Goal: Answer question/provide support: Share knowledge or assist other users

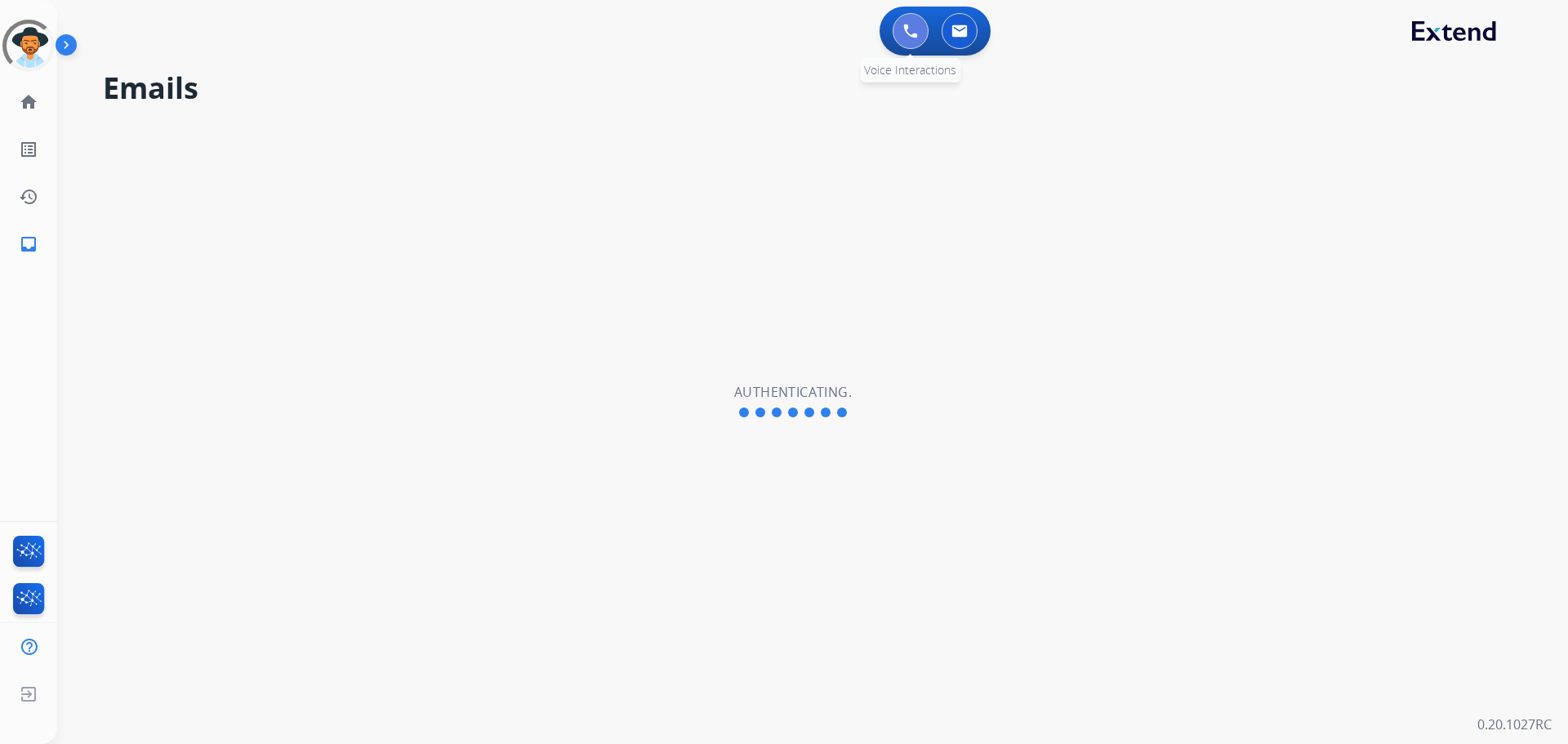
click at [915, 32] on img at bounding box center [910, 31] width 15 height 15
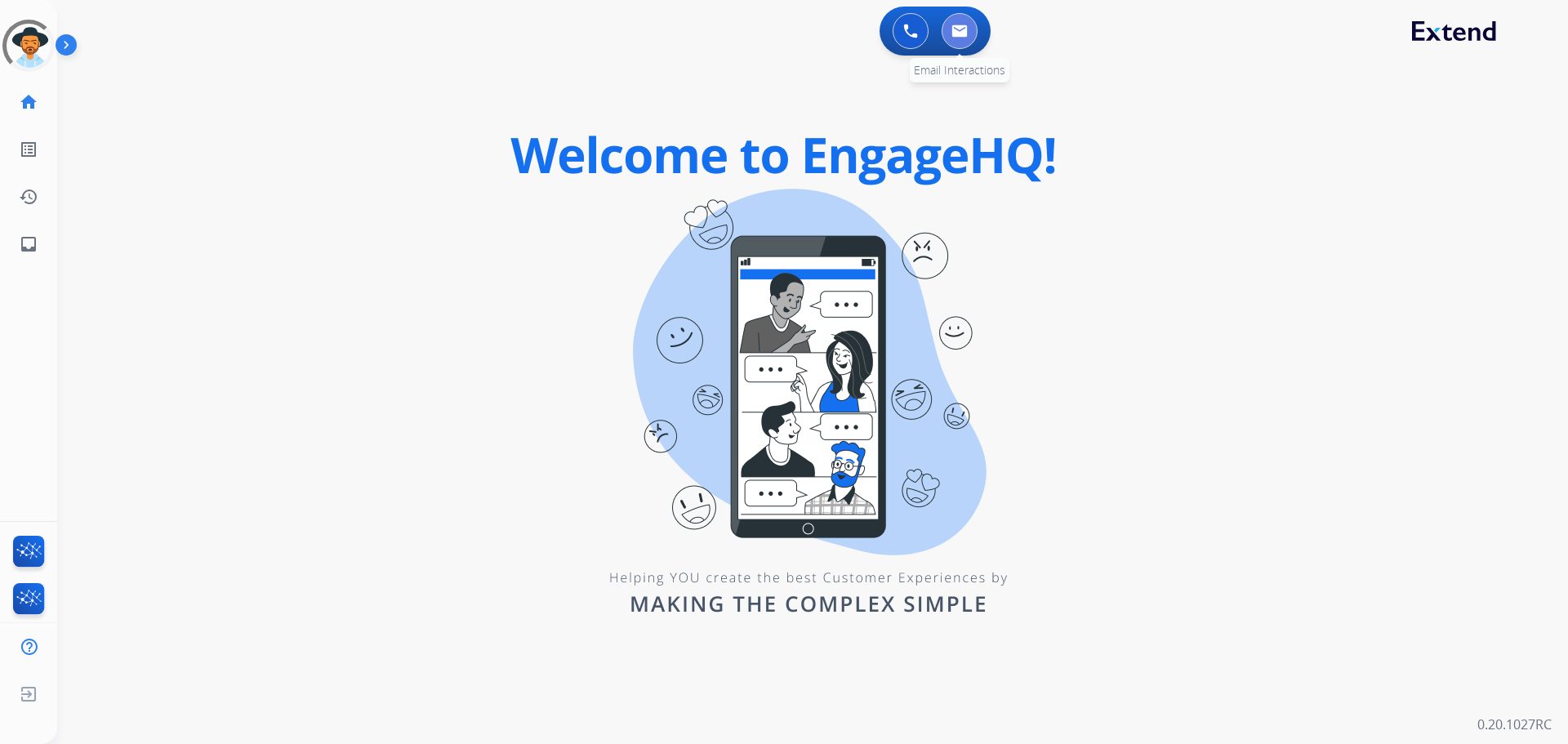
click at [956, 31] on img at bounding box center [959, 31] width 17 height 13
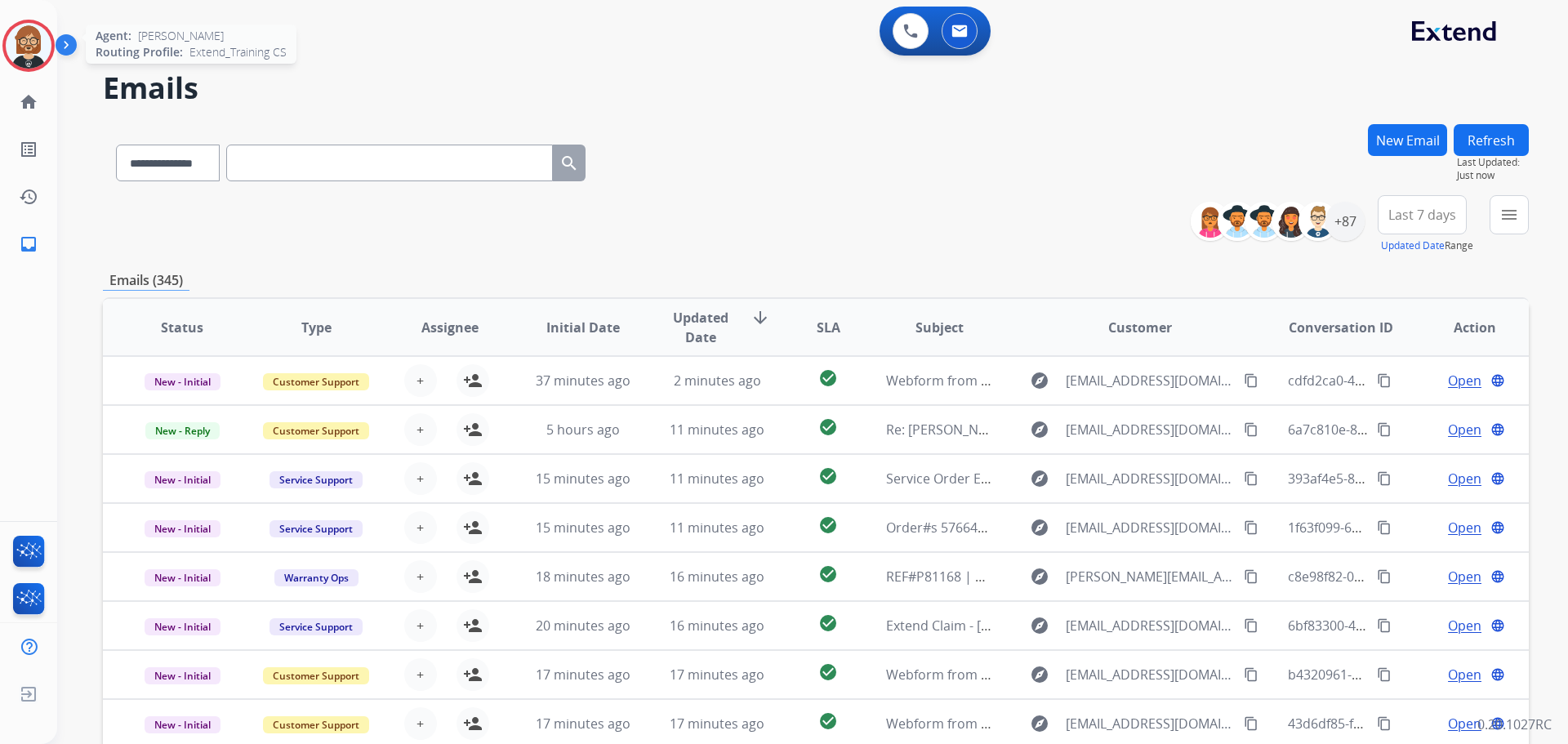
click at [18, 46] on img at bounding box center [28, 46] width 46 height 46
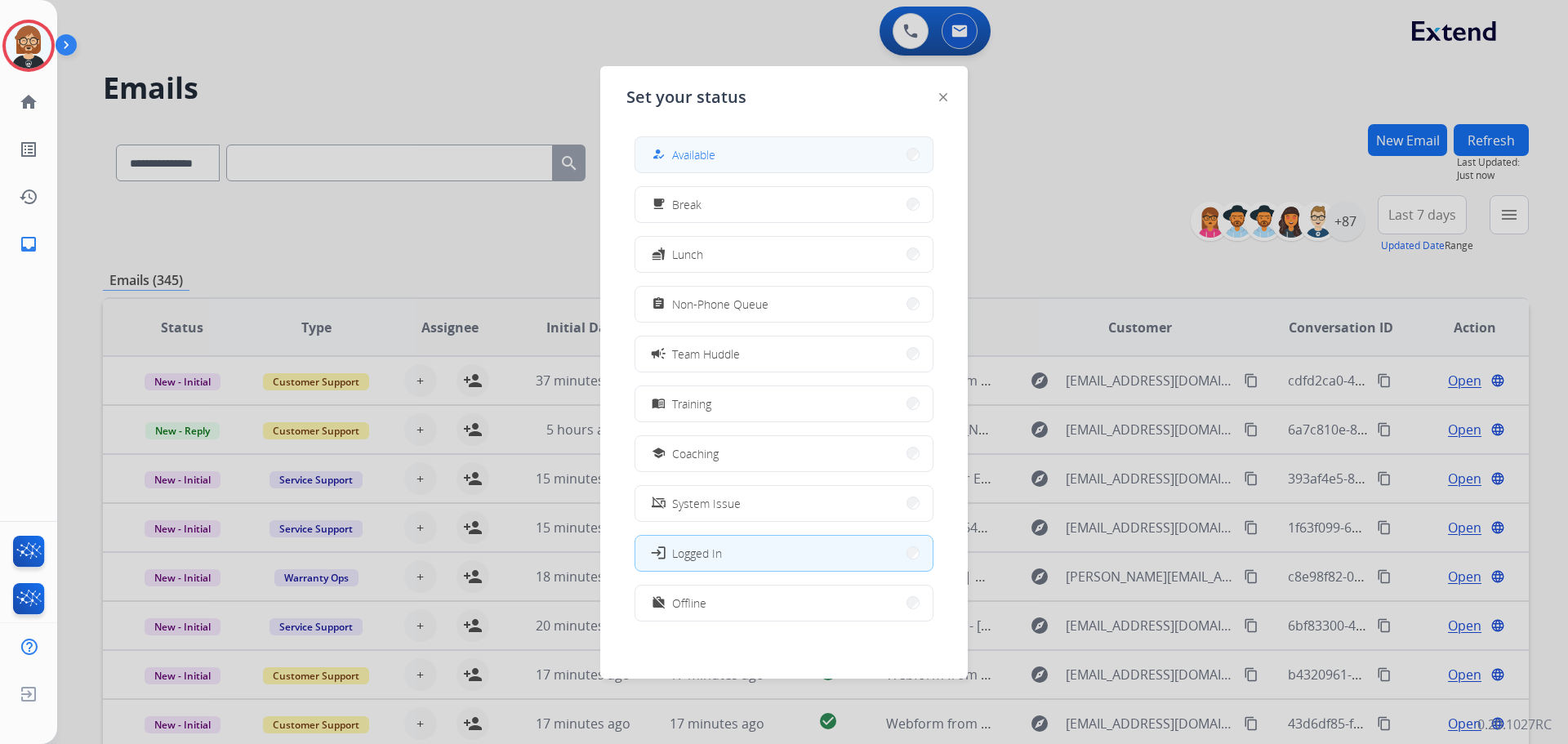
click at [718, 145] on button "how_to_reg Available" at bounding box center [783, 155] width 297 height 35
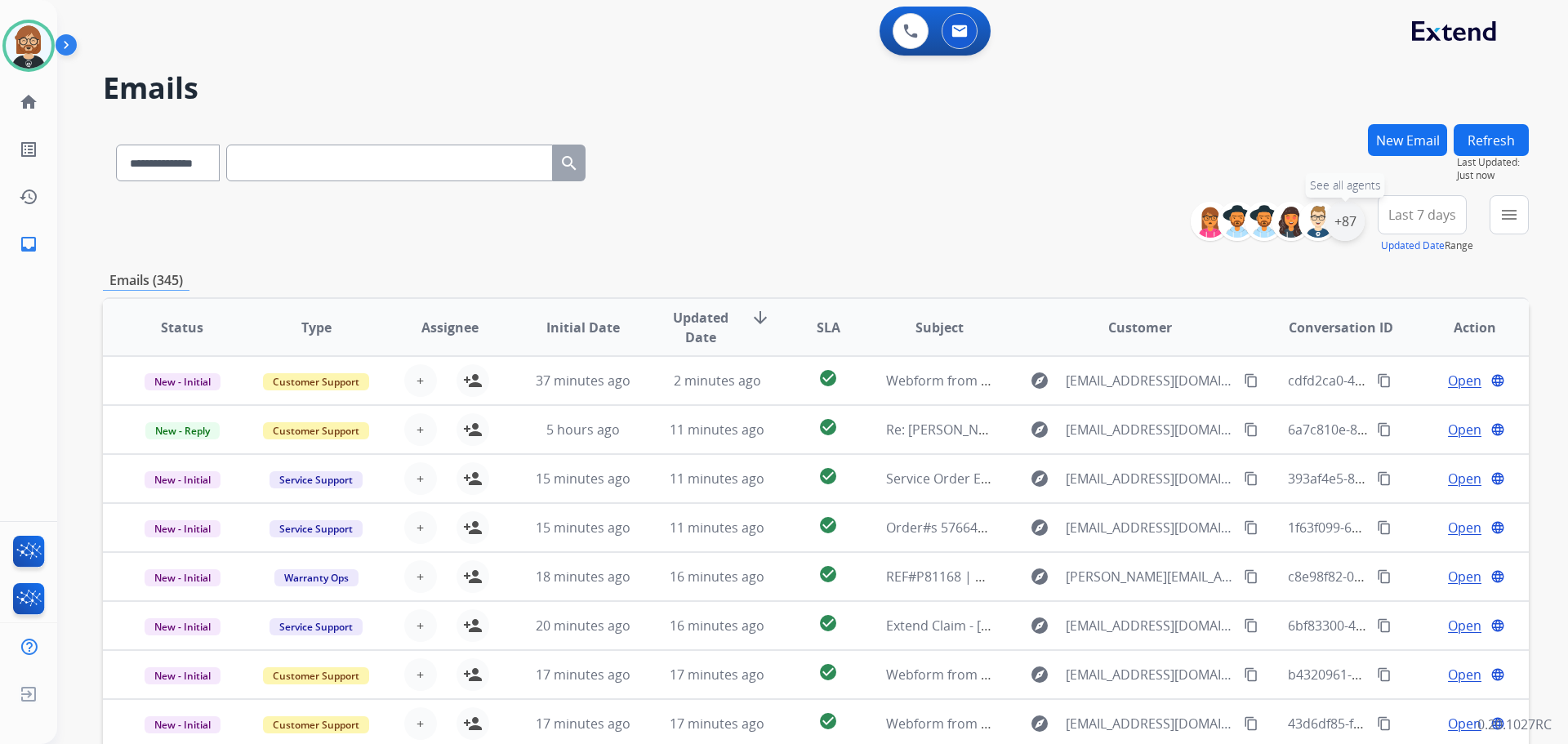
click at [1349, 225] on div "+87" at bounding box center [1345, 221] width 40 height 40
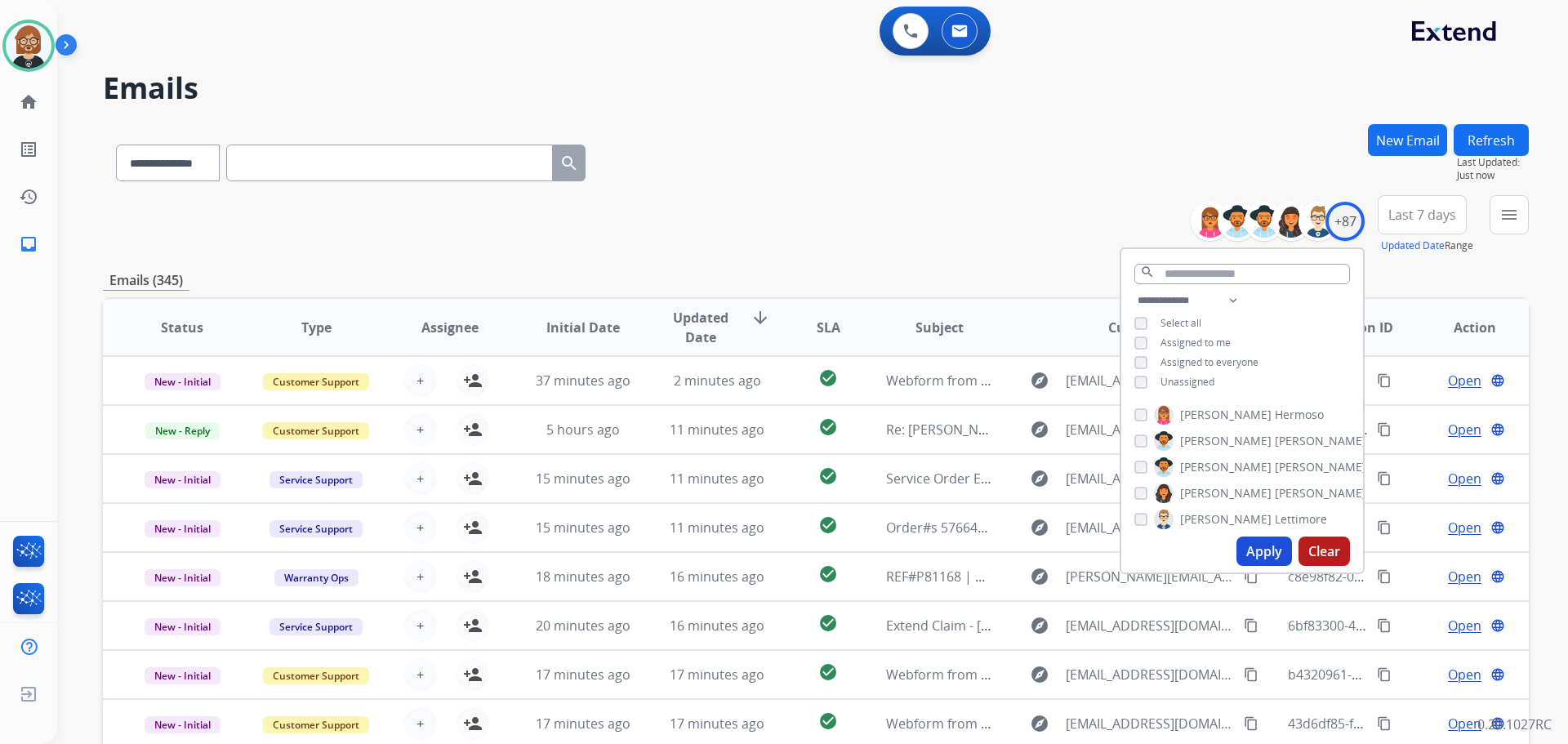
click at [1202, 379] on span "Unassigned" at bounding box center [1187, 382] width 54 height 14
click at [1274, 552] on button "Apply" at bounding box center [1264, 550] width 55 height 29
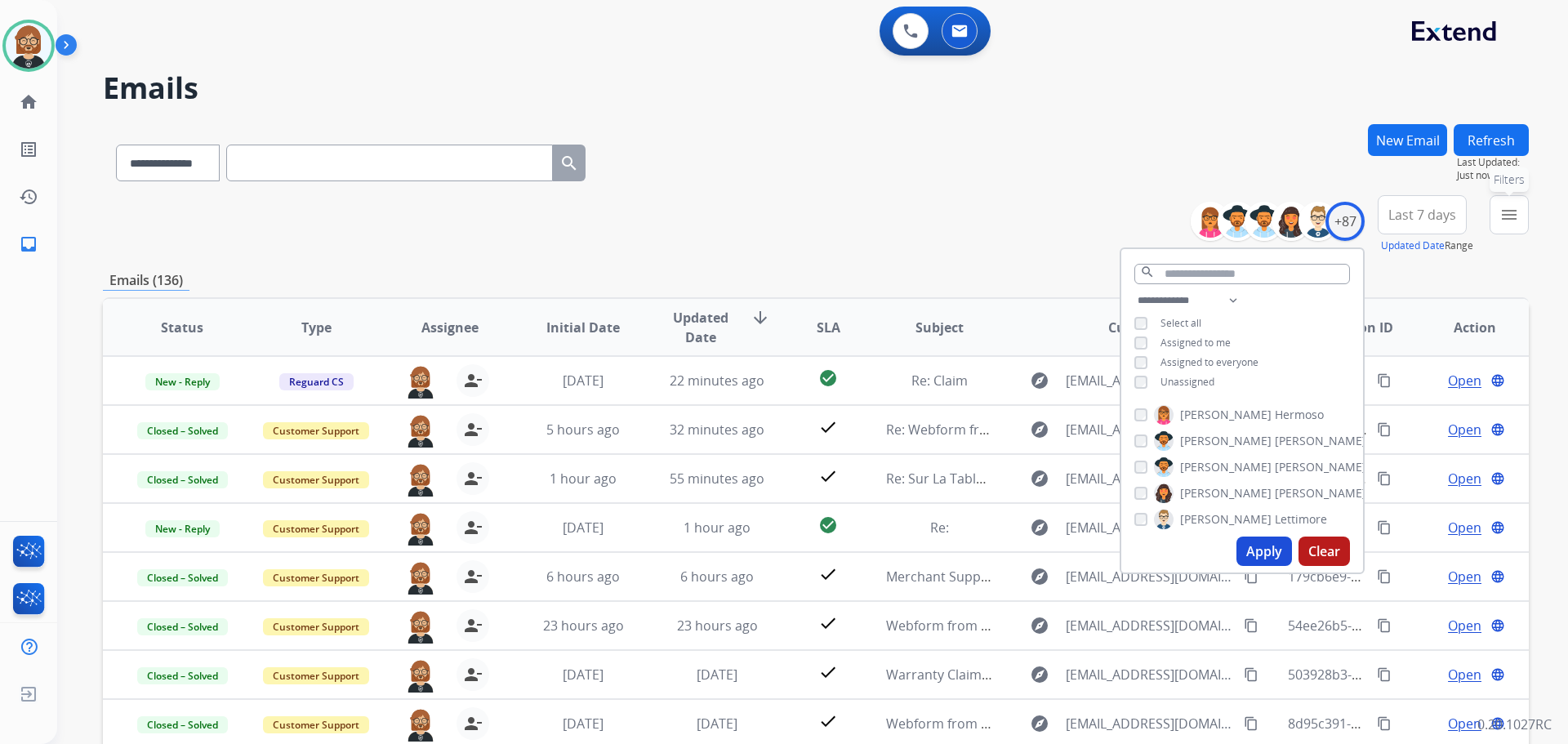
click at [1507, 215] on mat-icon "menu" at bounding box center [1509, 215] width 19 height 19
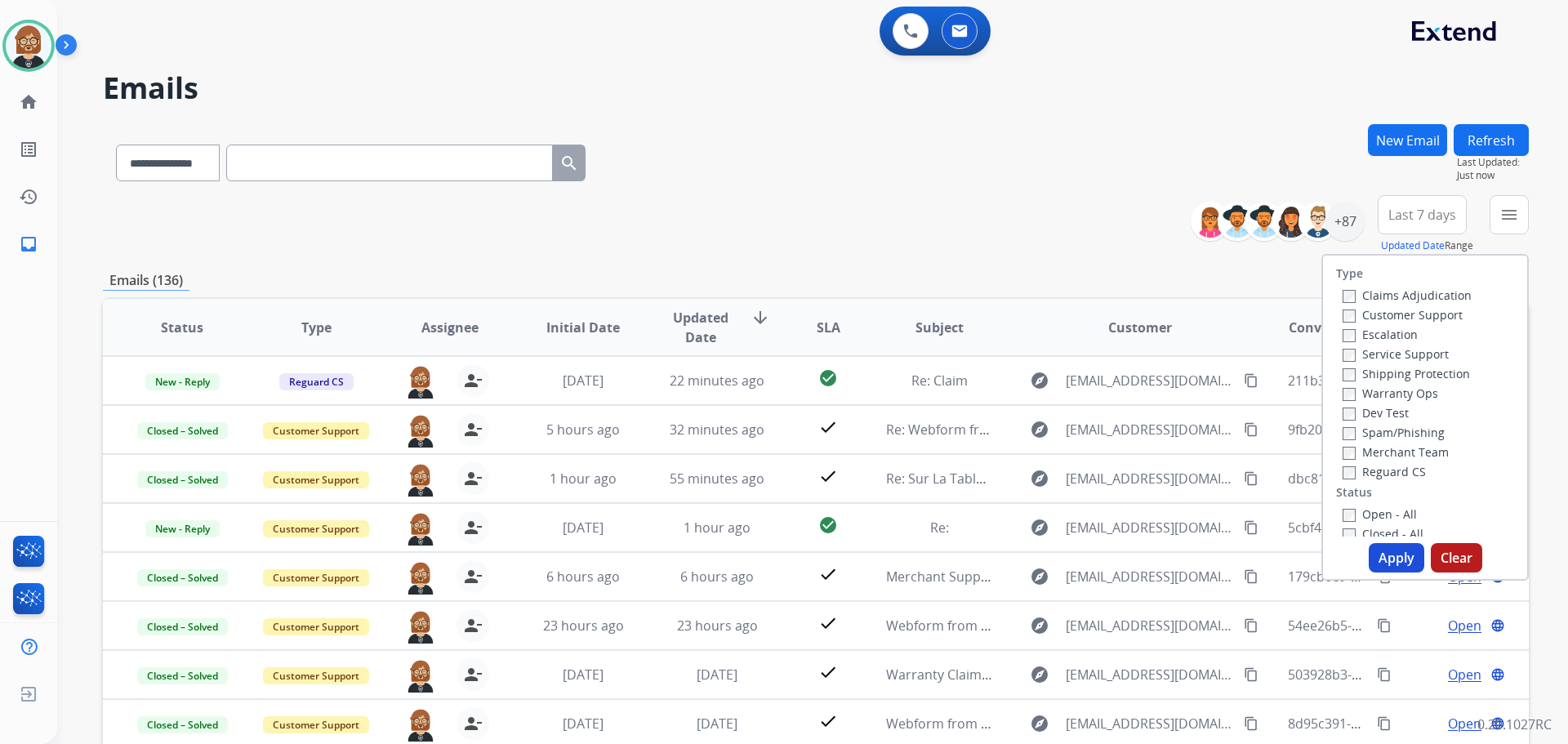
click at [1380, 509] on label "Open - All" at bounding box center [1379, 514] width 74 height 16
click at [1391, 557] on button "Apply" at bounding box center [1396, 557] width 55 height 29
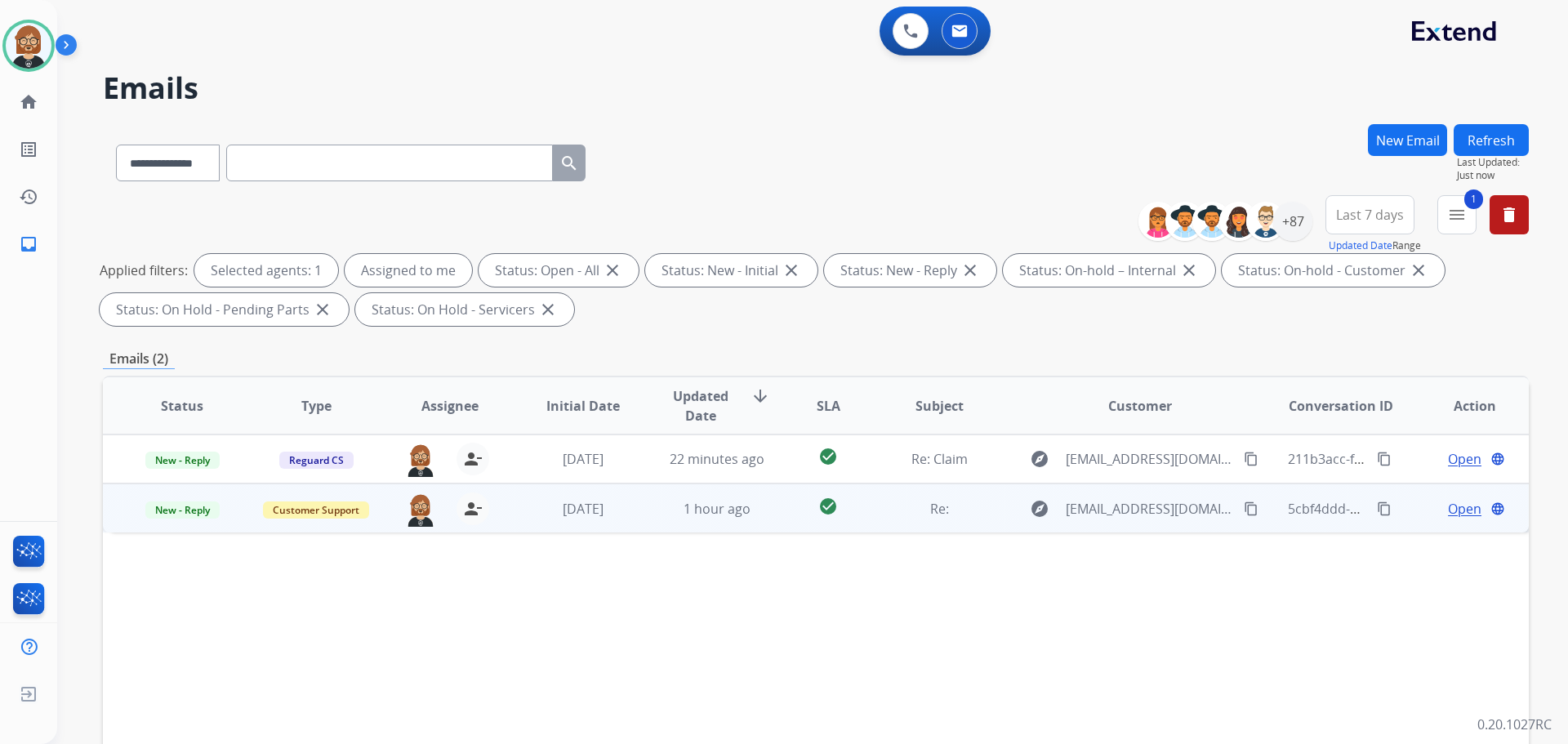
click at [1244, 508] on mat-icon "content_copy" at bounding box center [1251, 508] width 15 height 15
click at [1452, 508] on span "Open" at bounding box center [1465, 508] width 33 height 19
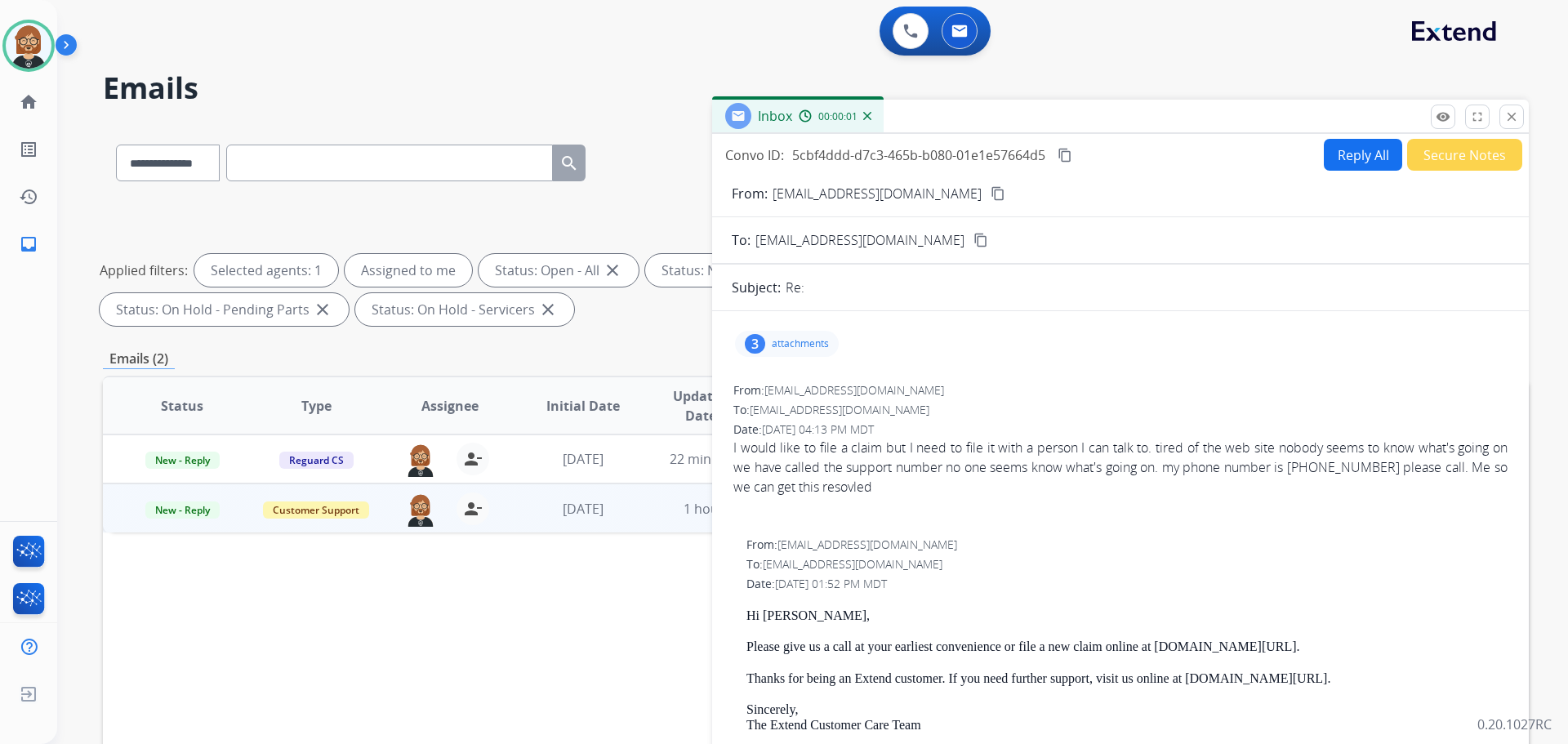
click at [1431, 148] on button "Secure Notes" at bounding box center [1464, 155] width 115 height 32
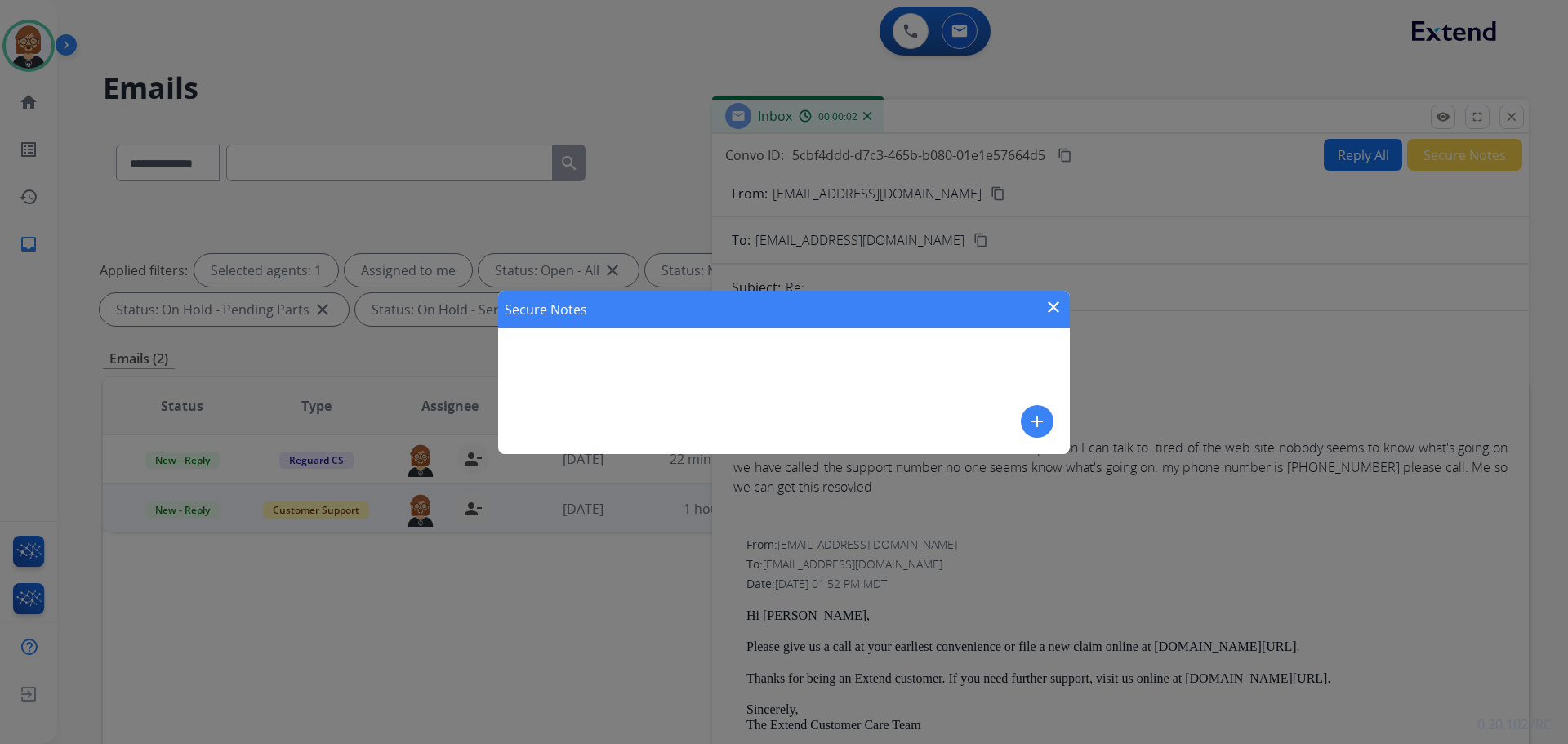
click at [1040, 415] on mat-icon "add" at bounding box center [1037, 421] width 19 height 19
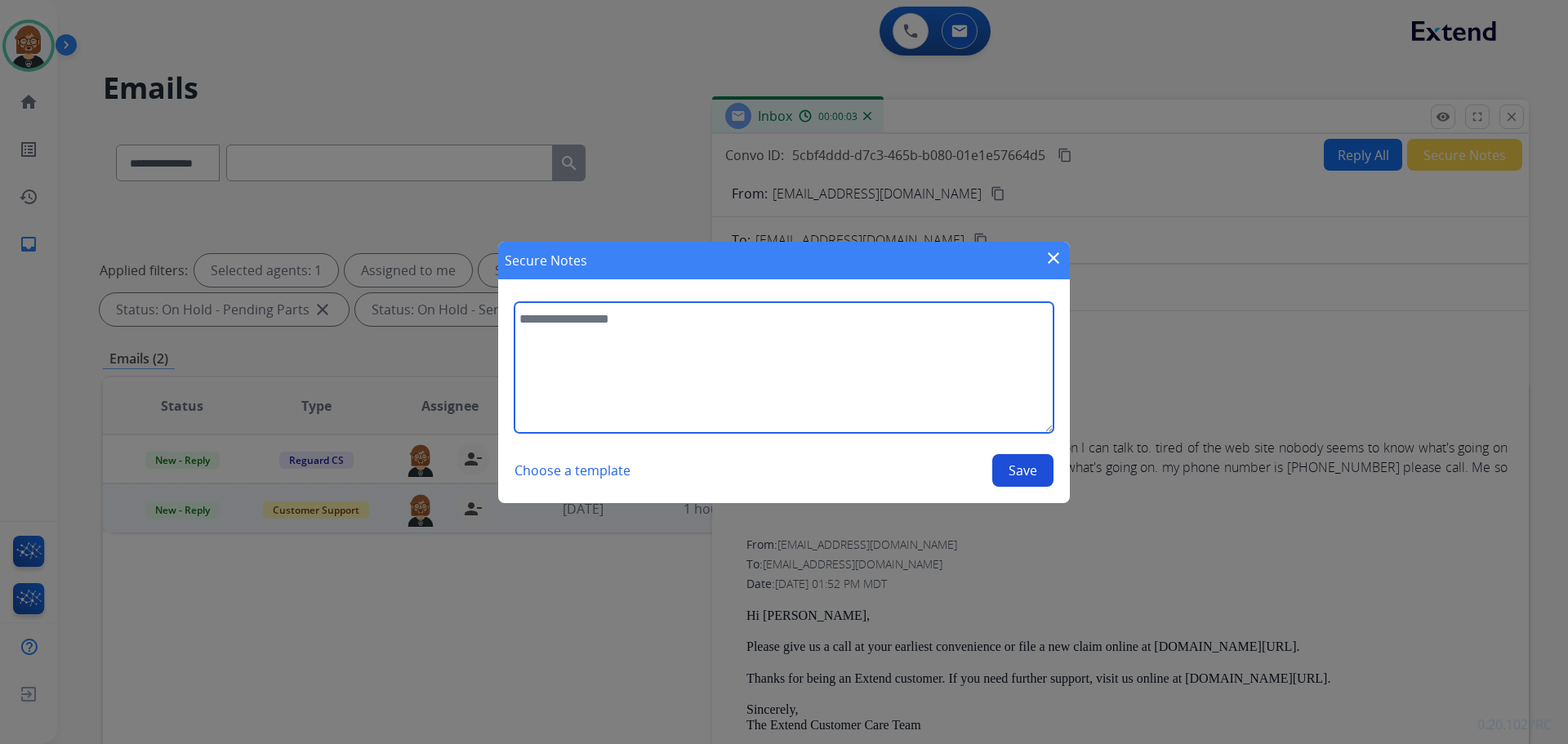
click at [878, 396] on textarea at bounding box center [784, 367] width 539 height 130
type textarea "**********"
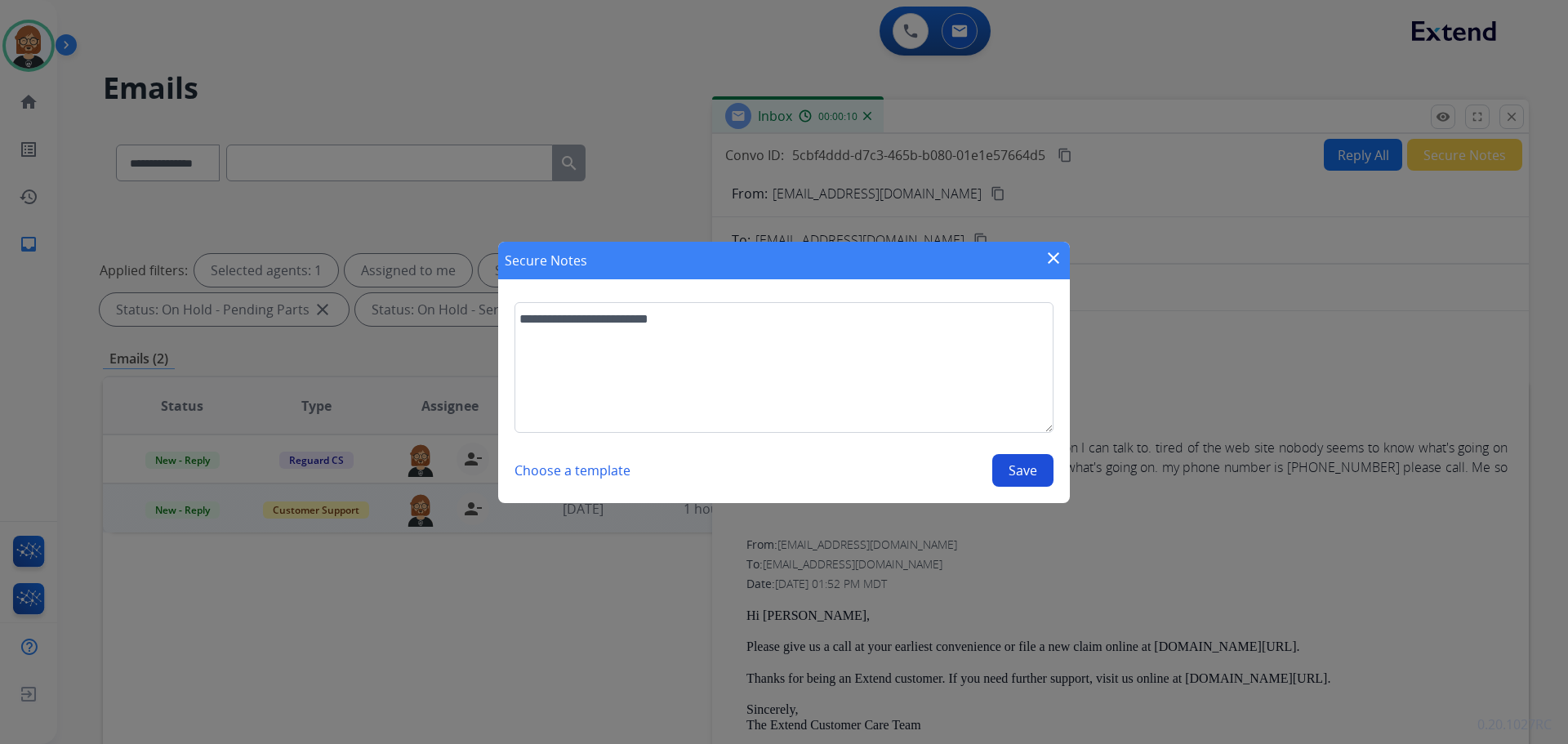
click at [1039, 468] on button "Save" at bounding box center [1023, 469] width 62 height 33
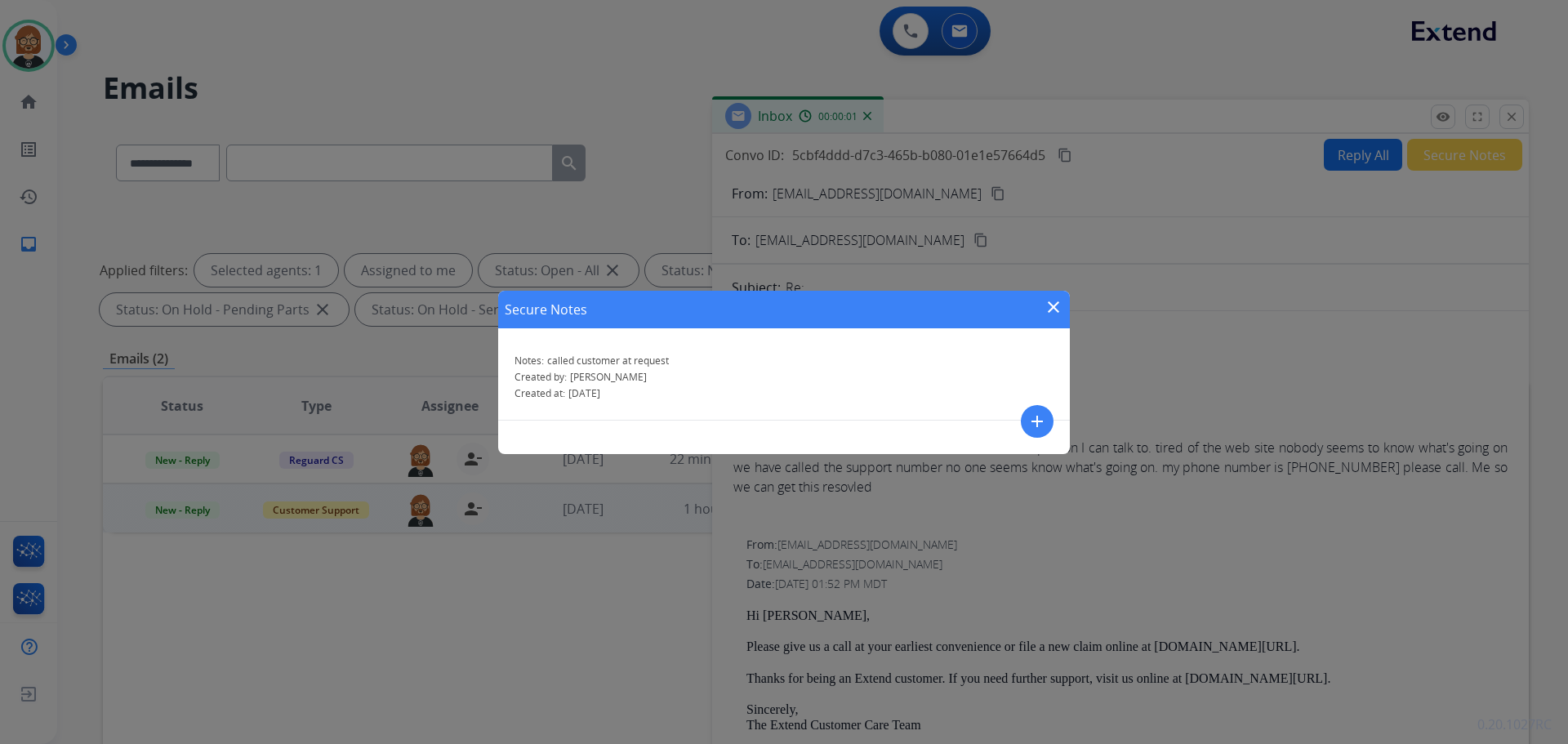
click at [1048, 301] on mat-icon "close" at bounding box center [1054, 306] width 19 height 19
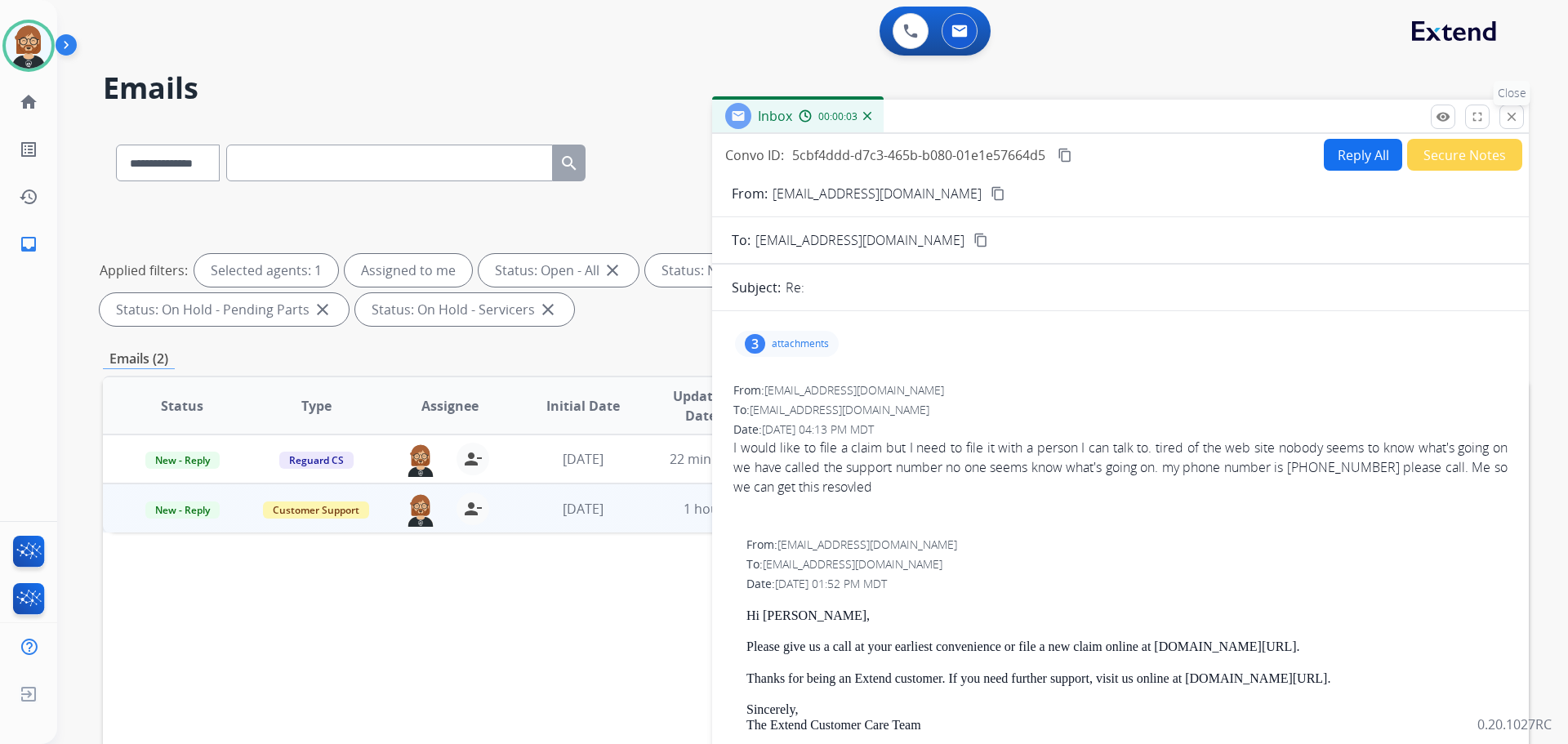
click at [1516, 107] on button "close Close" at bounding box center [1512, 117] width 25 height 25
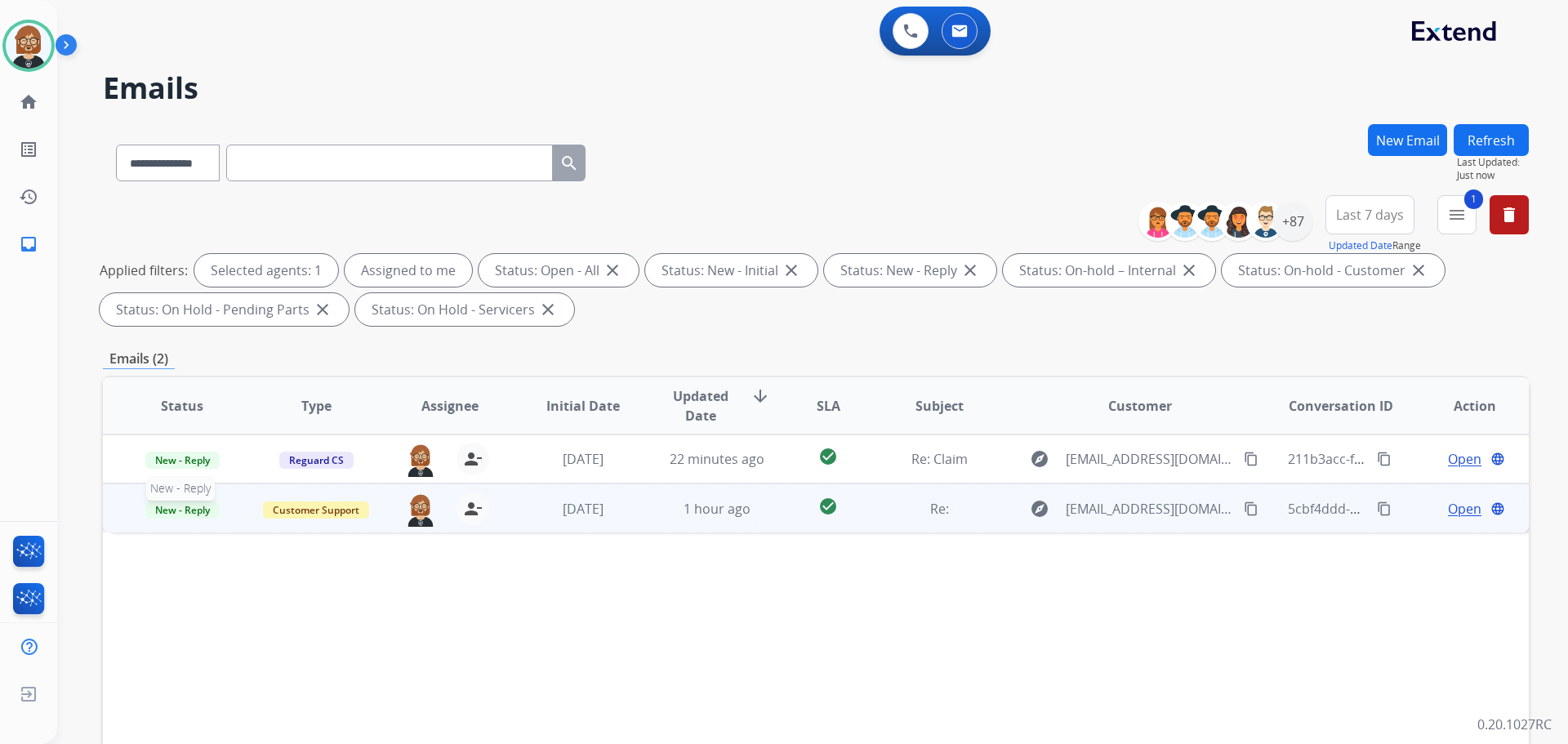
click at [178, 505] on span "New - Reply" at bounding box center [182, 509] width 74 height 17
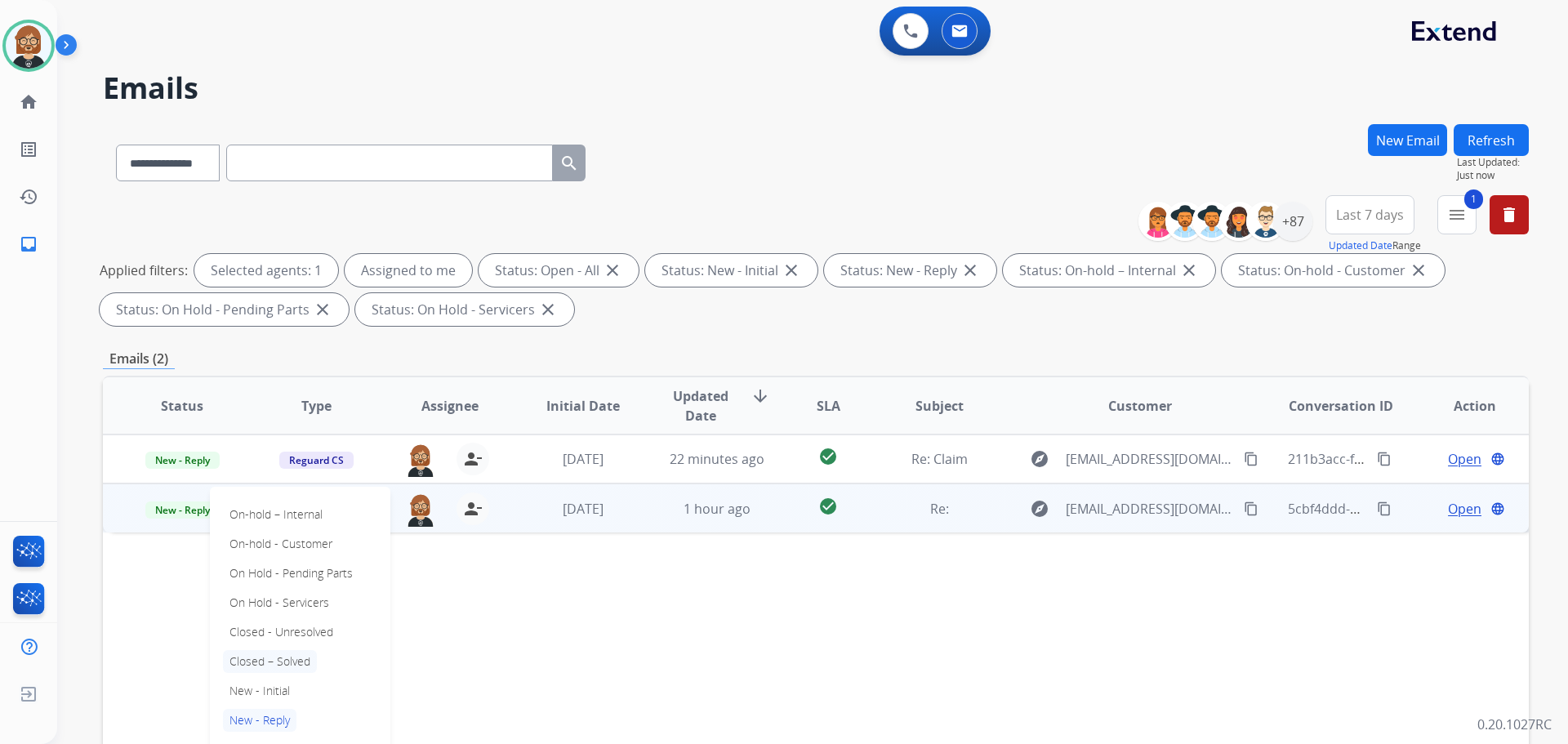
click at [308, 659] on p "Closed – Solved" at bounding box center [270, 661] width 94 height 23
click at [469, 612] on div "Status Type Assignee Initial Date Updated Date arrow_downward SLA Subject Custo…" at bounding box center [816, 648] width 1426 height 547
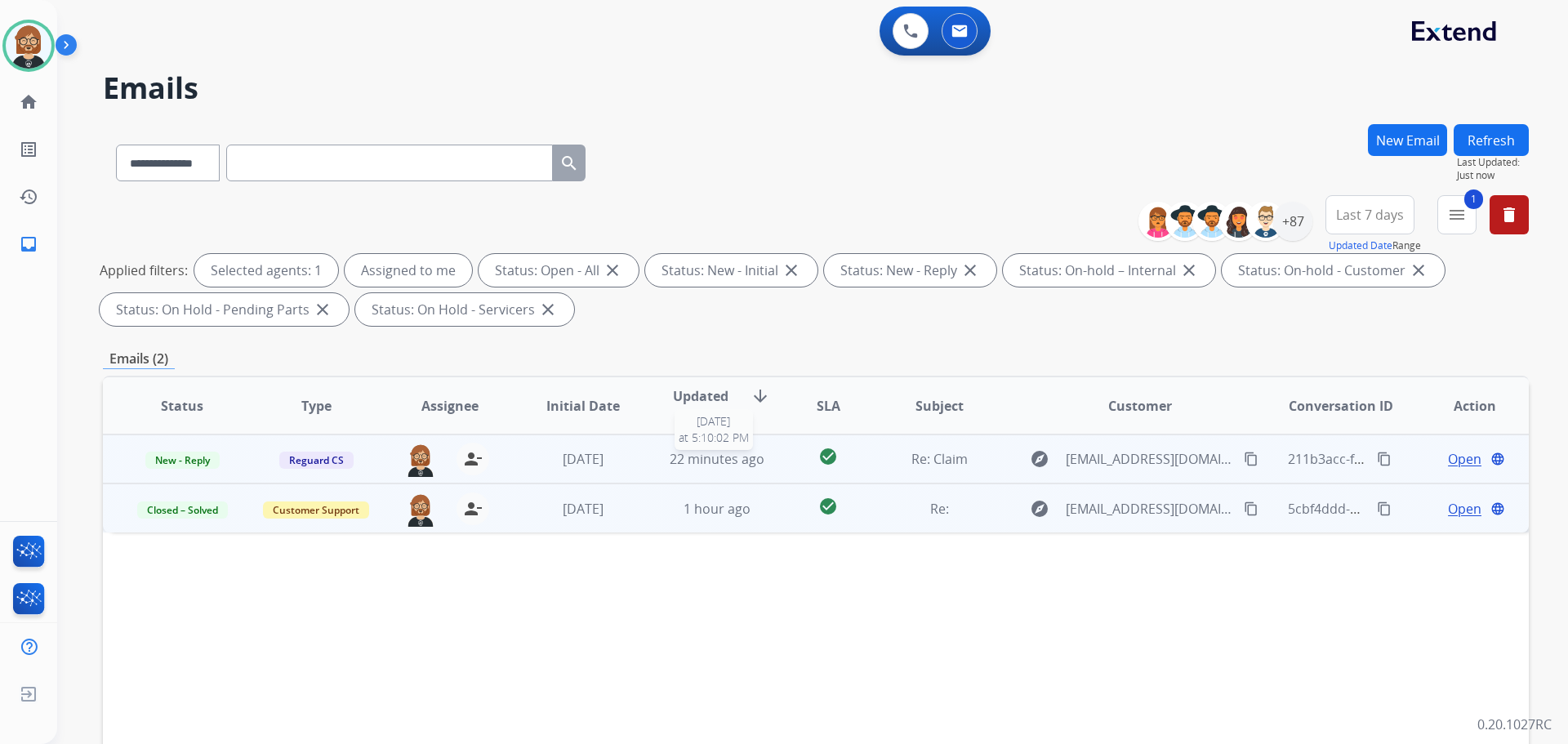
click at [722, 451] on span "22 minutes ago" at bounding box center [717, 459] width 95 height 18
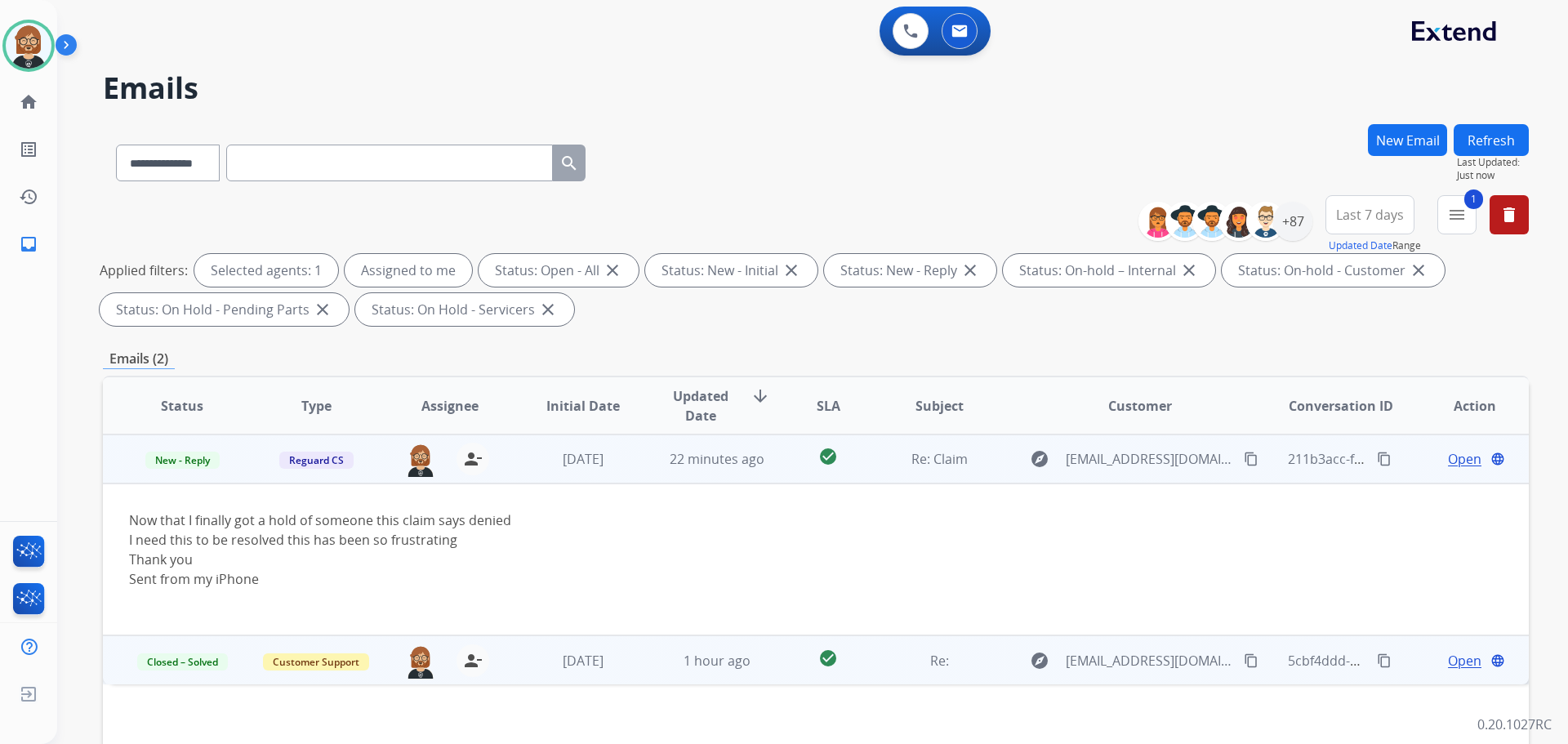
click at [1244, 457] on mat-icon "content_copy" at bounding box center [1251, 459] width 15 height 15
click at [1244, 455] on mat-icon "content_copy" at bounding box center [1251, 459] width 15 height 15
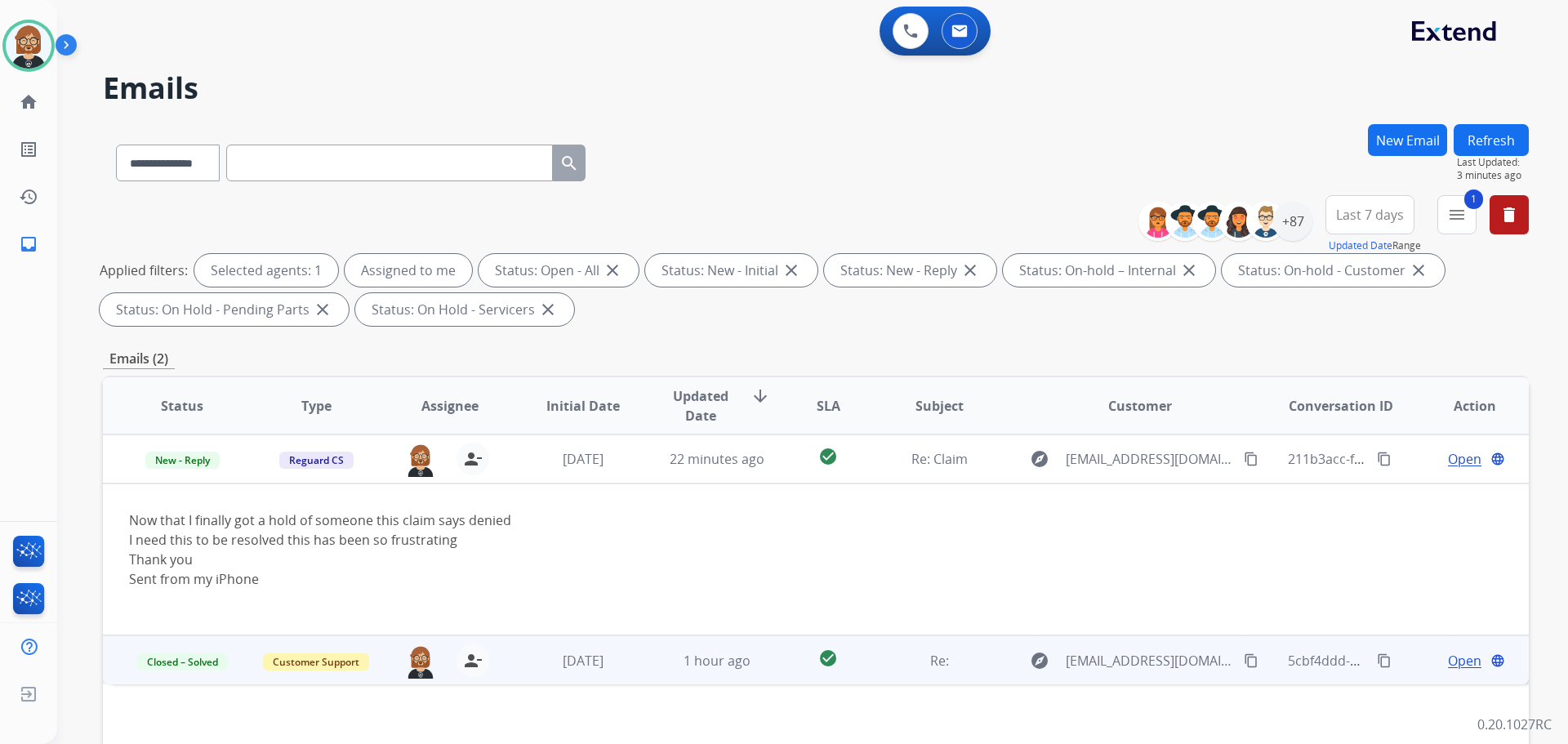
click at [1487, 147] on button "Refresh" at bounding box center [1490, 140] width 75 height 32
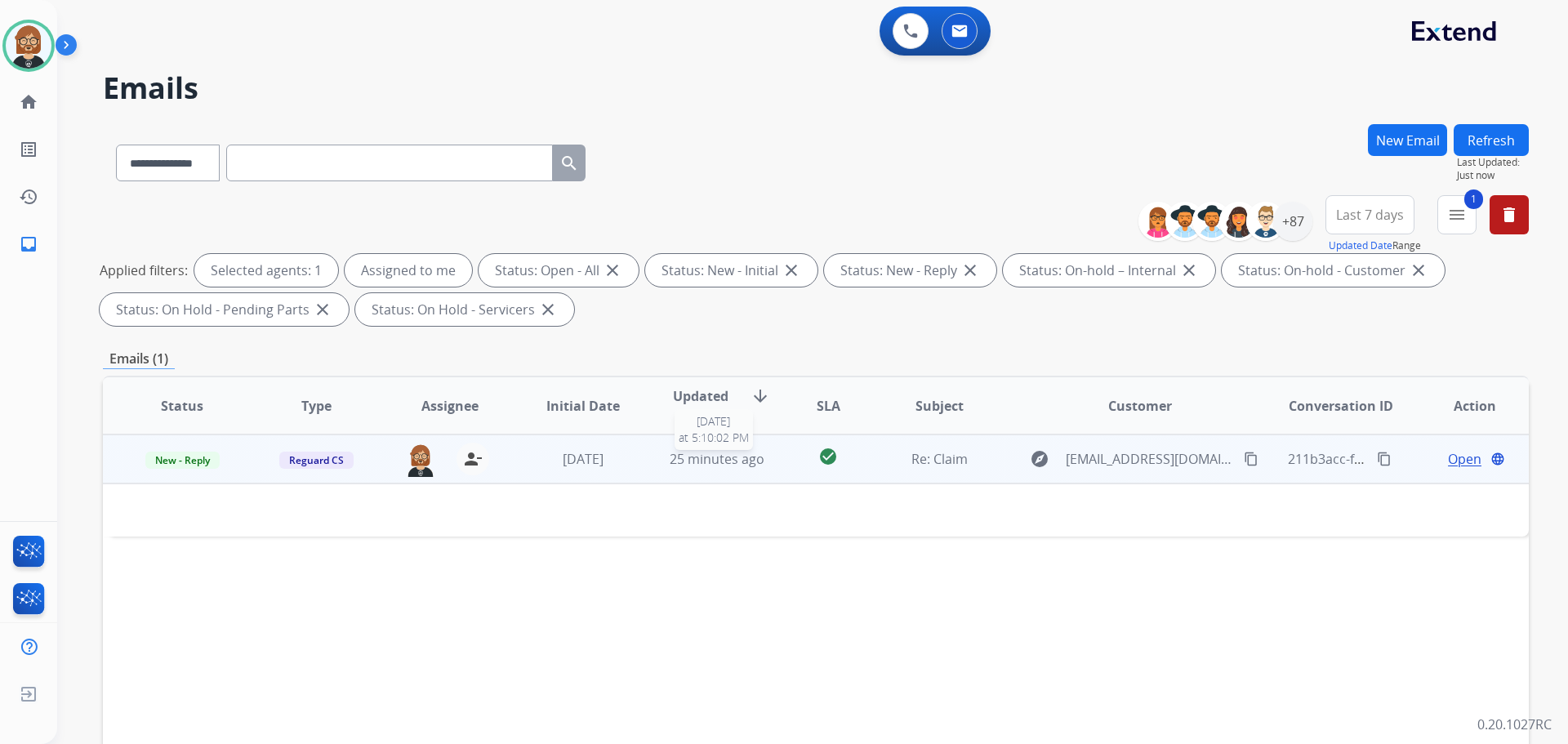
click at [724, 468] on div "25 minutes ago" at bounding box center [717, 459] width 107 height 19
click at [736, 477] on td "25 minutes ago" at bounding box center [705, 459] width 134 height 49
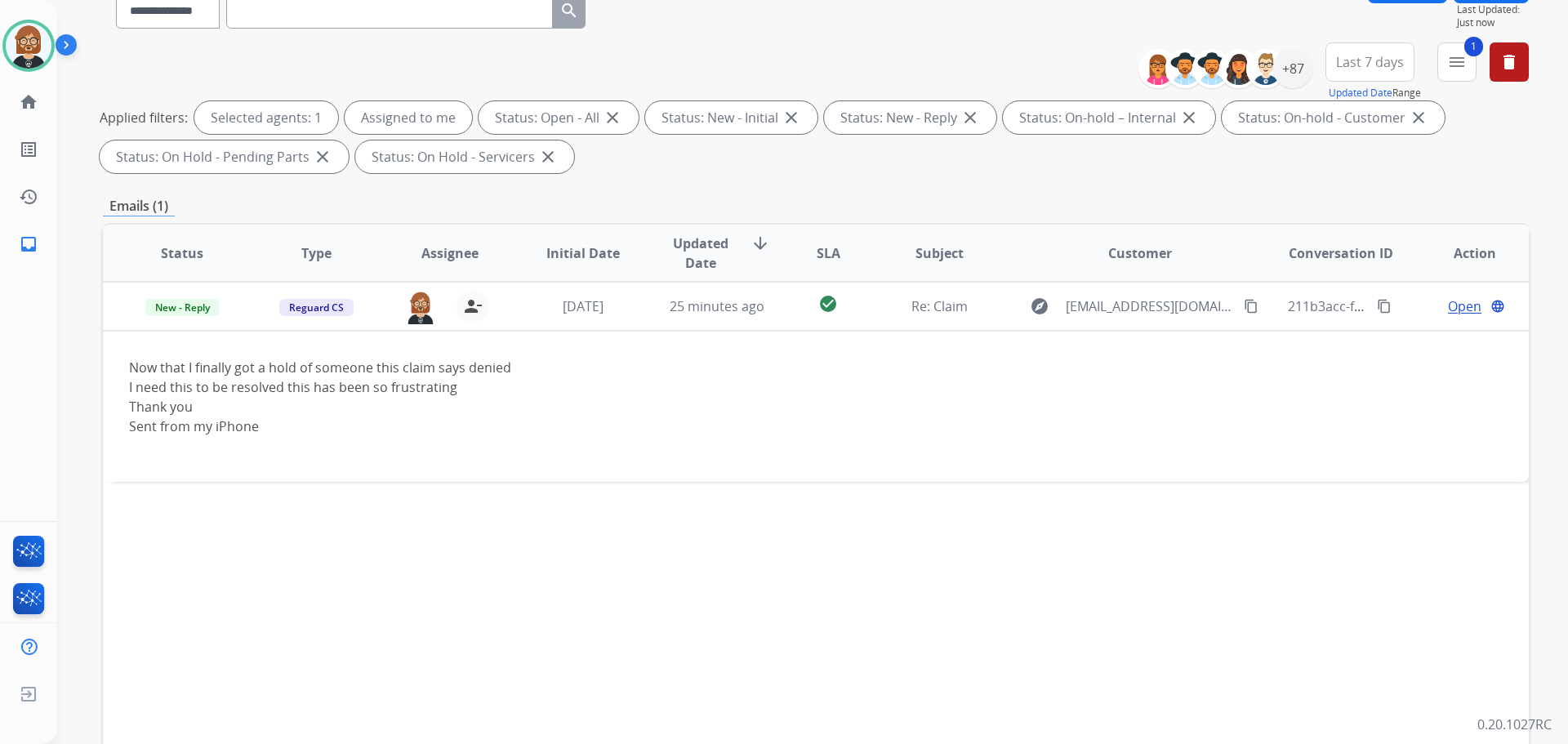
scroll to position [182, 0]
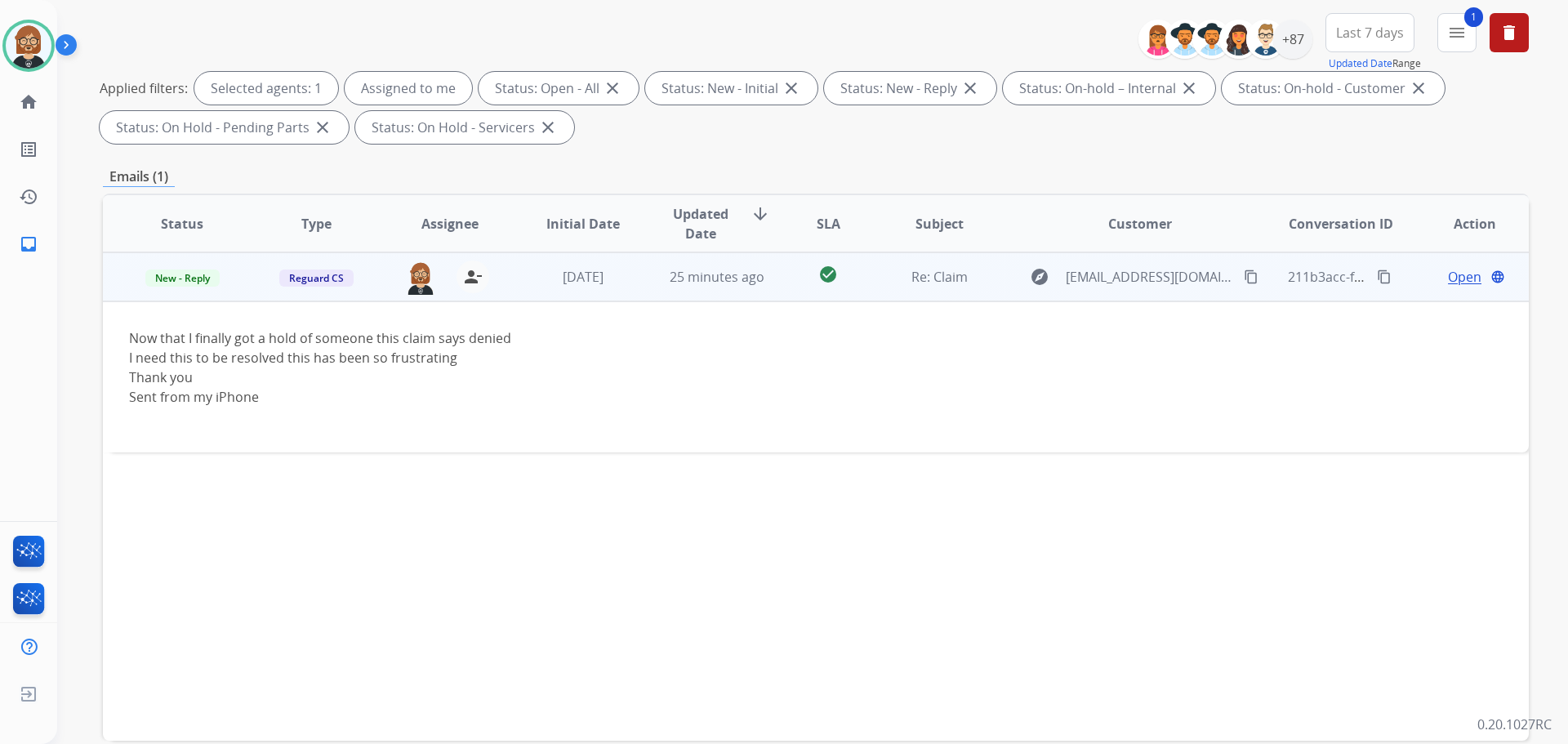
click at [1244, 270] on mat-icon "content_copy" at bounding box center [1251, 276] width 15 height 15
click at [1460, 275] on span "Open" at bounding box center [1465, 276] width 33 height 19
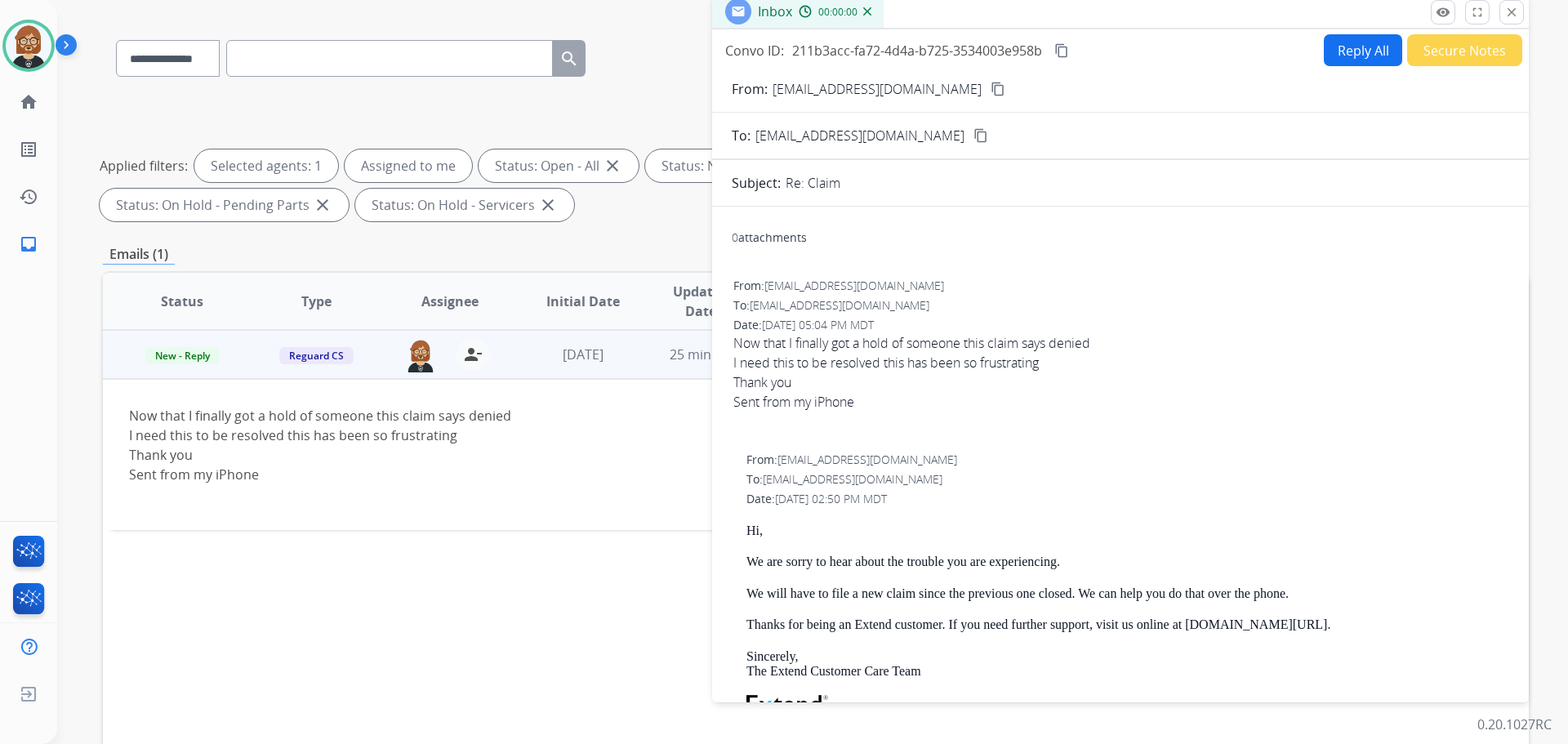
scroll to position [0, 0]
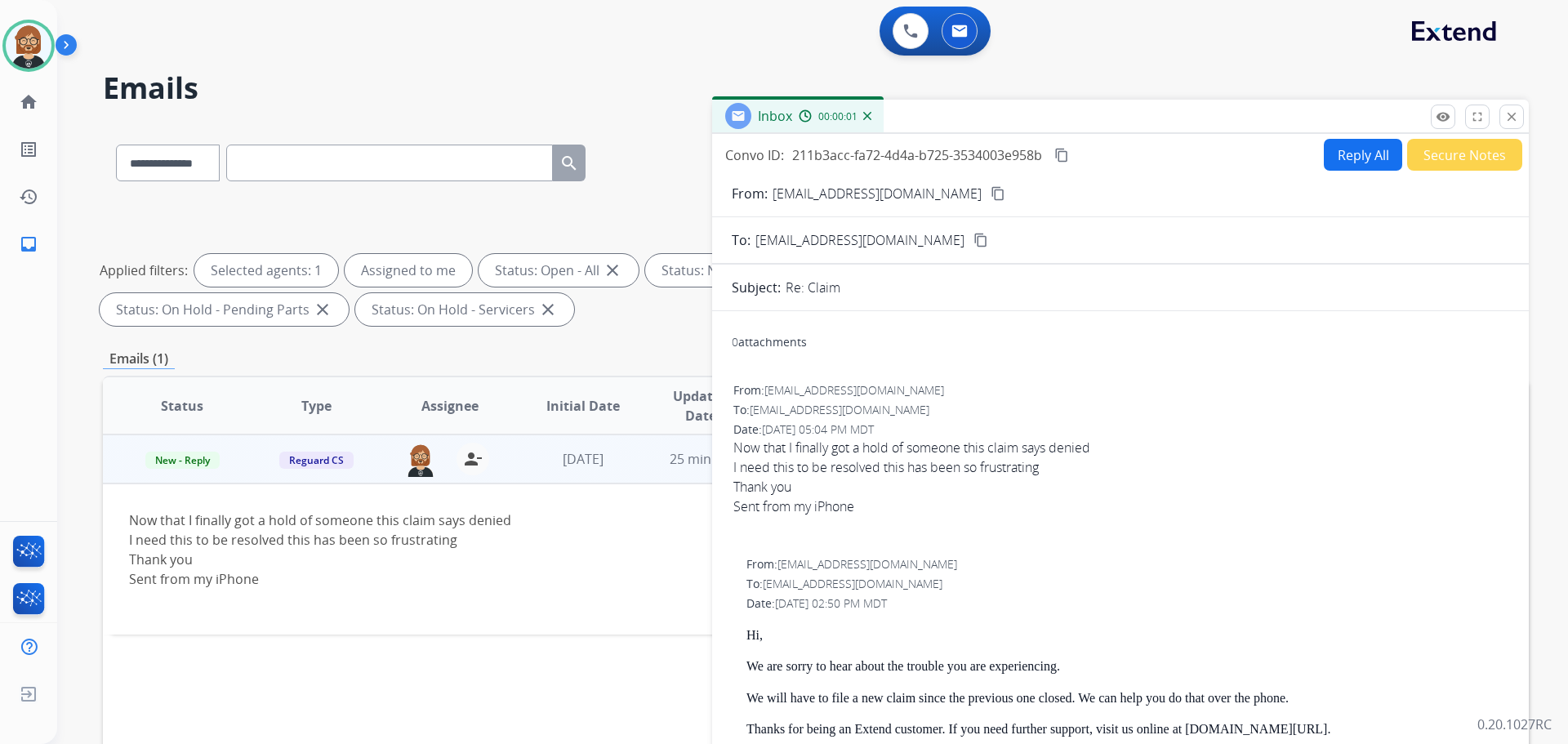
click at [1324, 144] on button "Reply All" at bounding box center [1363, 155] width 78 height 32
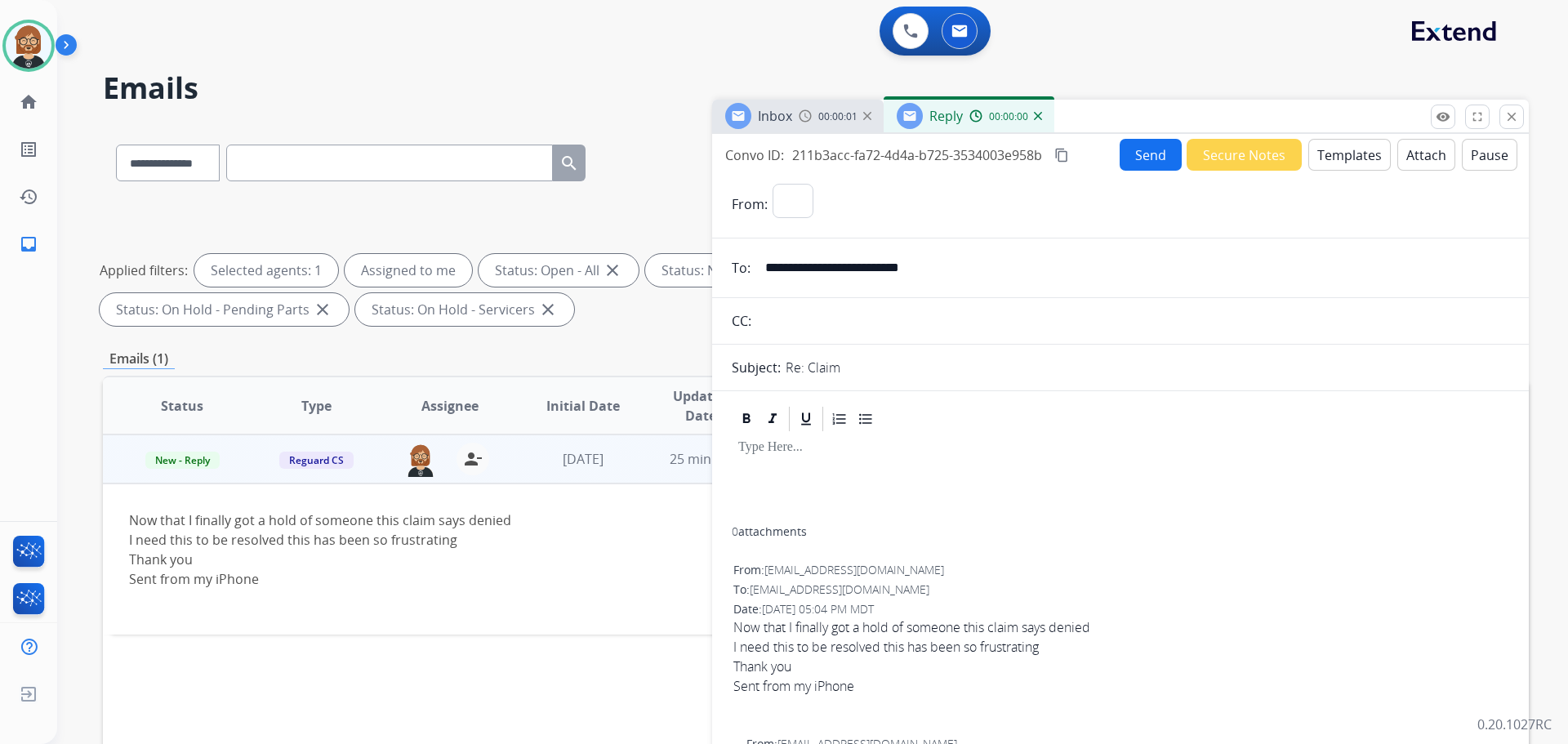
select select "**********"
click at [1357, 160] on button "Templates" at bounding box center [1350, 155] width 83 height 32
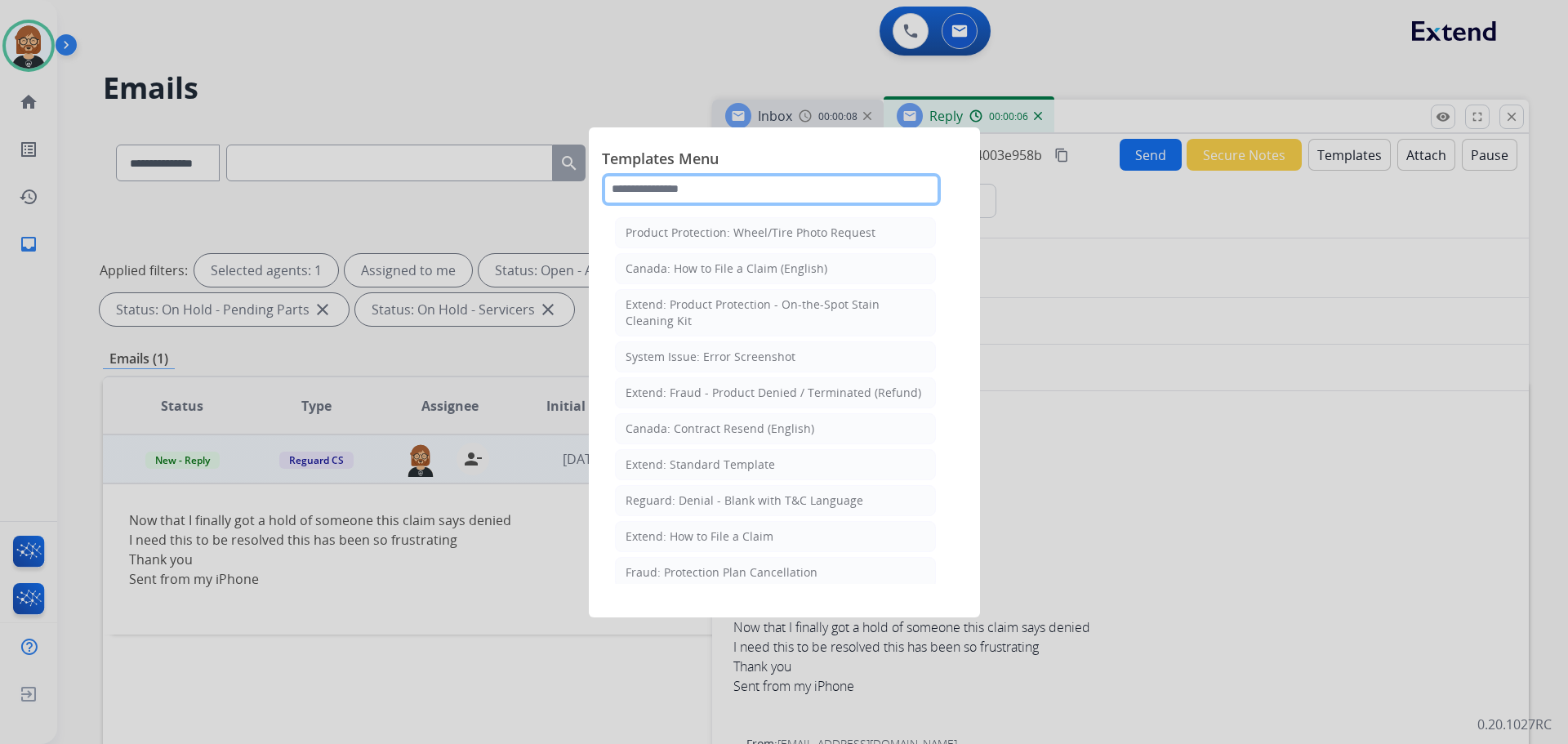
click at [777, 185] on input "text" at bounding box center [771, 189] width 339 height 33
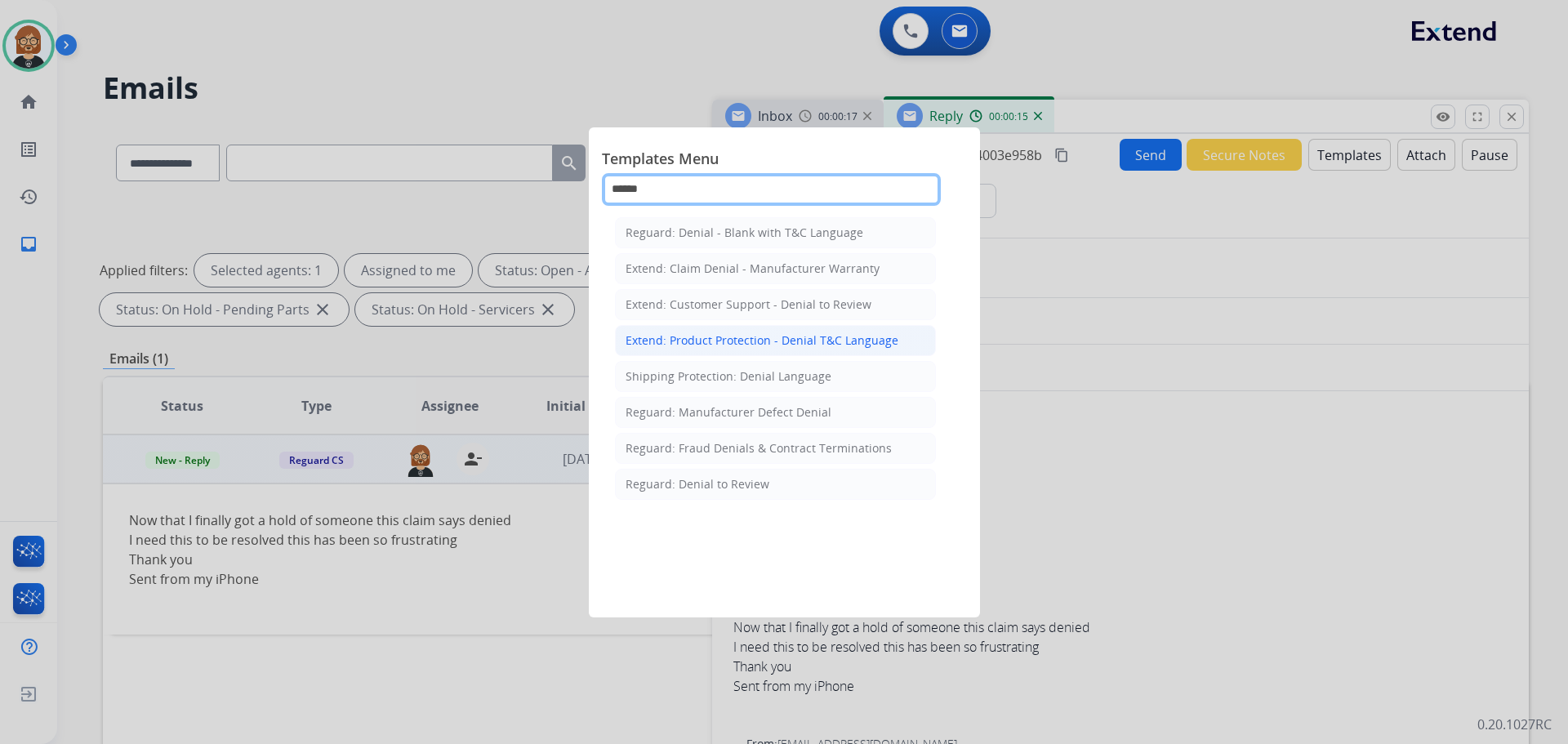
type input "******"
click at [830, 330] on li "Extend: Product Protection - Denial T&C Language" at bounding box center [775, 340] width 321 height 31
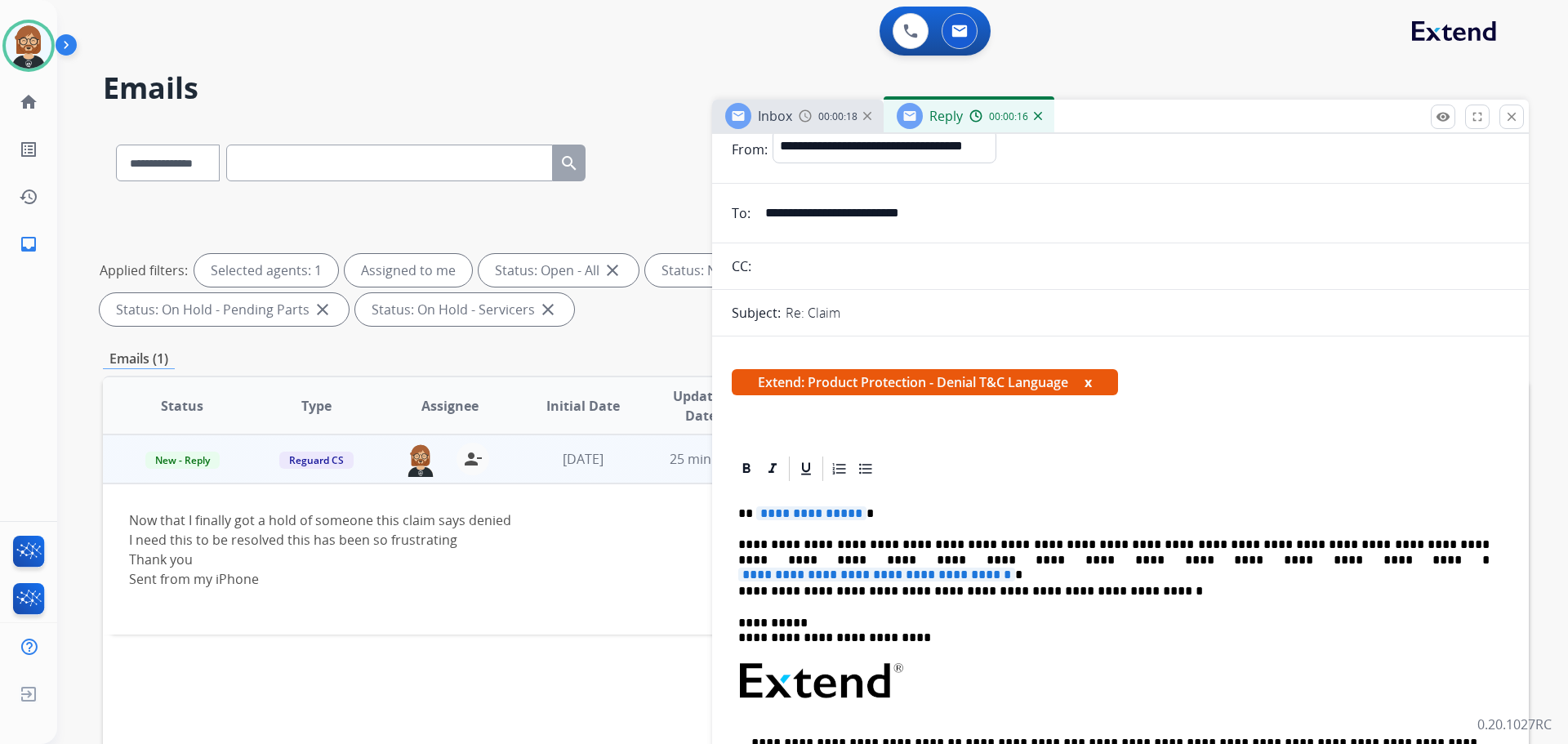
scroll to position [245, 0]
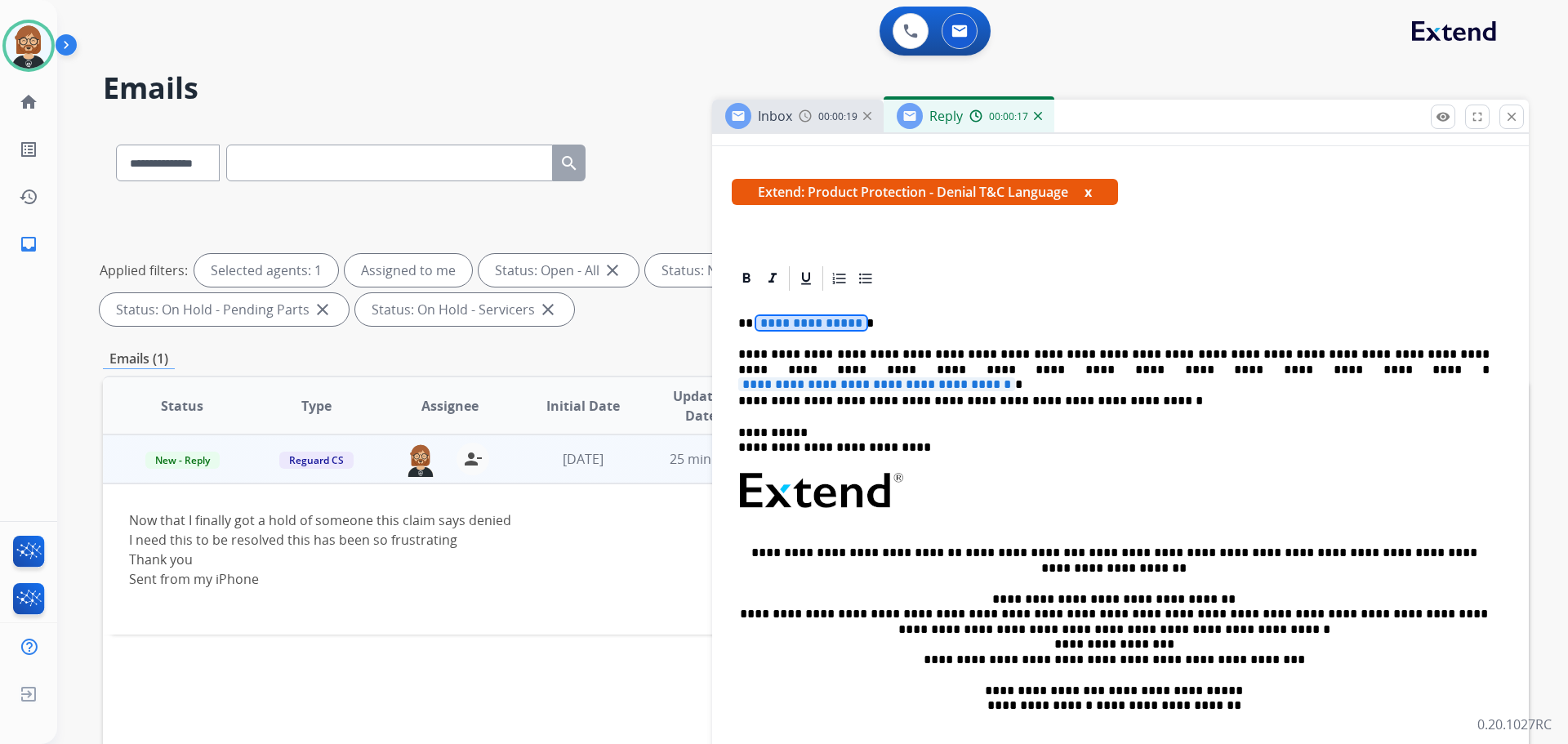
click at [815, 322] on span "**********" at bounding box center [811, 323] width 110 height 14
click at [1015, 377] on span "**********" at bounding box center [876, 384] width 277 height 14
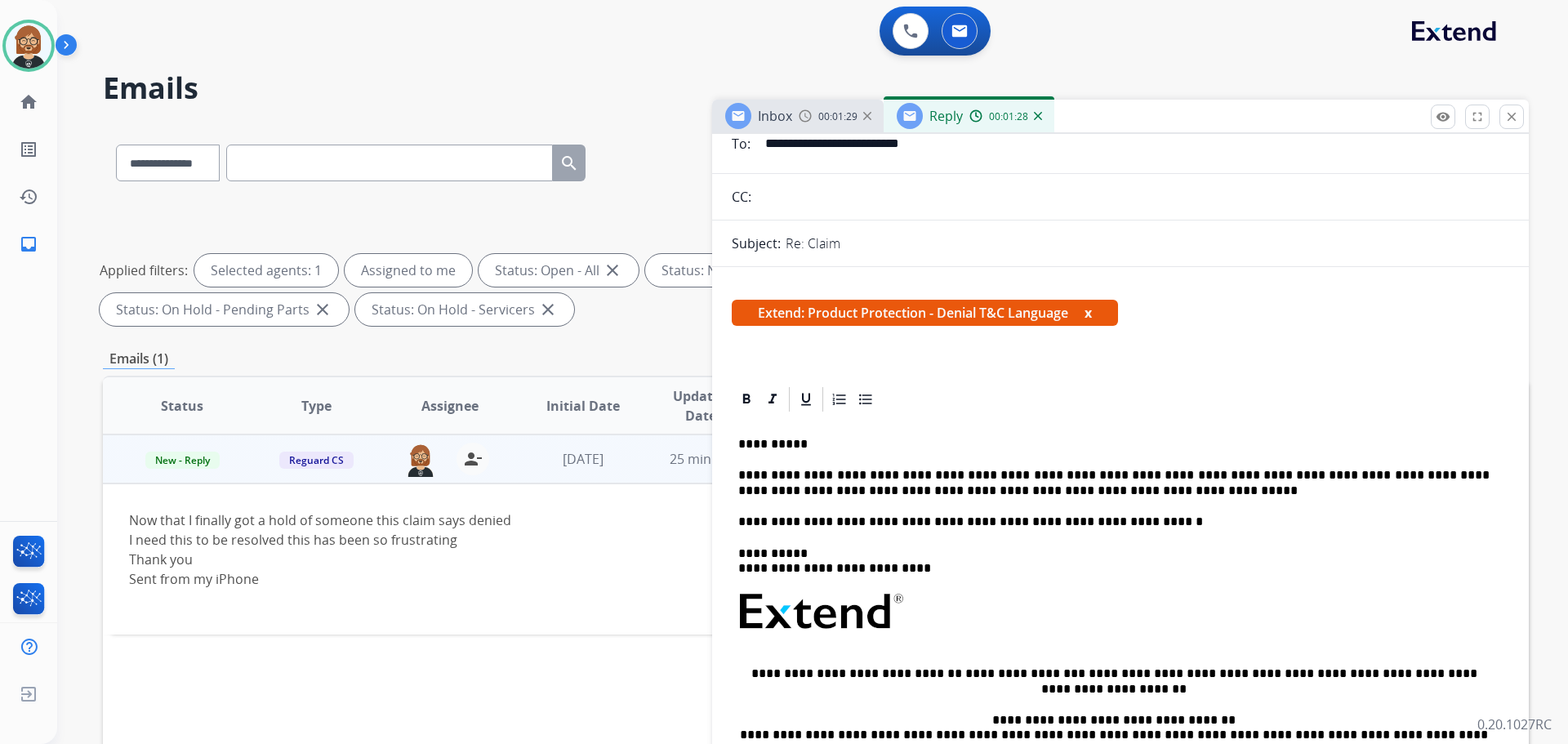
scroll to position [0, 0]
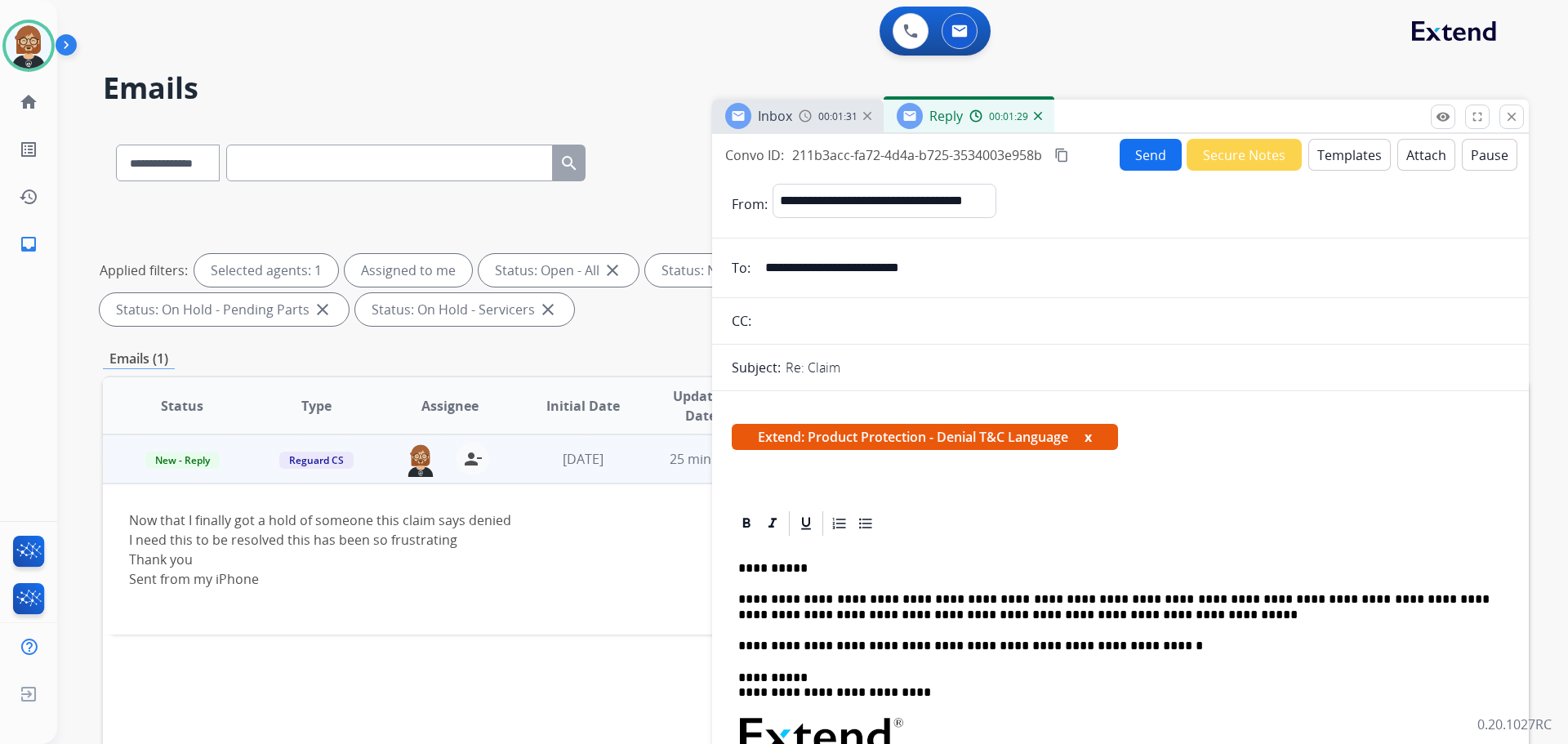
click at [1418, 158] on button "Attach" at bounding box center [1426, 155] width 58 height 32
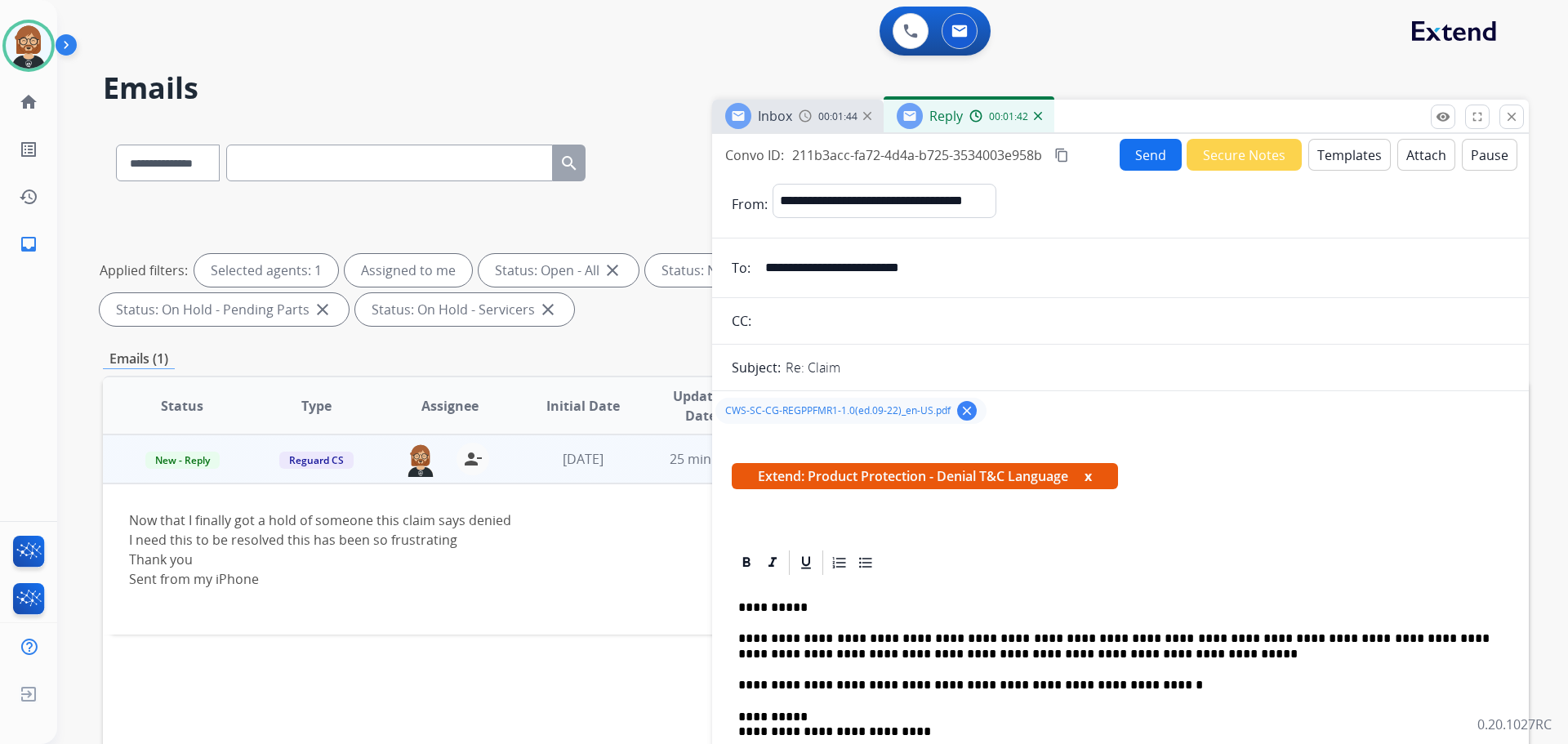
click at [1135, 148] on button "Send" at bounding box center [1150, 155] width 62 height 32
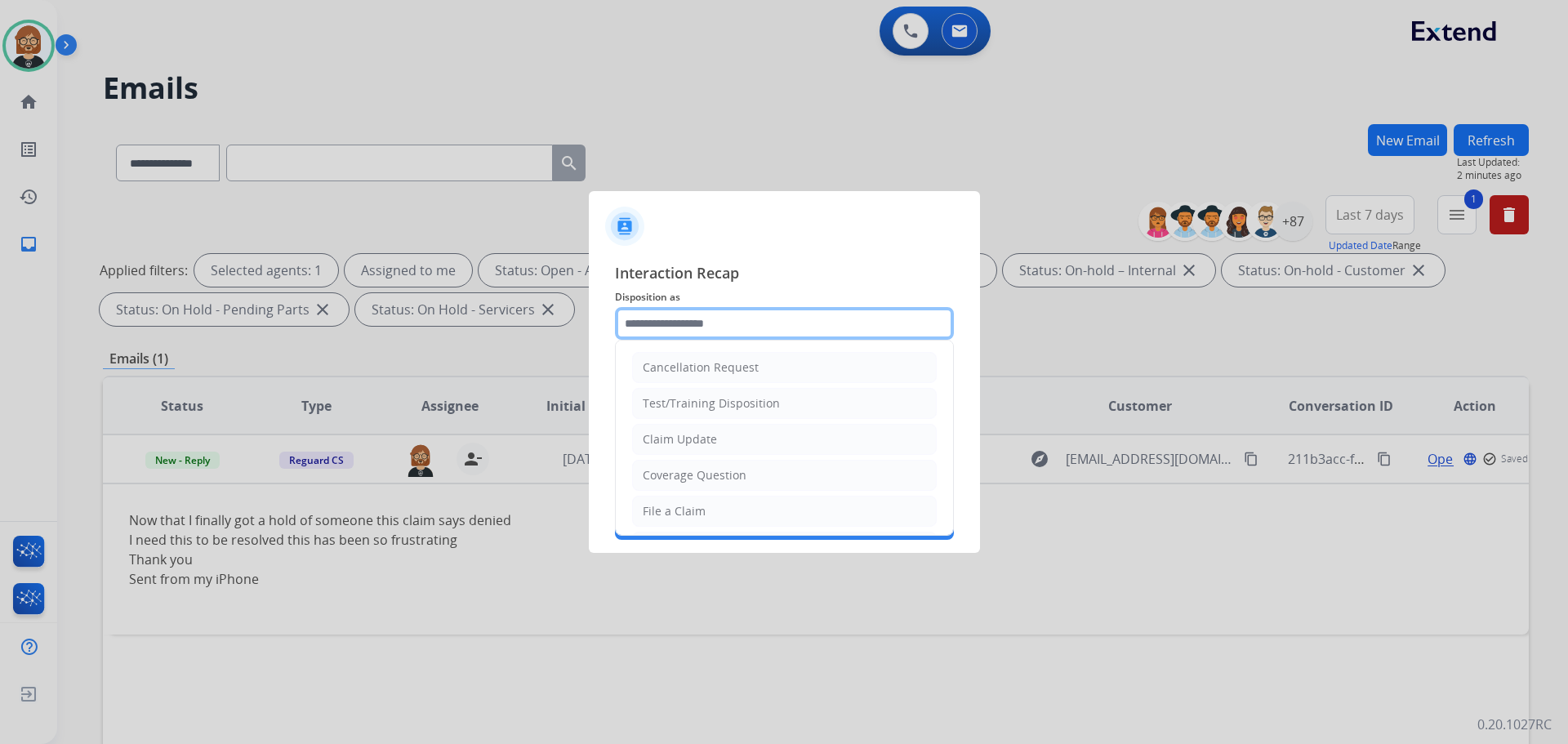
click at [787, 318] on input "text" at bounding box center [784, 323] width 339 height 33
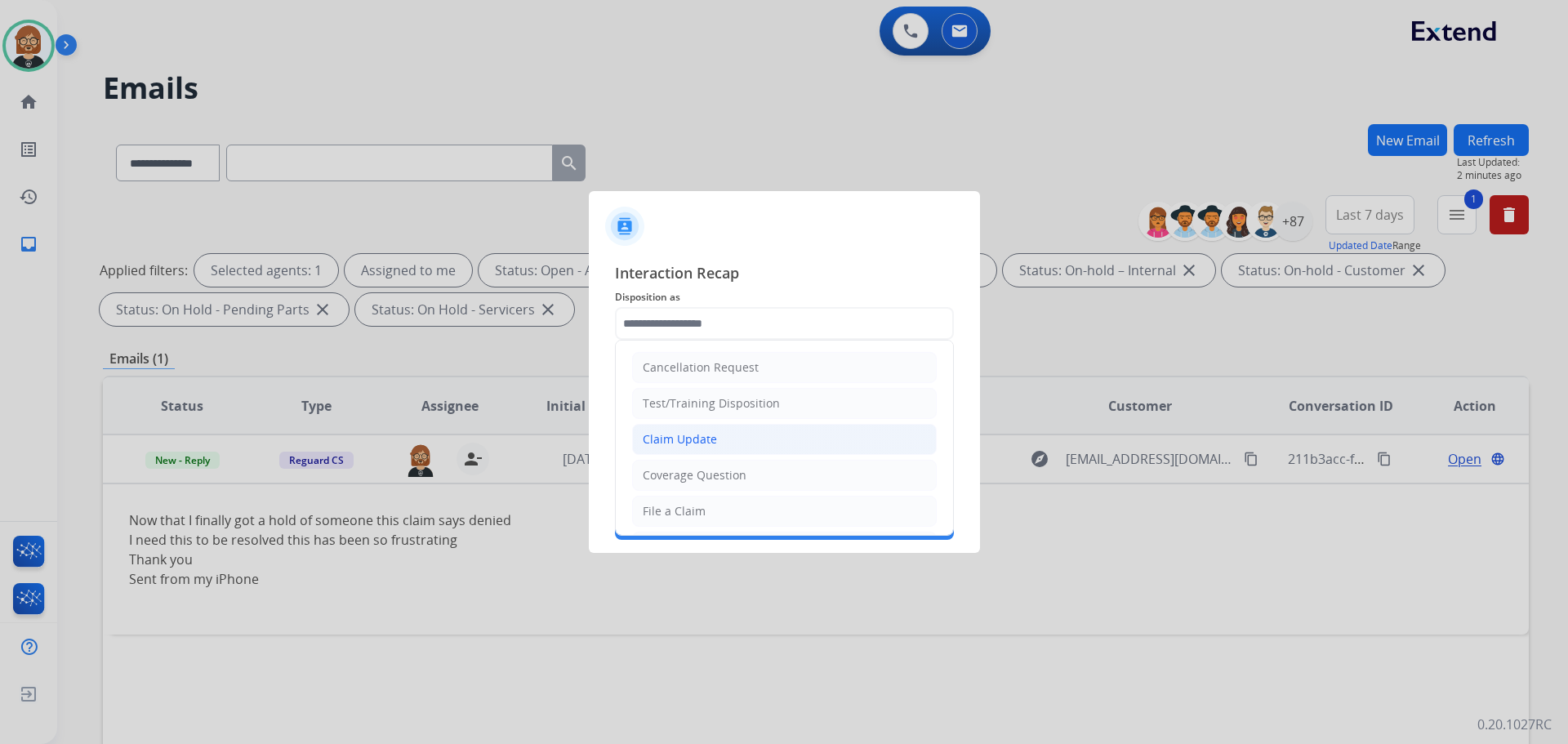
click at [729, 438] on li "Claim Update" at bounding box center [785, 438] width 305 height 31
type input "**********"
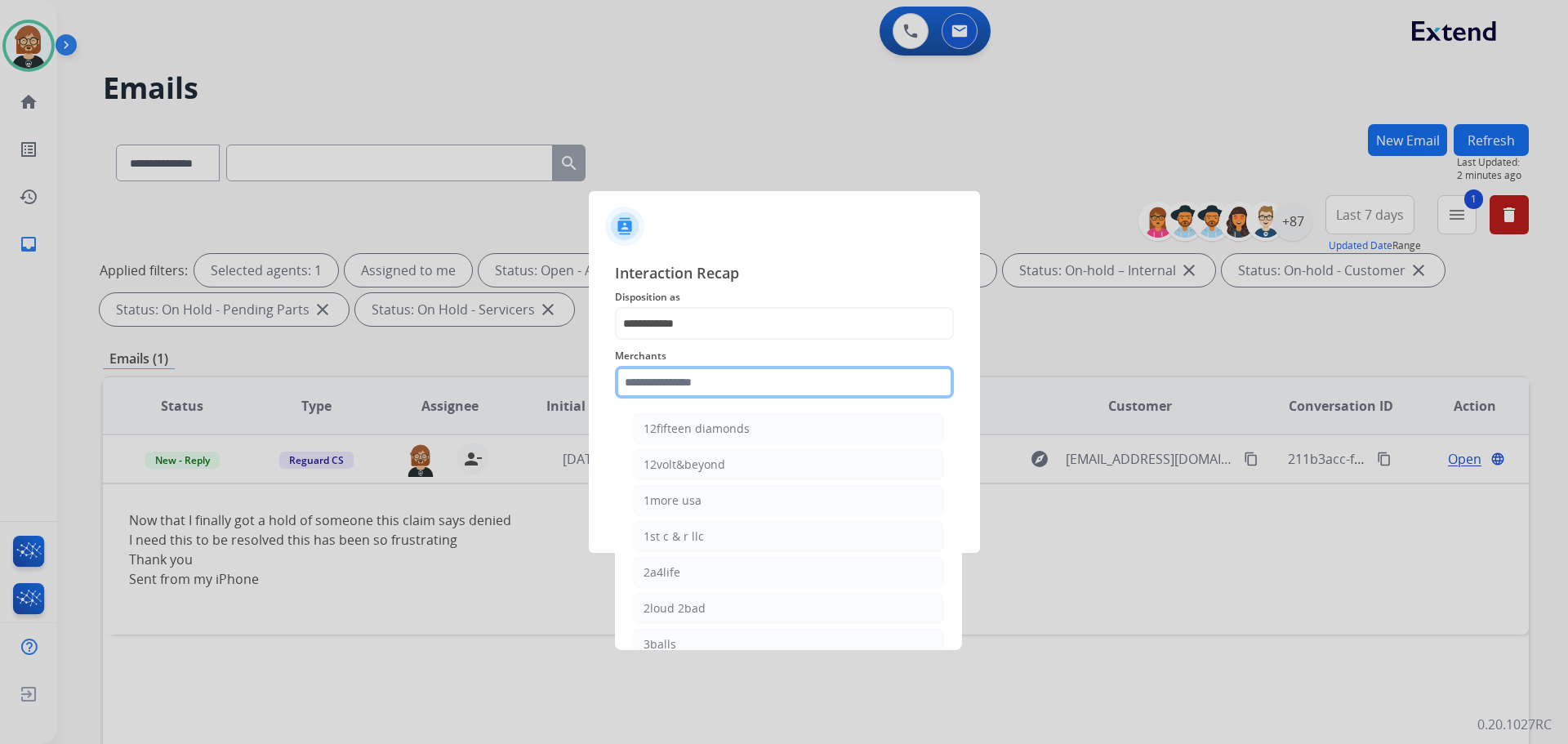
click at [734, 376] on input "text" at bounding box center [784, 381] width 339 height 33
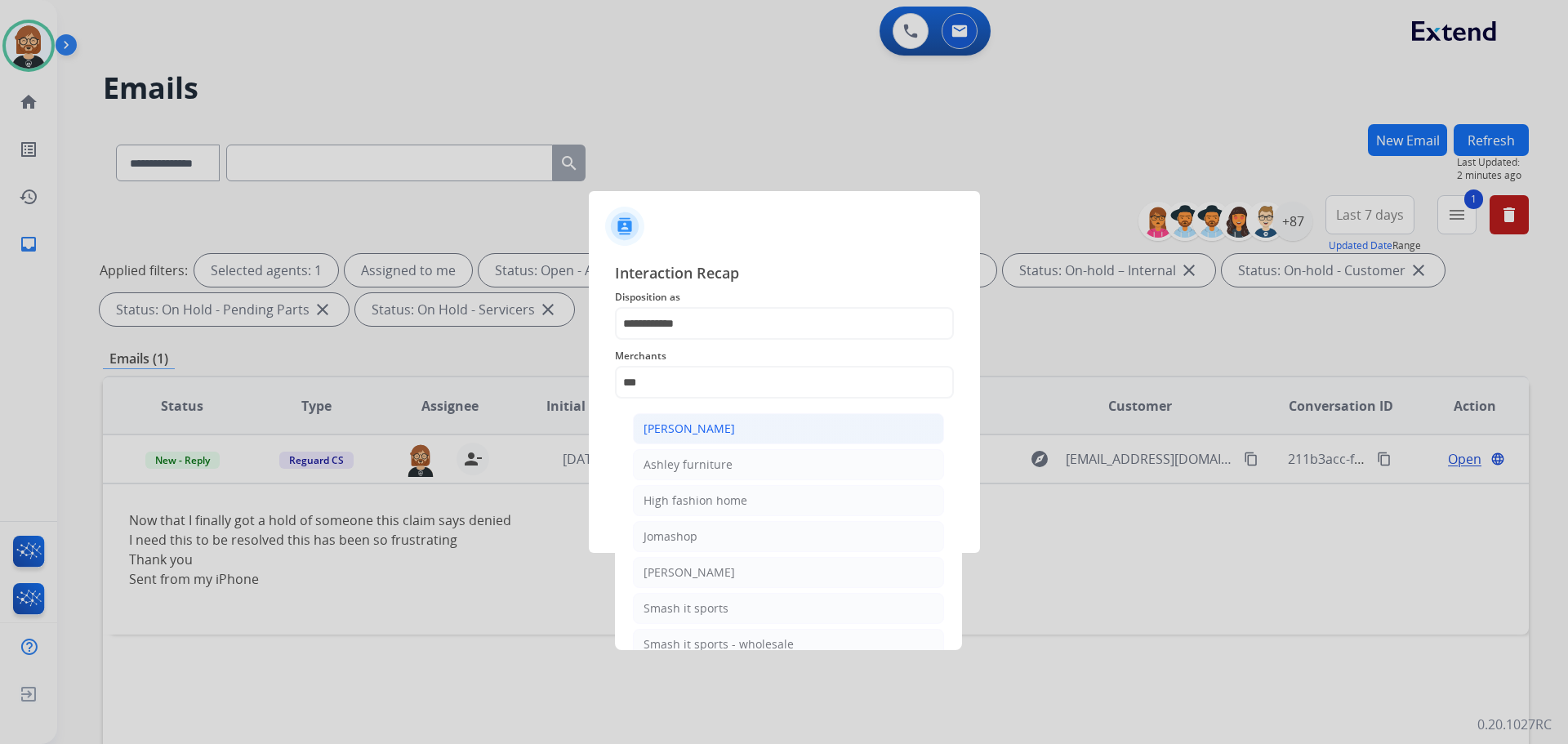
click at [736, 430] on li "Ashley - Reguard" at bounding box center [788, 428] width 311 height 31
type input "**********"
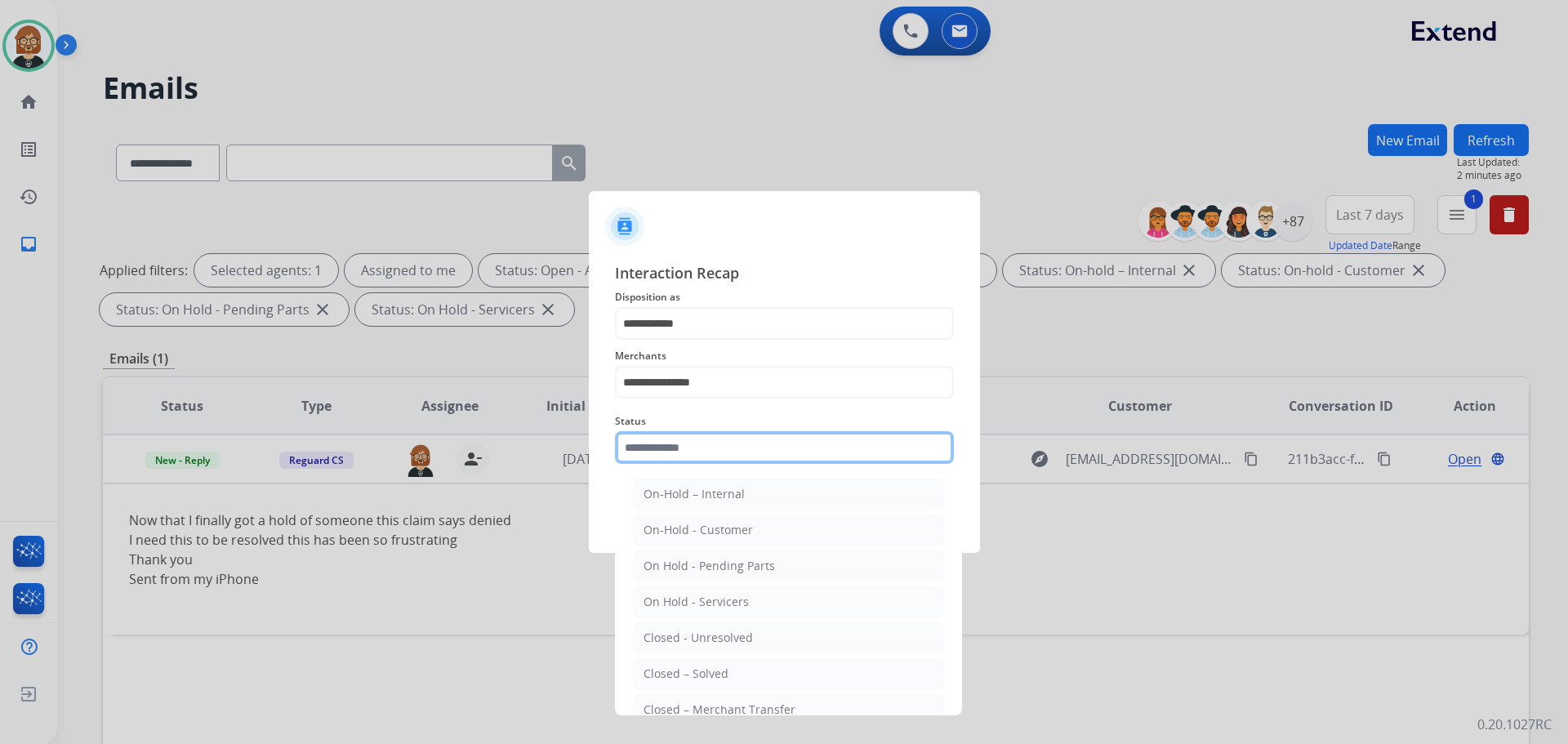
click at [834, 453] on input "text" at bounding box center [784, 447] width 339 height 33
click at [795, 669] on li "Closed – Solved" at bounding box center [788, 673] width 311 height 31
type input "**********"
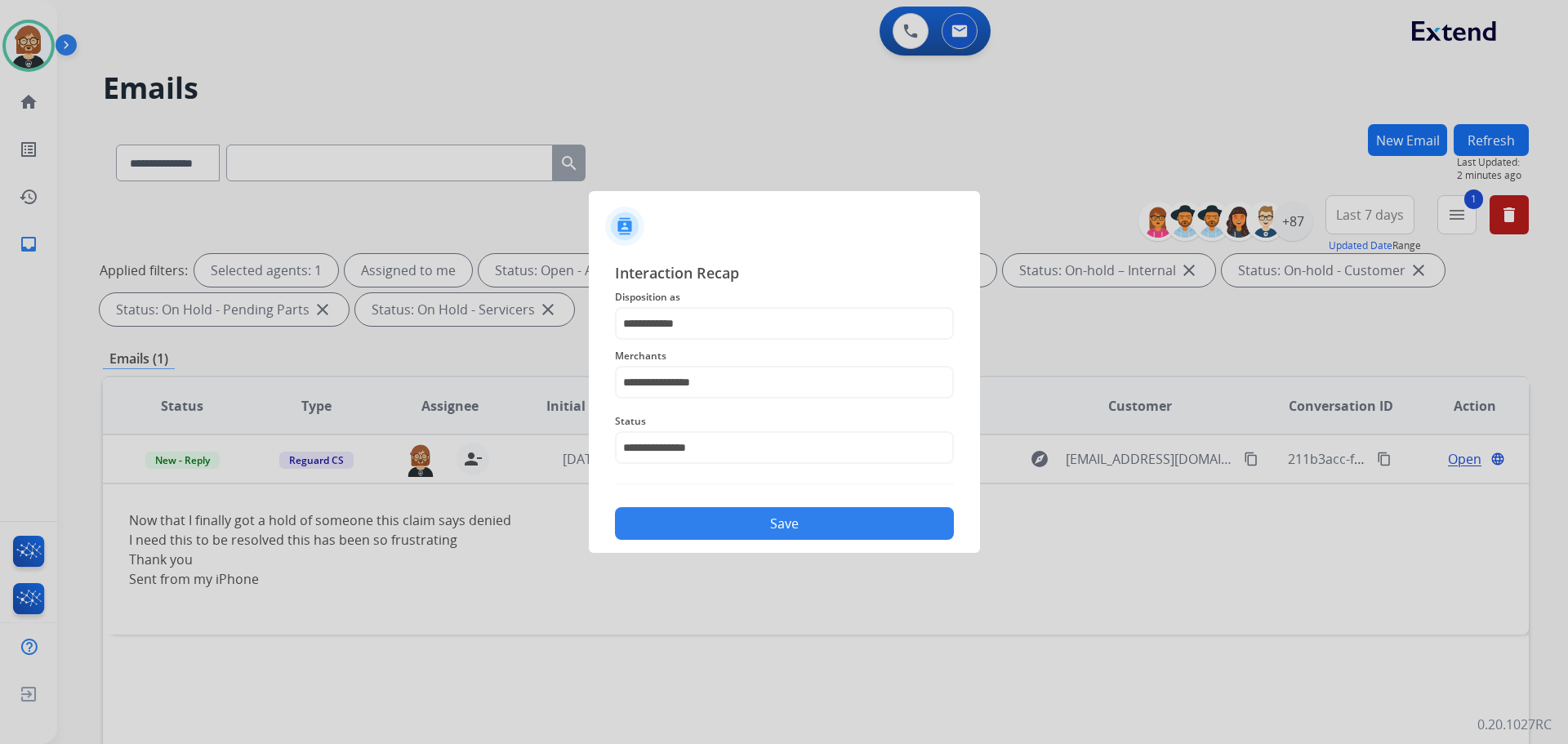
click at [834, 527] on button "Save" at bounding box center [784, 523] width 339 height 33
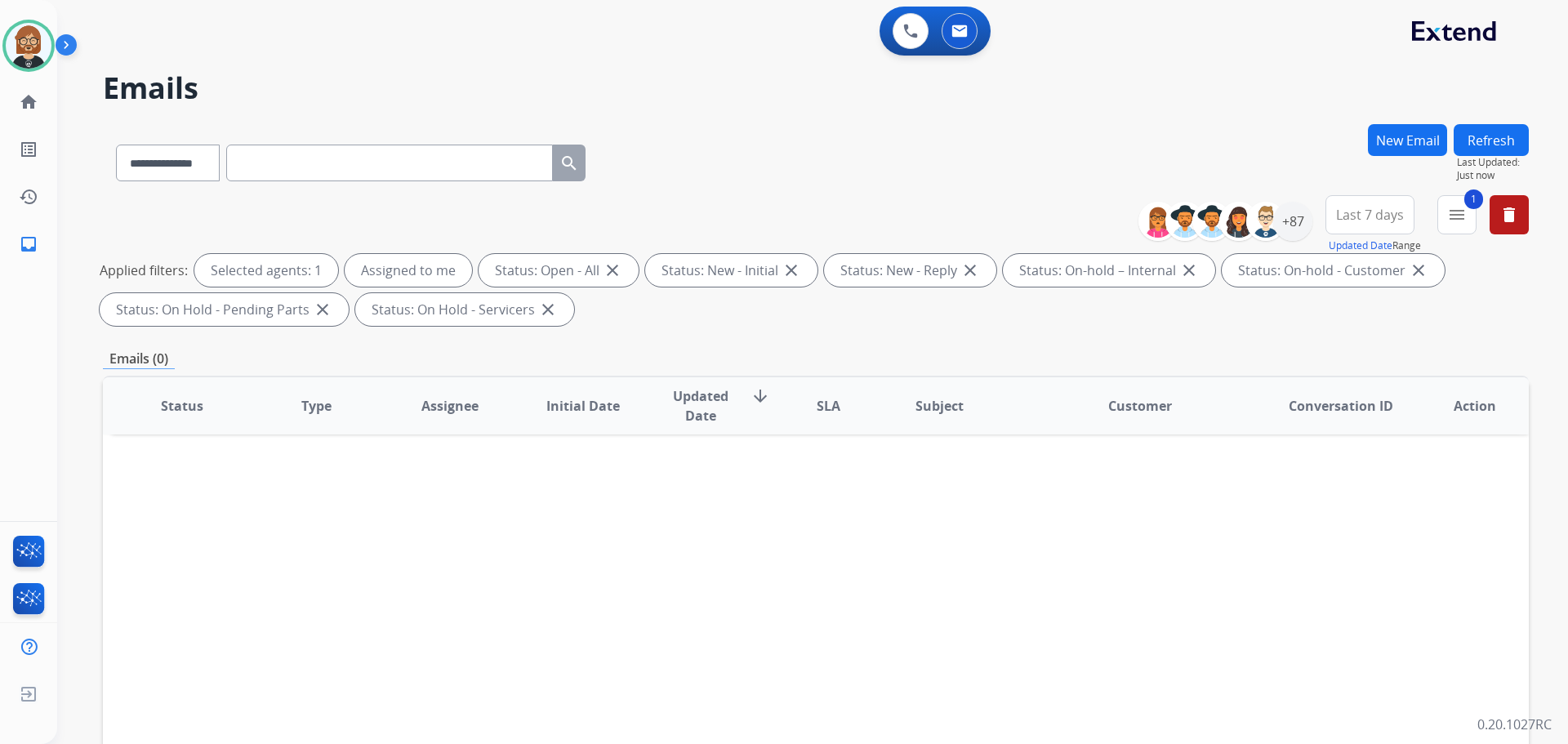
click at [1493, 144] on button "Refresh" at bounding box center [1490, 140] width 75 height 32
click at [1455, 214] on mat-icon "menu" at bounding box center [1457, 215] width 19 height 19
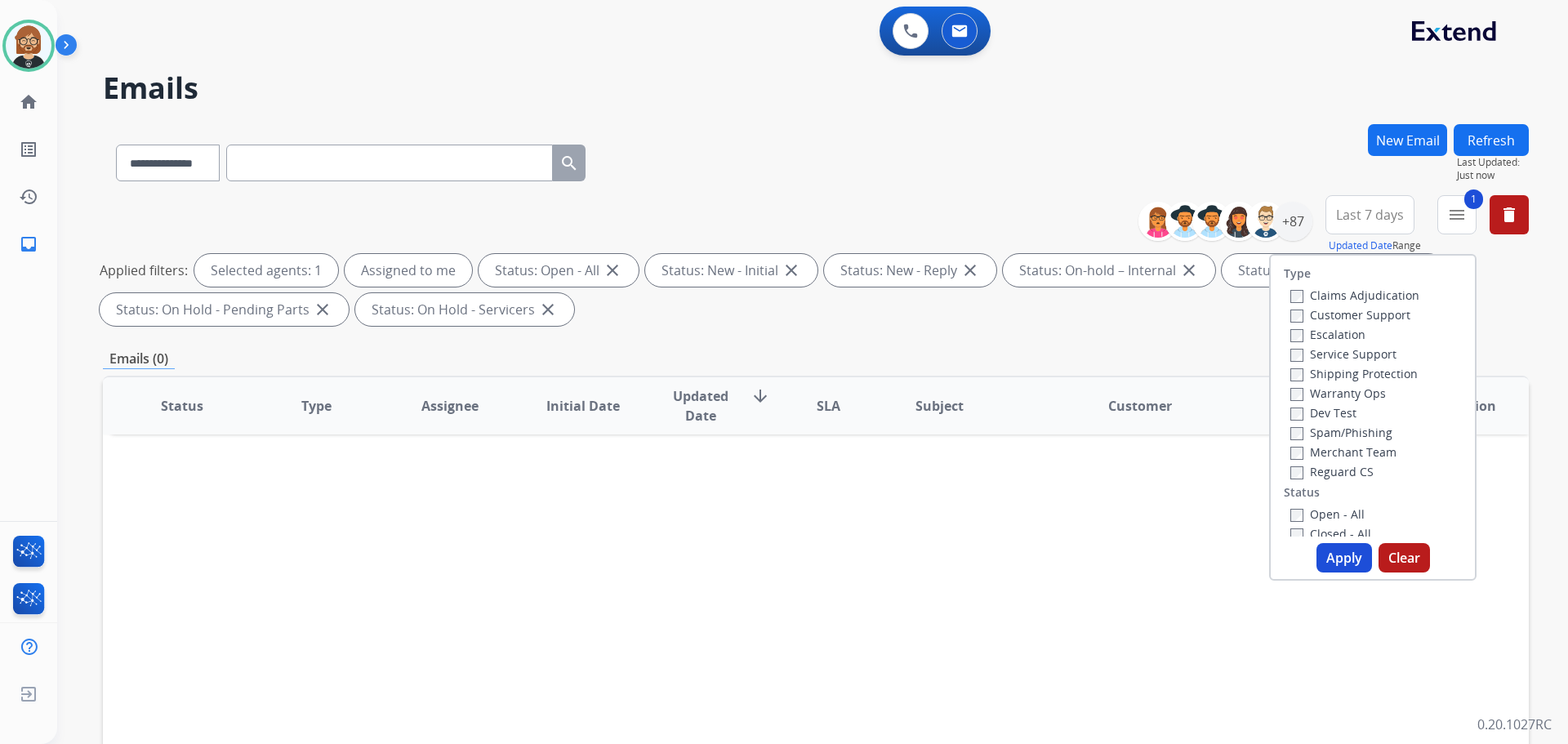
click at [1305, 468] on label "Reguard CS" at bounding box center [1332, 472] width 84 height 16
click at [1387, 629] on div "Status Type Assignee Initial Date Updated Date arrow_downward SLA Subject Custo…" at bounding box center [816, 648] width 1426 height 547
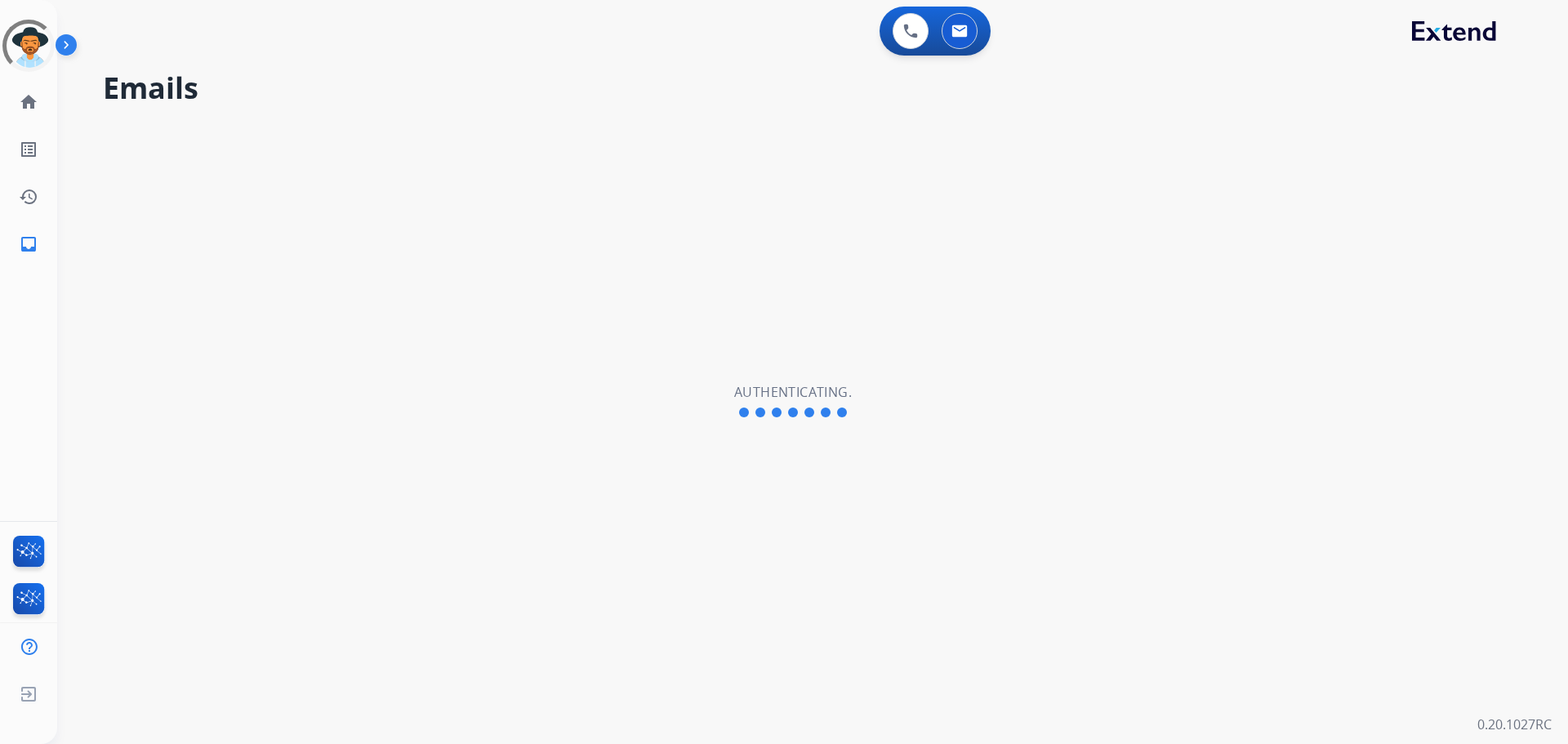
select select "**********"
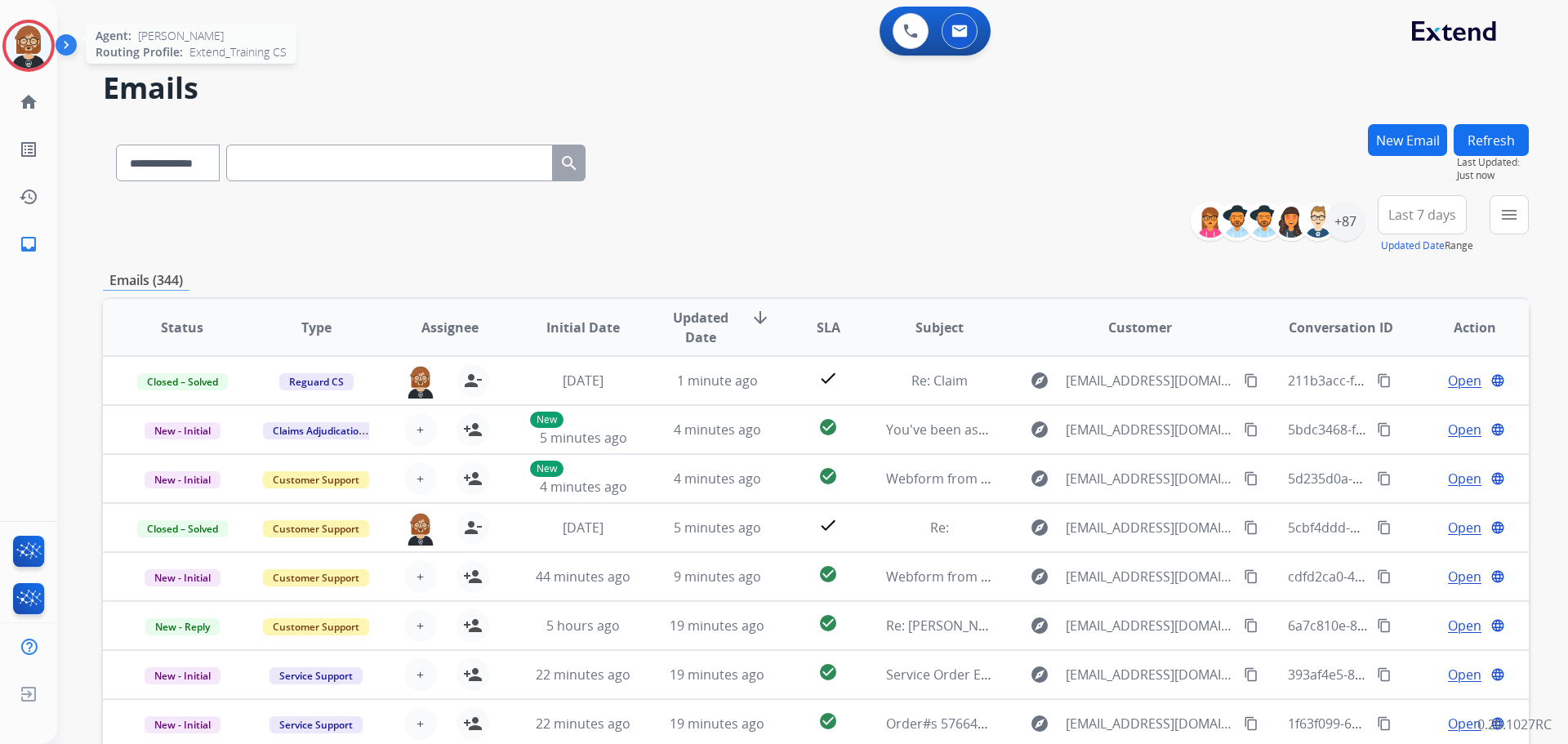
click at [30, 48] on img at bounding box center [28, 46] width 46 height 46
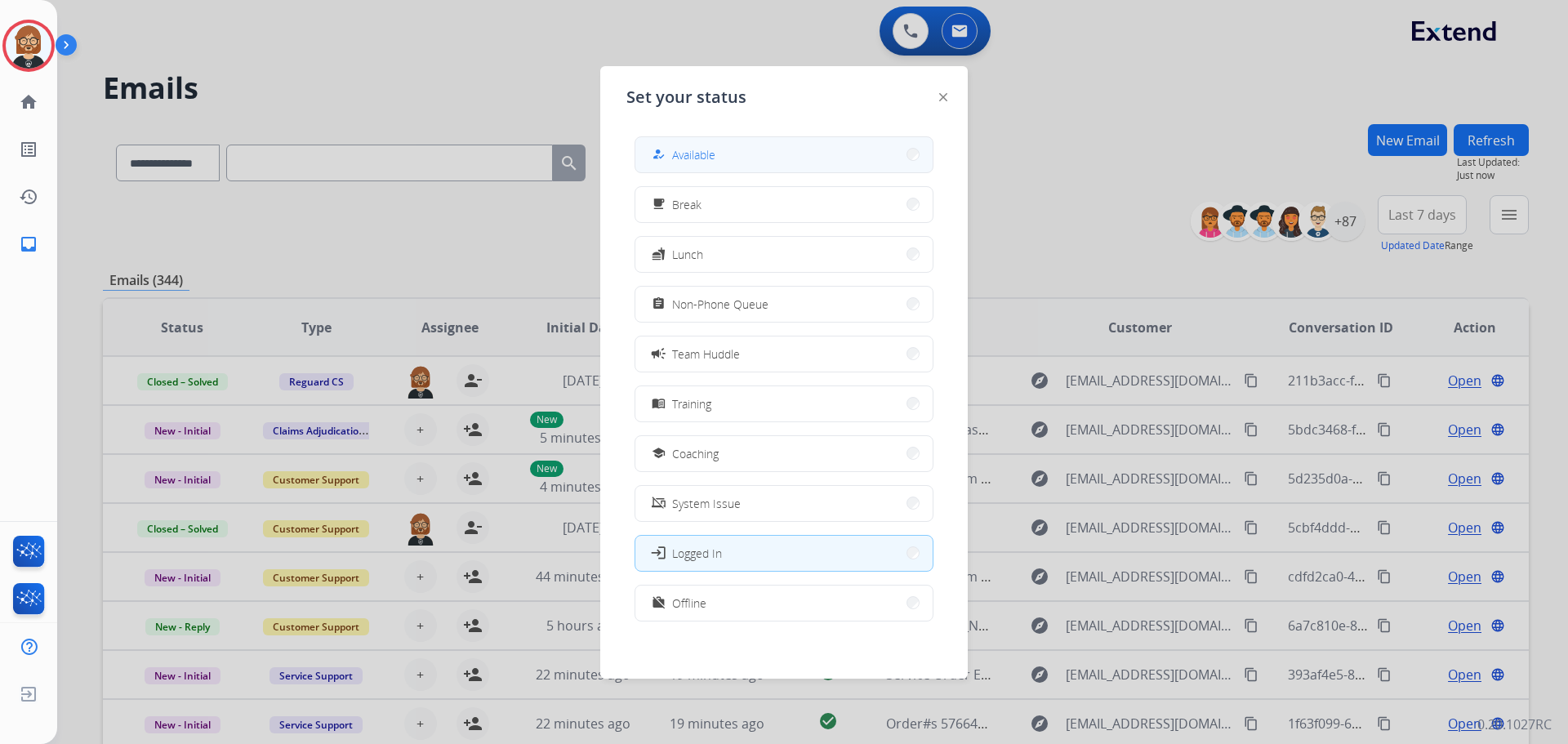
click at [756, 152] on button "how_to_reg Available" at bounding box center [783, 155] width 297 height 35
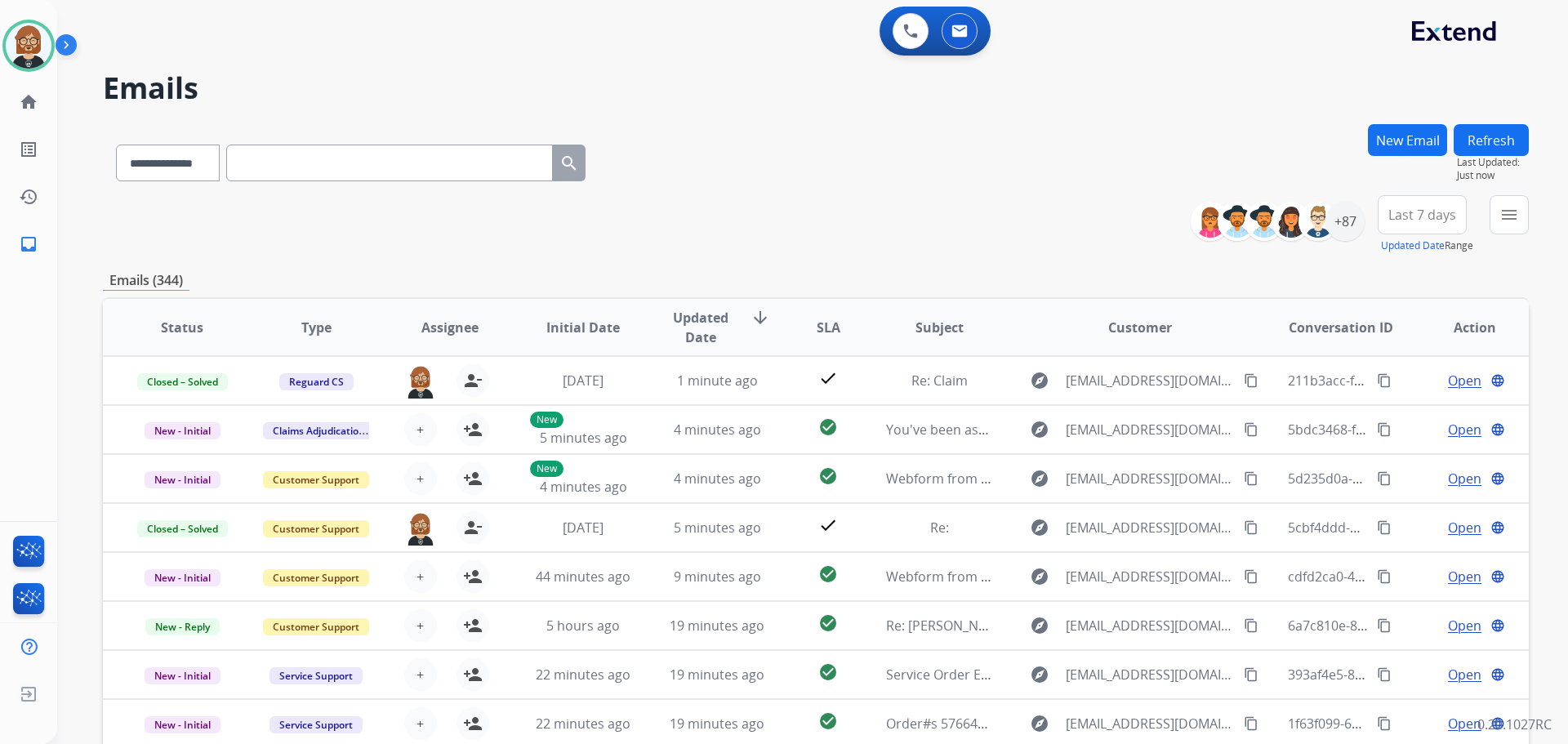
click at [970, 138] on div "**********" at bounding box center [816, 159] width 1426 height 71
click at [70, 41] on img at bounding box center [70, 48] width 28 height 31
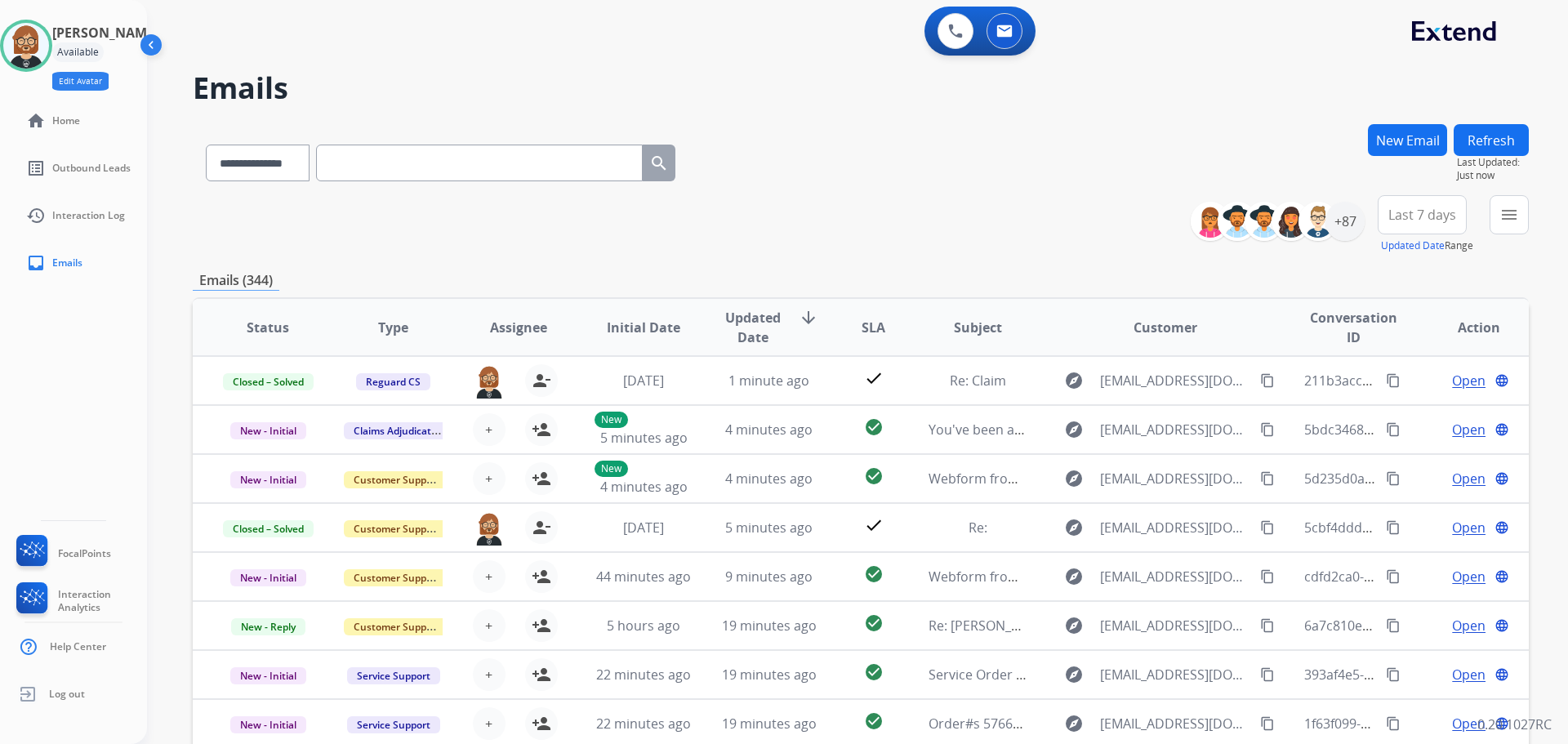
click at [101, 84] on button "Edit Avatar" at bounding box center [80, 81] width 56 height 18
select select "**********"
select select "*****"
select select "**********"
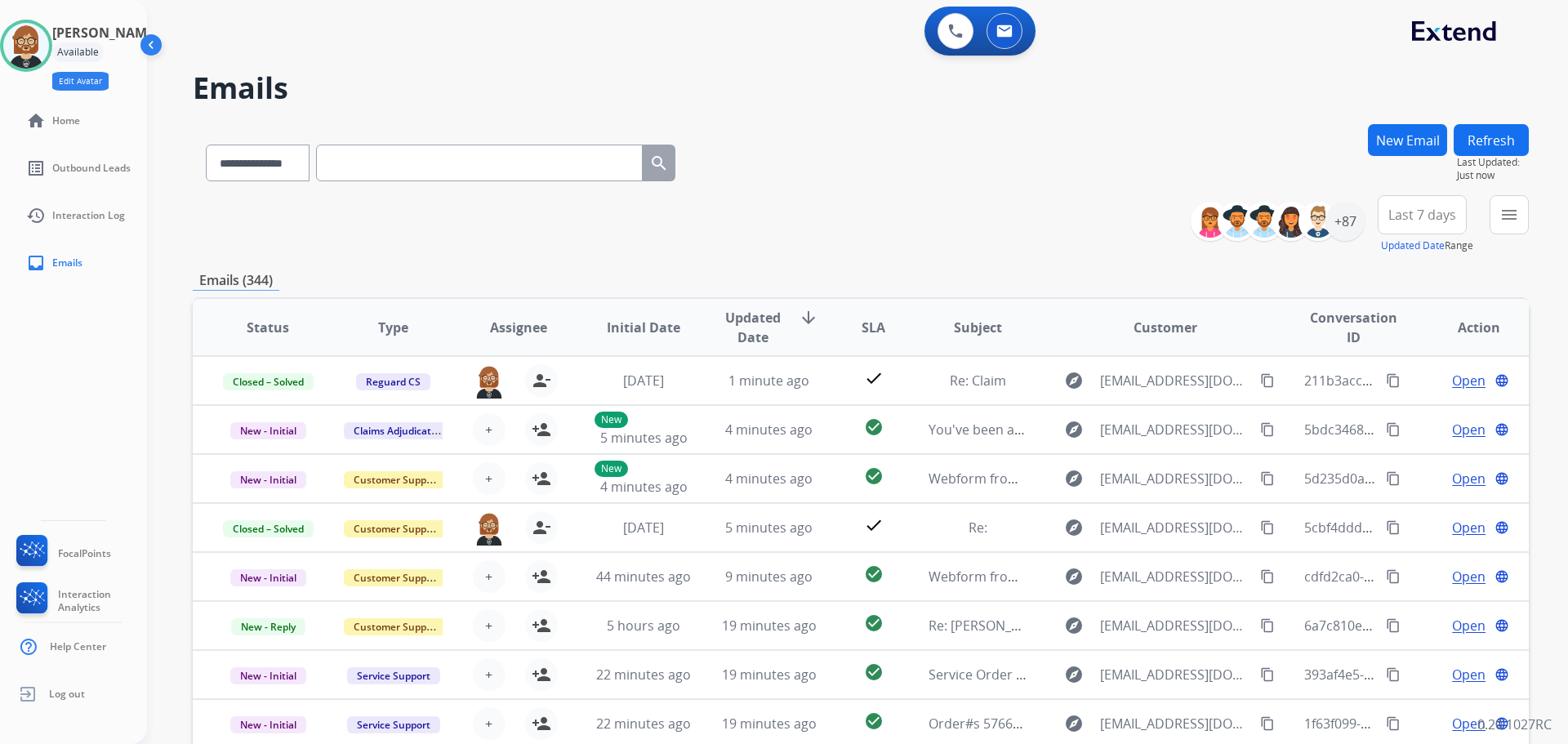
select select "*****"
select select "*******"
select select "*****"
select select
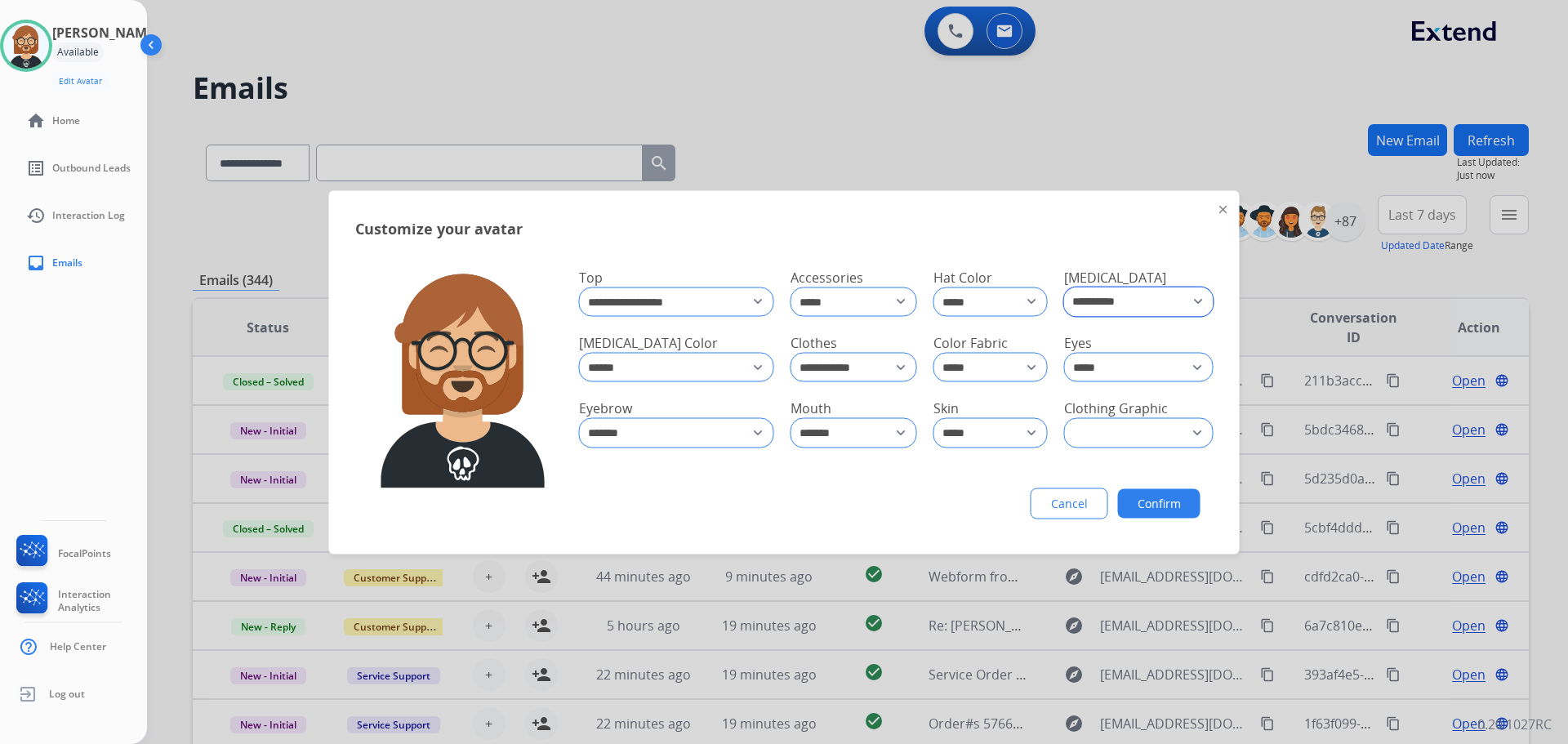
click at [1149, 302] on select "**********" at bounding box center [1139, 300] width 150 height 29
select select "*****"
click at [1064, 286] on select "**********" at bounding box center [1138, 300] width 148 height 28
click at [1163, 495] on button "Confirm" at bounding box center [1159, 502] width 83 height 29
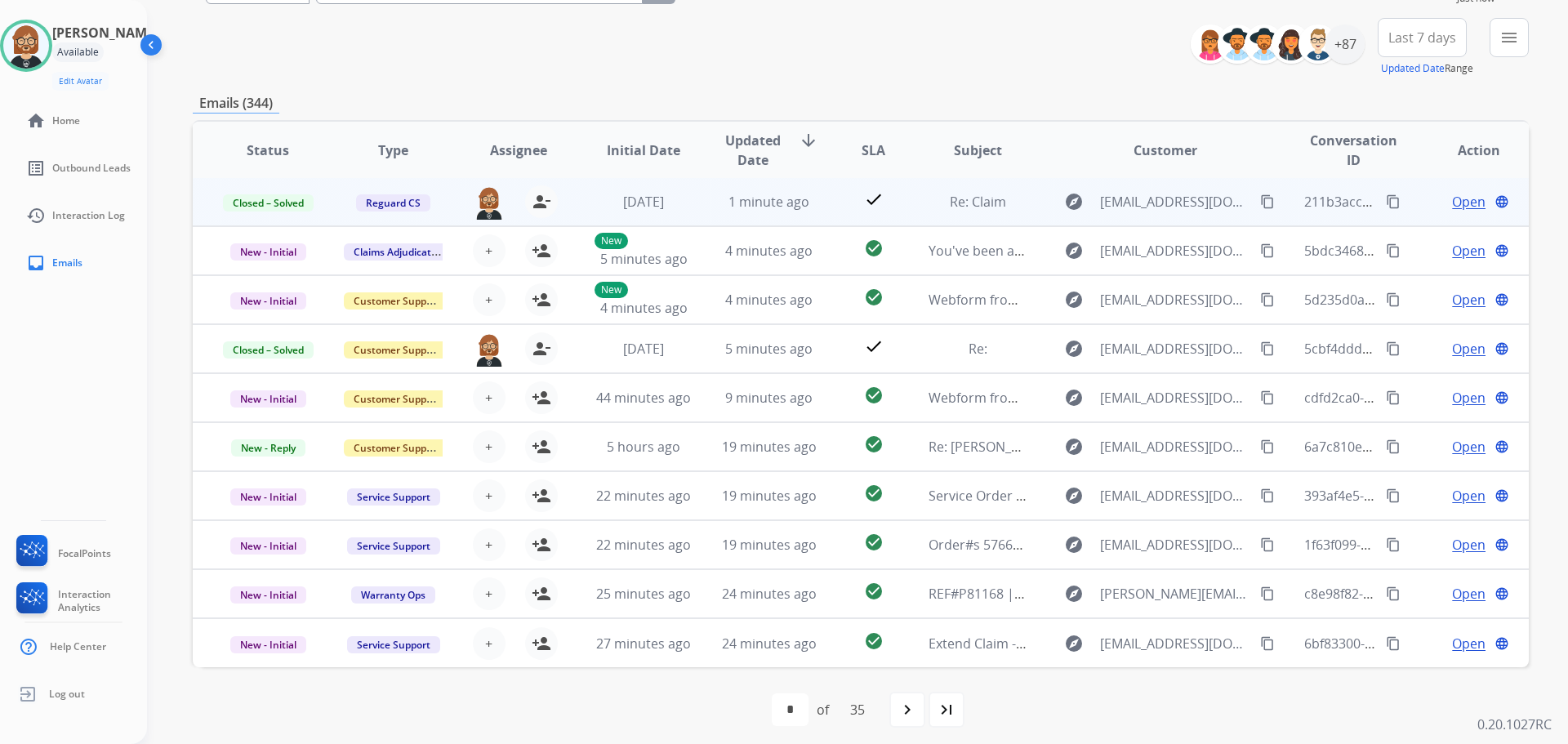
scroll to position [185, 0]
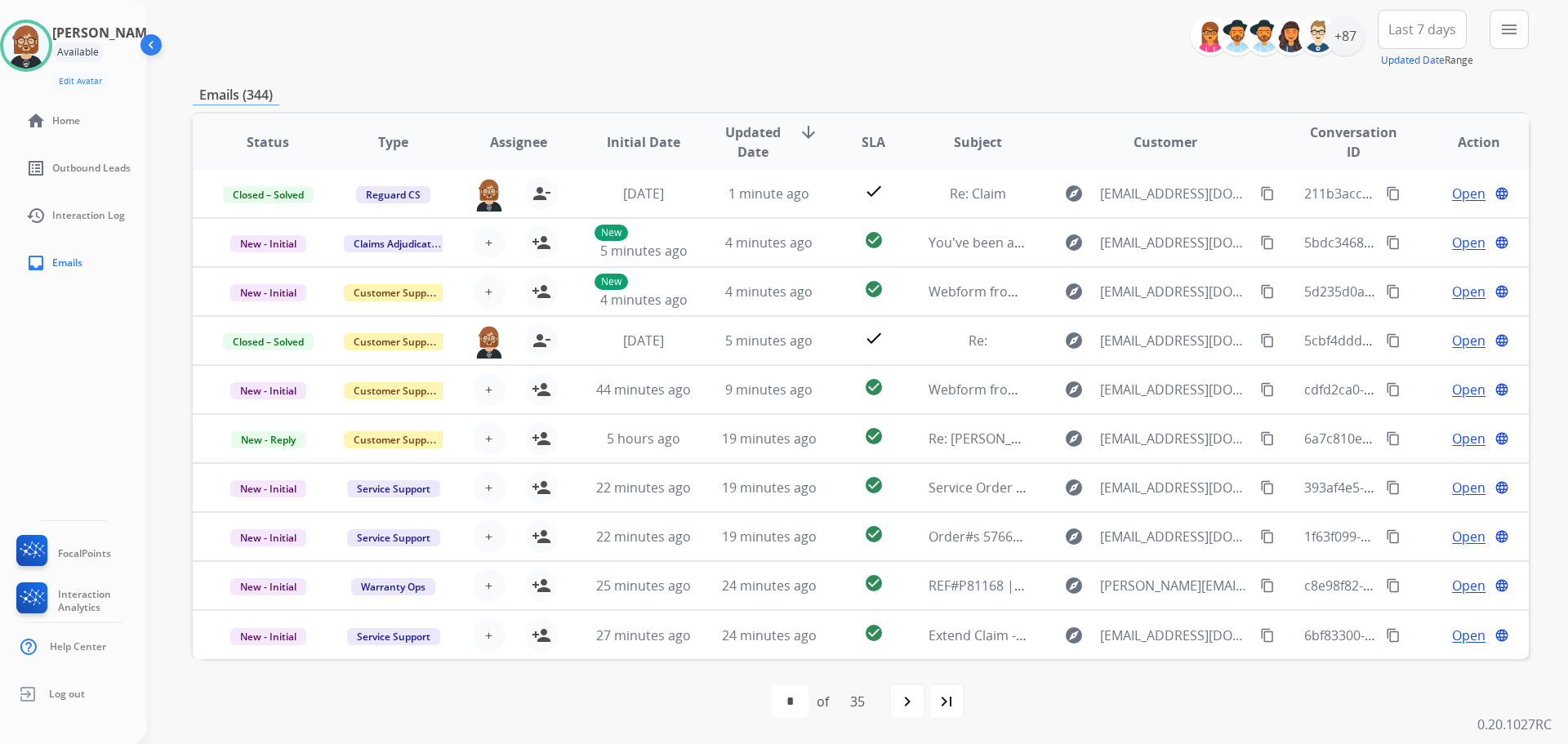
click at [1523, 722] on p "0.20.1027RC" at bounding box center [1514, 724] width 74 height 19
drag, startPoint x: 1523, startPoint y: 722, endPoint x: 1236, endPoint y: 694, distance: 288.4
click at [1236, 694] on div "first_page navigate_before * * * * * * * * * ** ** ** ** ** ** ** ** ** ** ** *…" at bounding box center [861, 701] width 1336 height 33
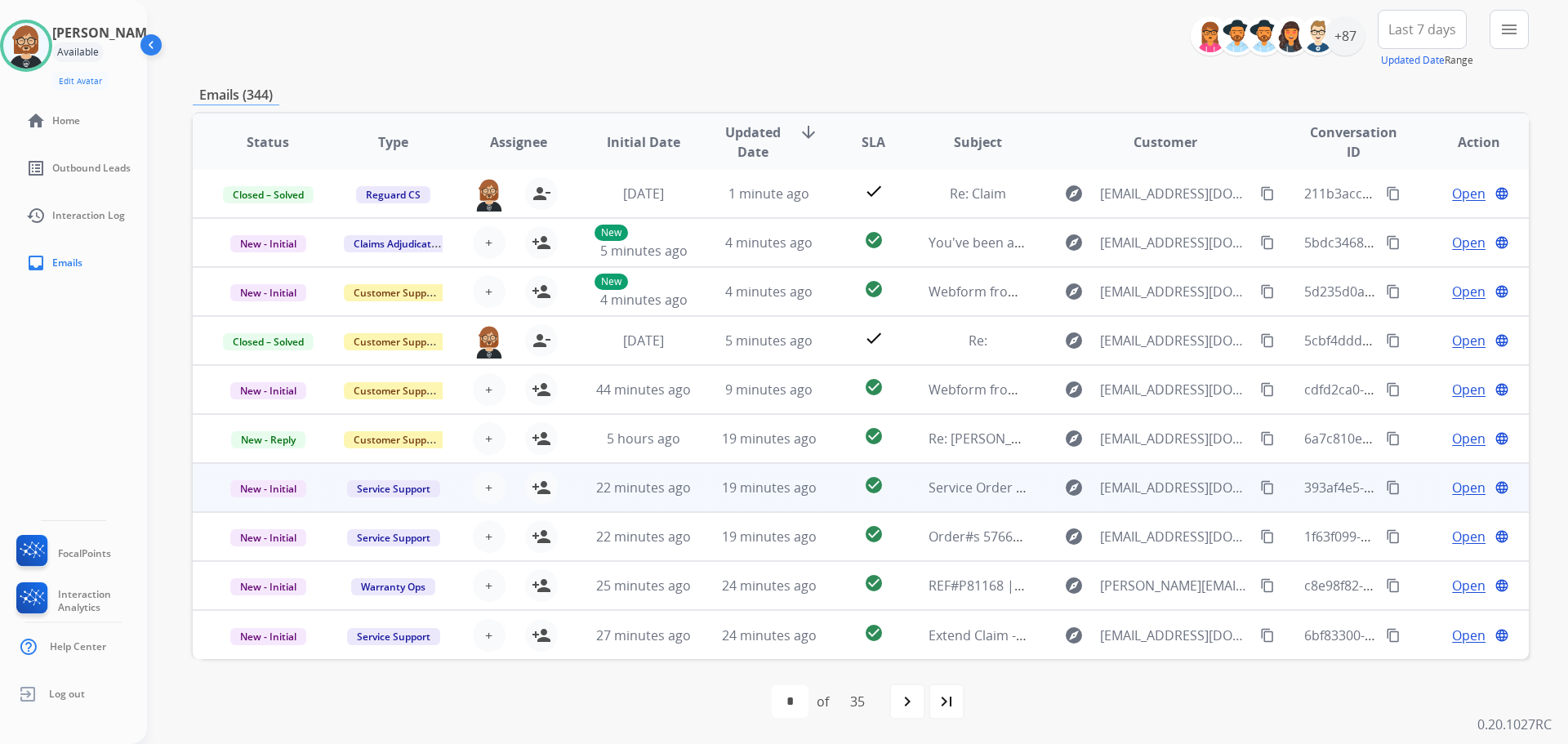
scroll to position [0, 0]
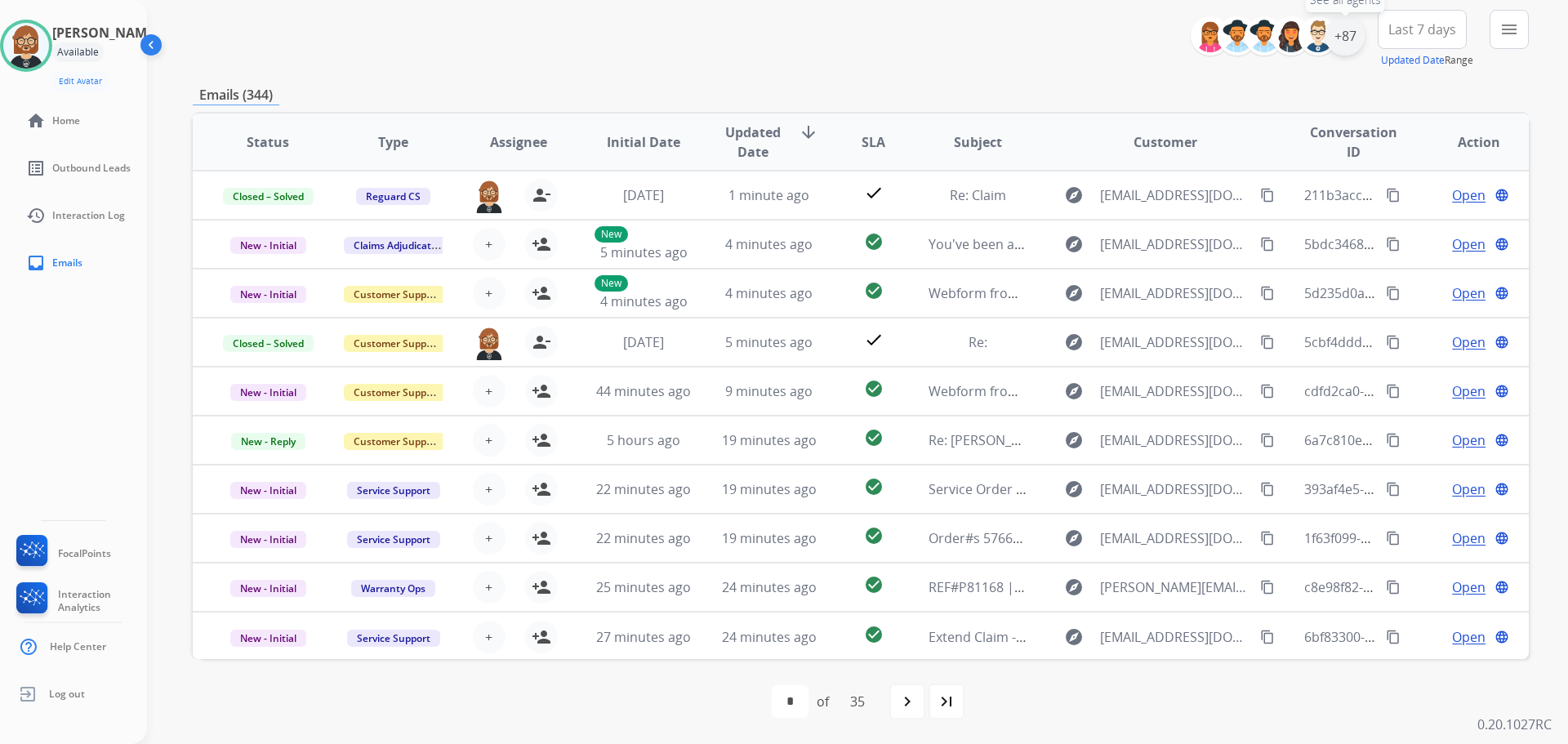
click at [1339, 26] on div "+87" at bounding box center [1345, 36] width 40 height 40
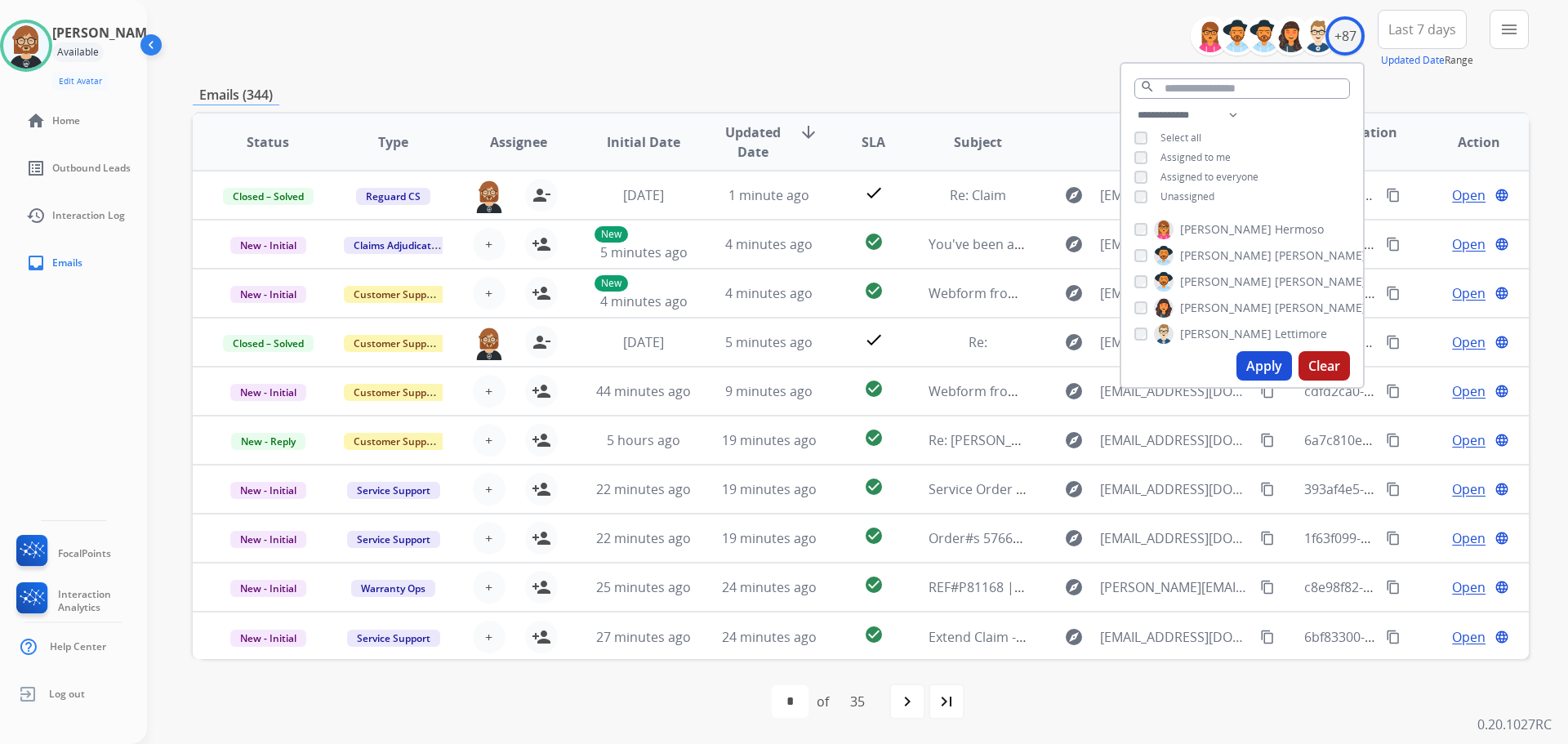
click at [1188, 189] on span "Unassigned" at bounding box center [1187, 196] width 54 height 14
click at [1261, 365] on button "Apply" at bounding box center [1264, 365] width 55 height 29
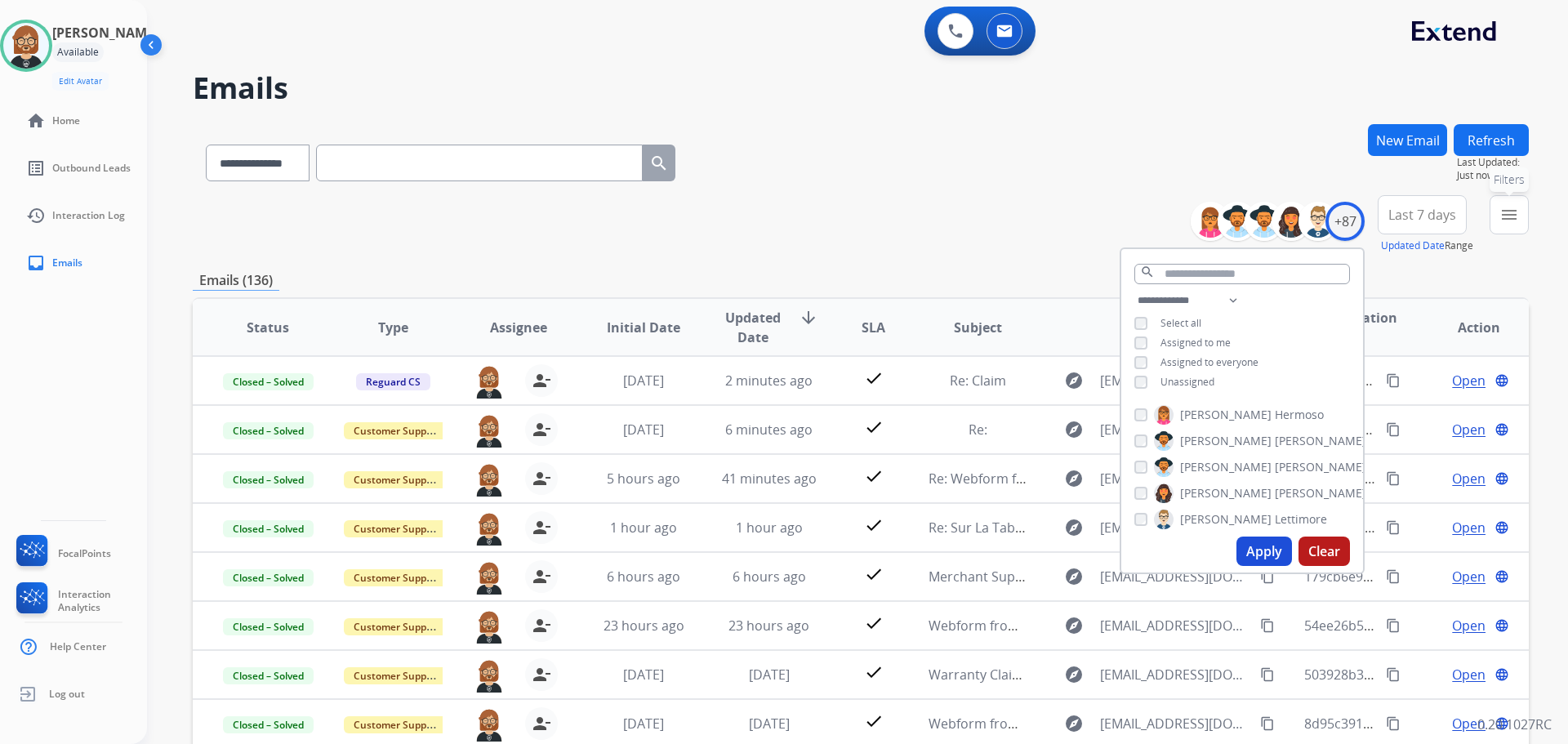
click at [1501, 218] on mat-icon "menu" at bounding box center [1509, 215] width 19 height 19
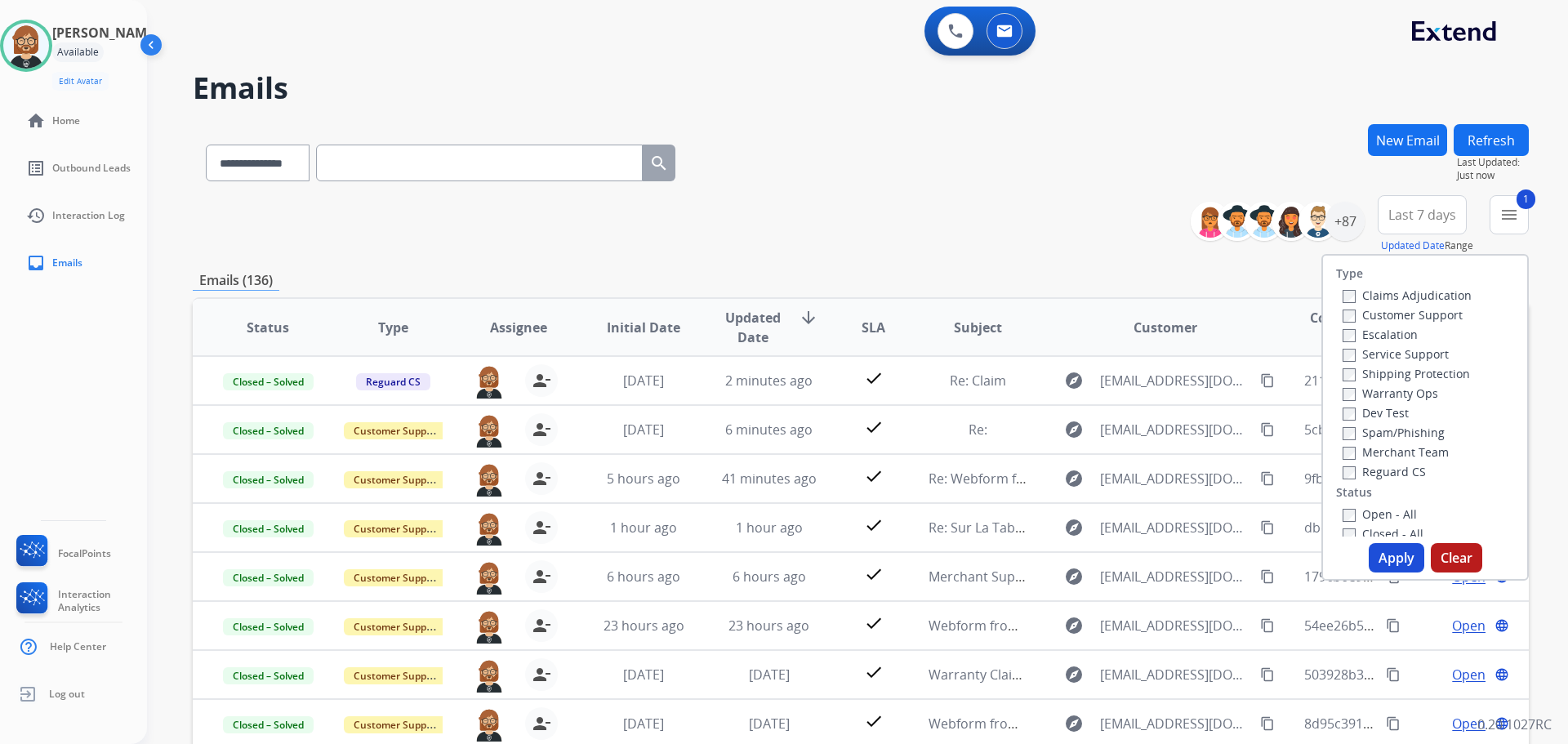
click at [1409, 564] on button "Apply" at bounding box center [1396, 557] width 55 height 29
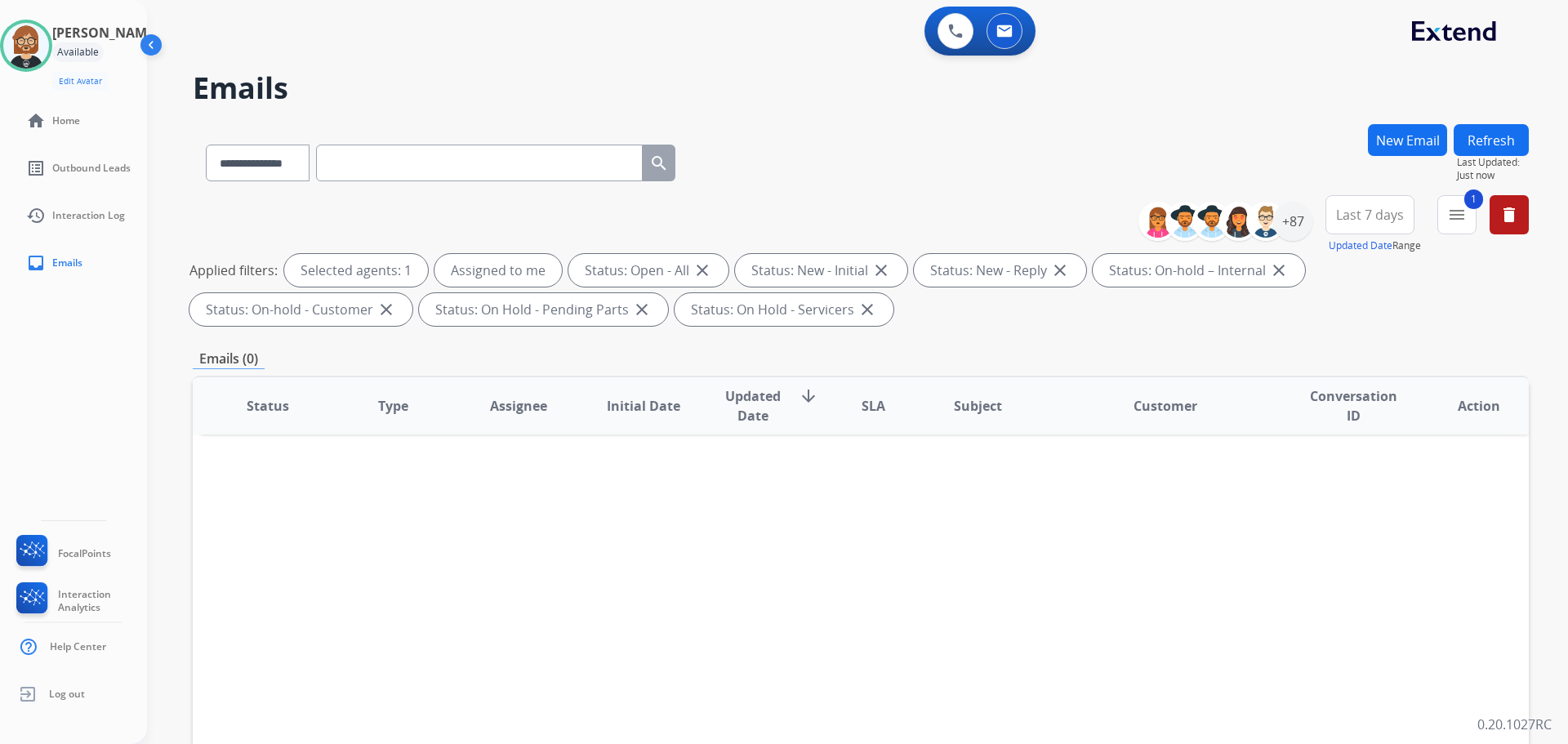
click at [1497, 135] on button "Refresh" at bounding box center [1490, 140] width 75 height 32
click at [79, 450] on div "[PERSON_NAME] Available Edit Avatar Agent: [PERSON_NAME] Profile: Extend_Traini…" at bounding box center [73, 372] width 147 height 744
click at [1449, 218] on mat-icon "menu" at bounding box center [1457, 215] width 19 height 19
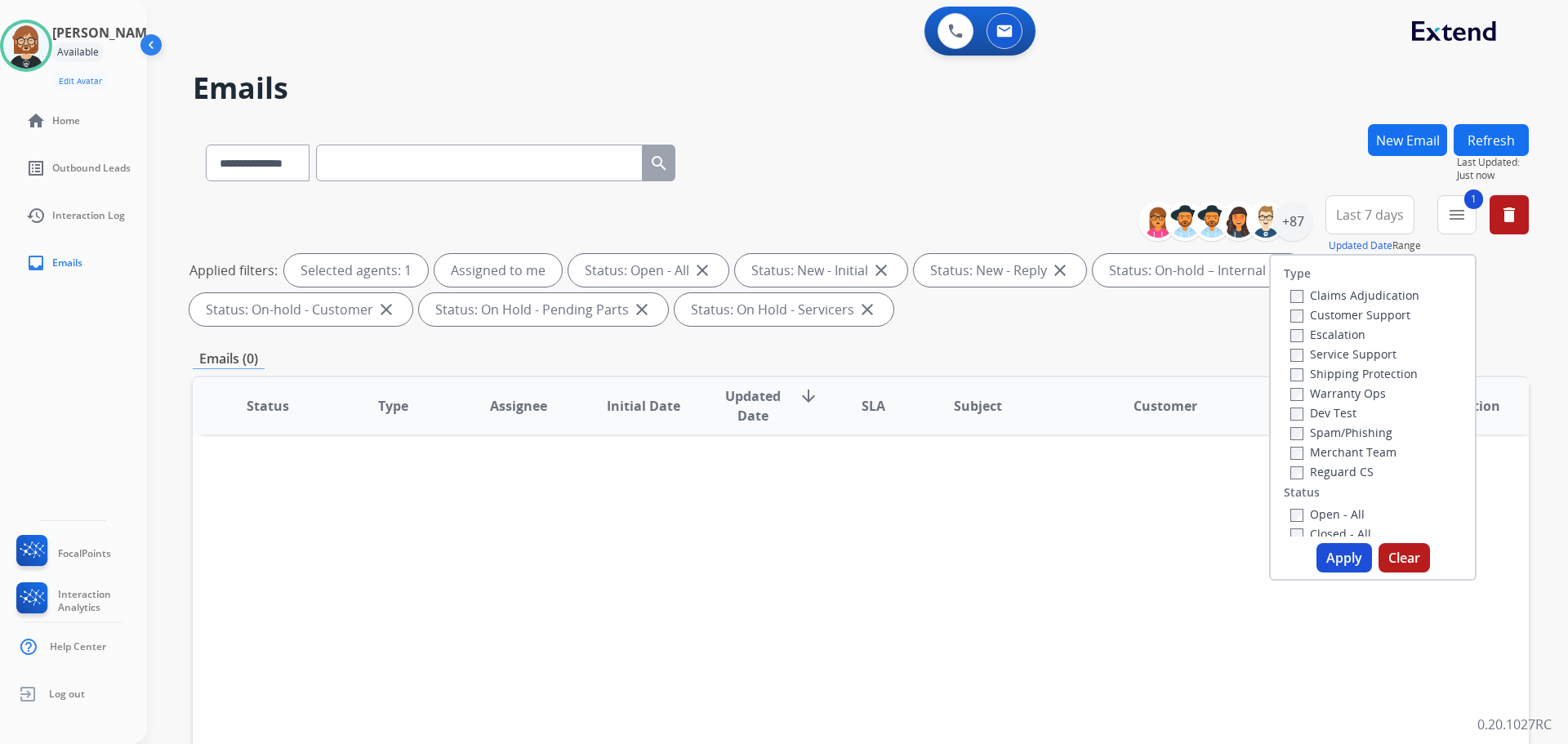
click at [1316, 471] on label "Reguard CS" at bounding box center [1332, 472] width 84 height 16
click at [1335, 309] on label "Customer Support" at bounding box center [1350, 315] width 120 height 16
click at [1342, 369] on label "Shipping Protection" at bounding box center [1354, 373] width 128 height 16
click at [1343, 564] on button "Apply" at bounding box center [1344, 557] width 55 height 29
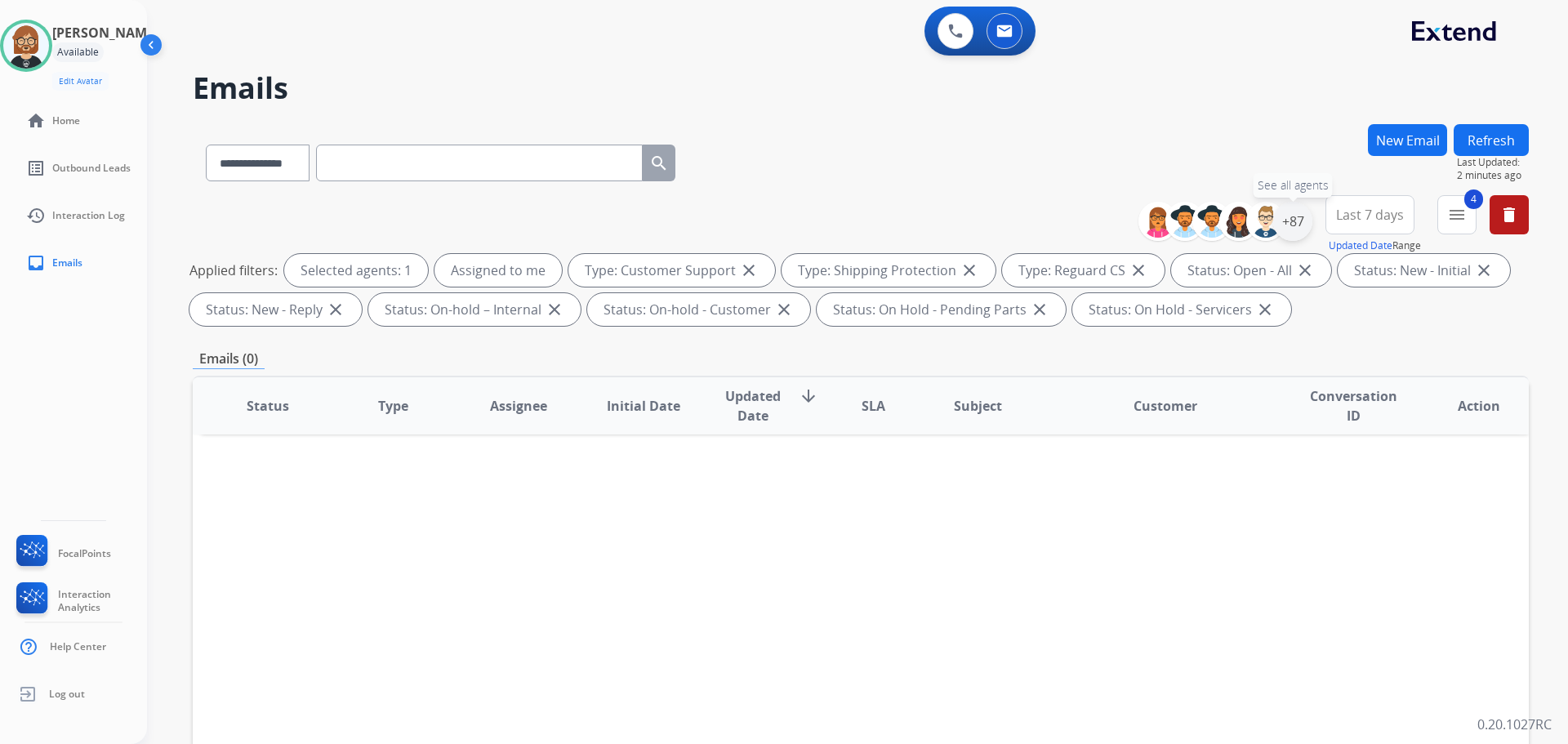
click at [1294, 221] on div "+87" at bounding box center [1292, 221] width 40 height 40
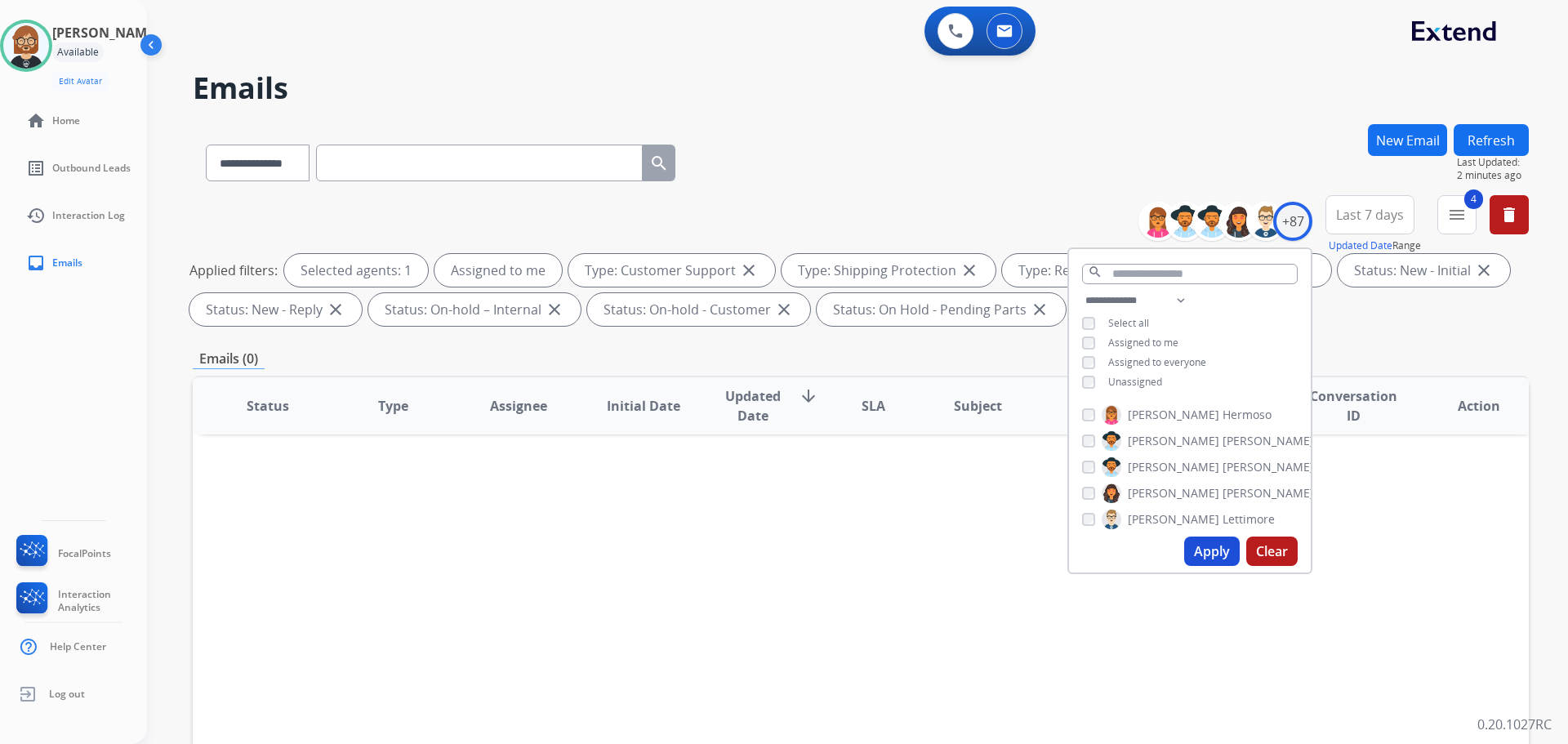
click at [1203, 543] on button "Apply" at bounding box center [1211, 550] width 55 height 29
click at [146, 41] on img at bounding box center [152, 48] width 31 height 31
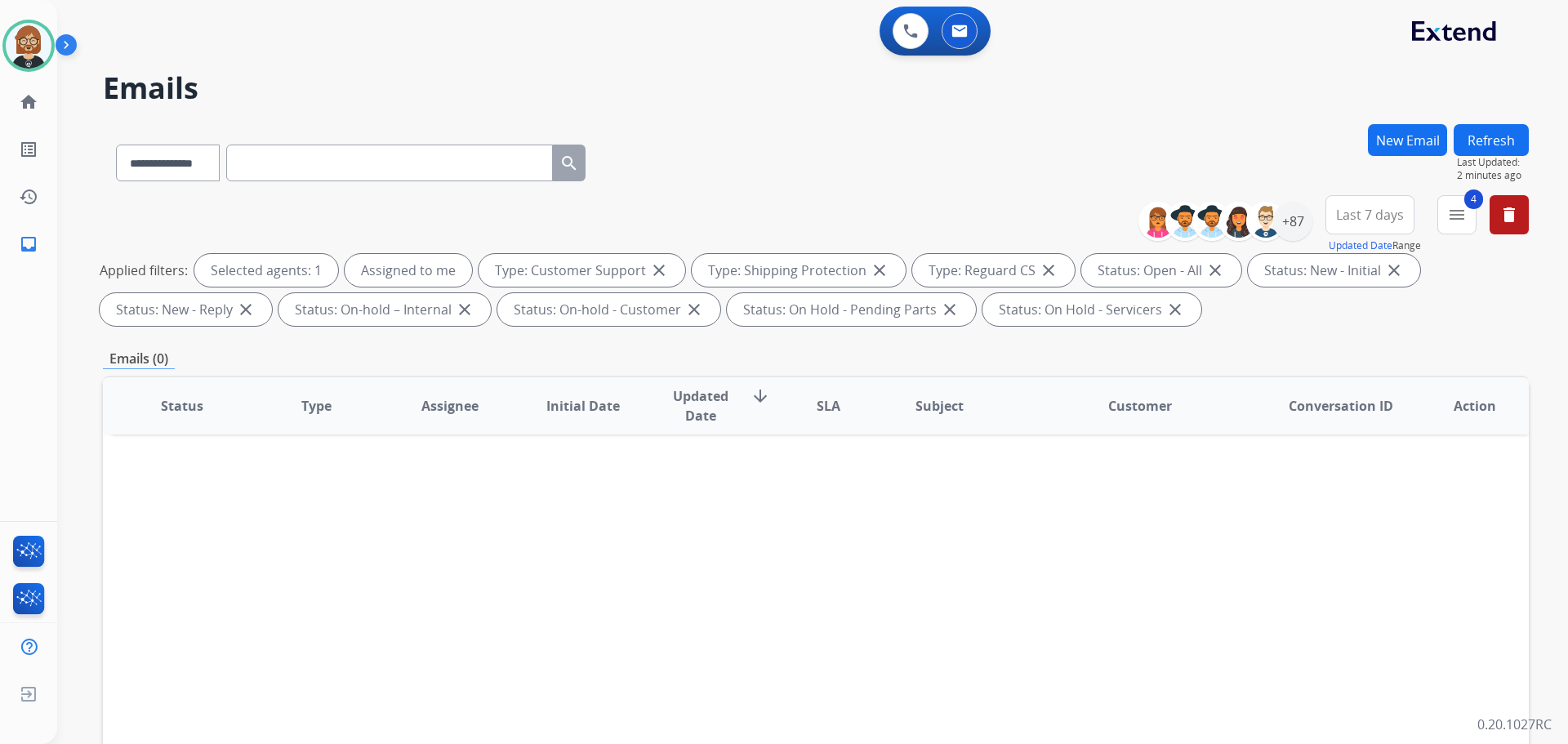
click at [1356, 226] on button "Last 7 days" at bounding box center [1370, 215] width 89 height 40
click at [1352, 420] on div "Last 90 days" at bounding box center [1365, 413] width 90 height 25
click at [1483, 306] on div "Applied filters: Selected agents: 1 Assigned to me Type: Customer Support close…" at bounding box center [812, 290] width 1426 height 72
click at [18, 47] on img at bounding box center [28, 46] width 46 height 46
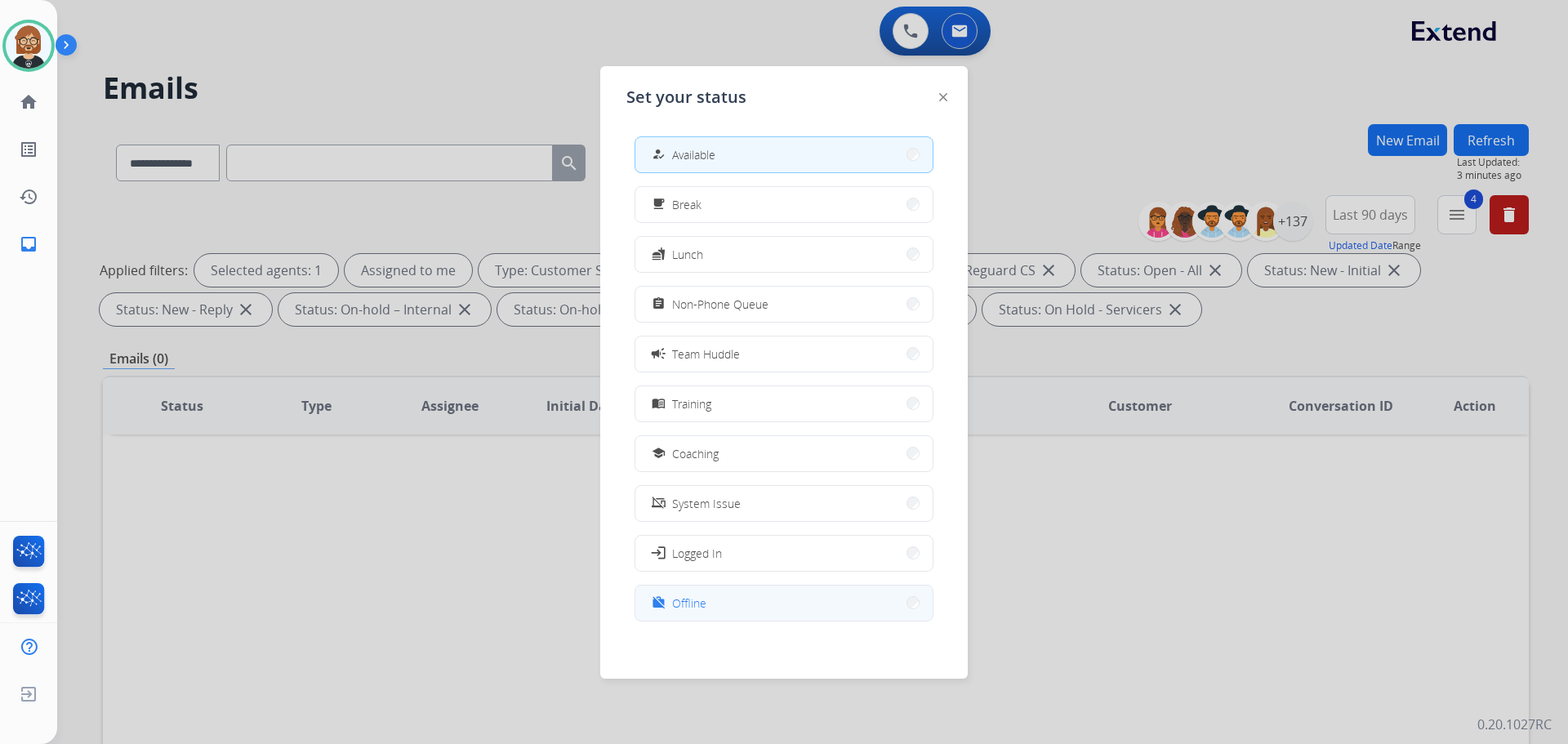
click at [759, 600] on button "work_off Offline" at bounding box center [783, 603] width 297 height 35
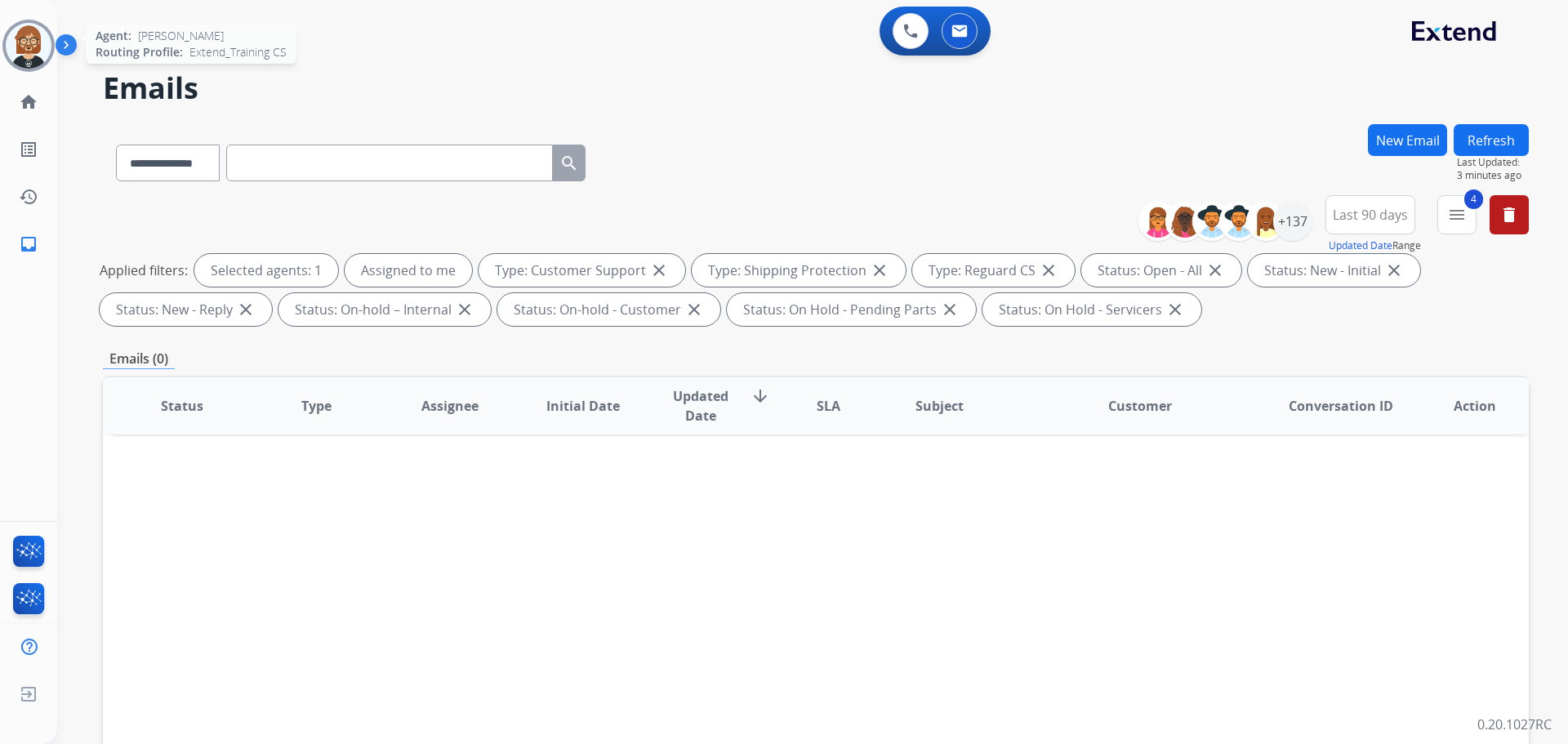
click at [28, 38] on img at bounding box center [28, 46] width 46 height 46
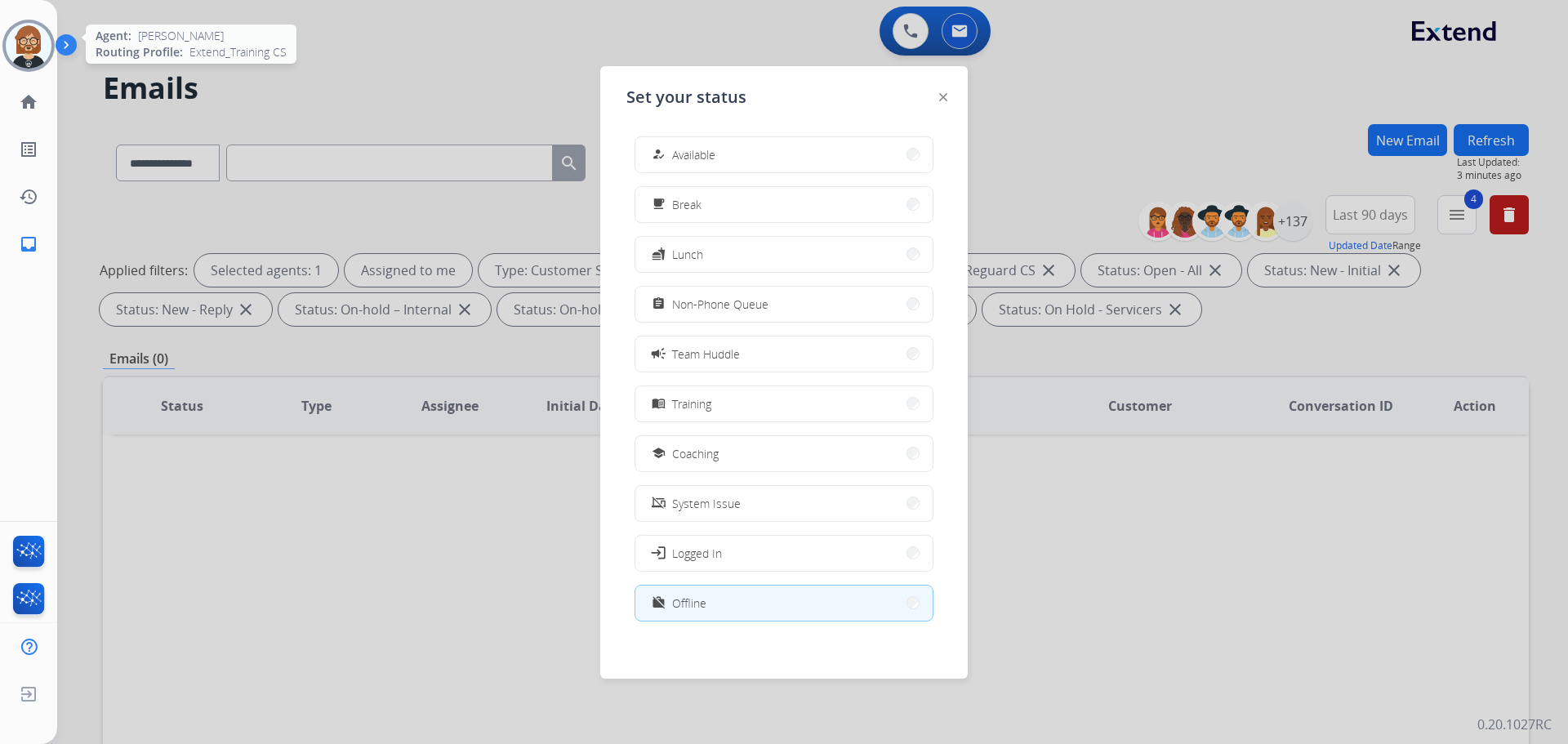
click at [28, 38] on img at bounding box center [28, 46] width 46 height 46
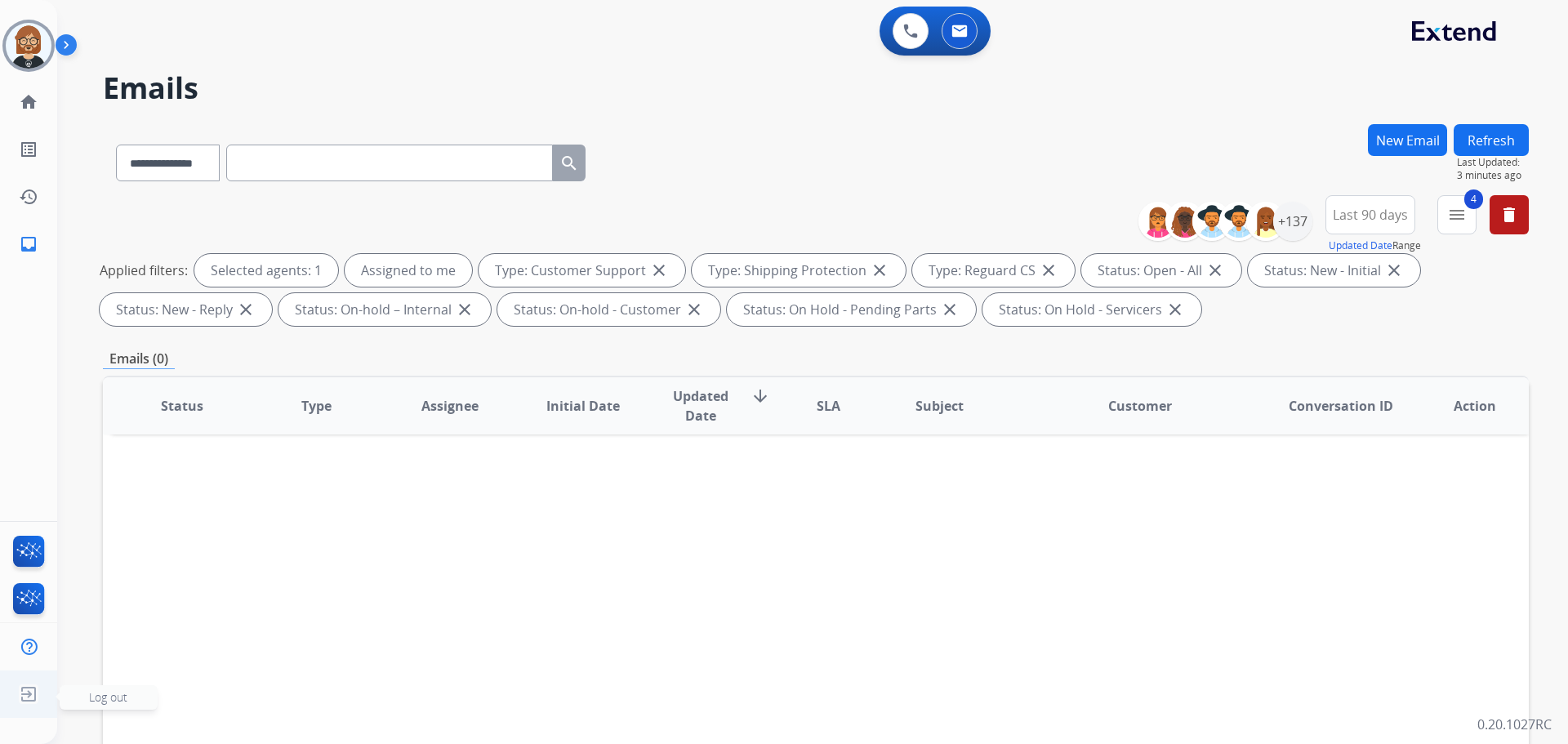
click at [28, 696] on img at bounding box center [28, 693] width 29 height 31
